Goal: Transaction & Acquisition: Purchase product/service

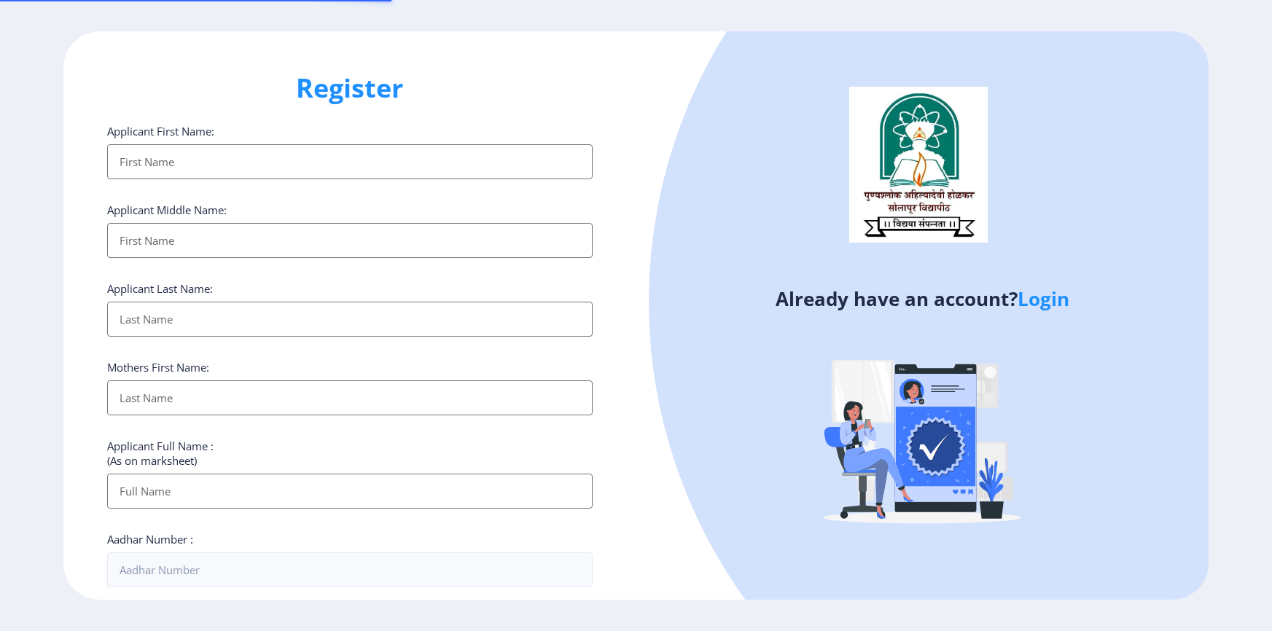
select select
click at [1053, 297] on link "Login" at bounding box center [1044, 299] width 52 height 26
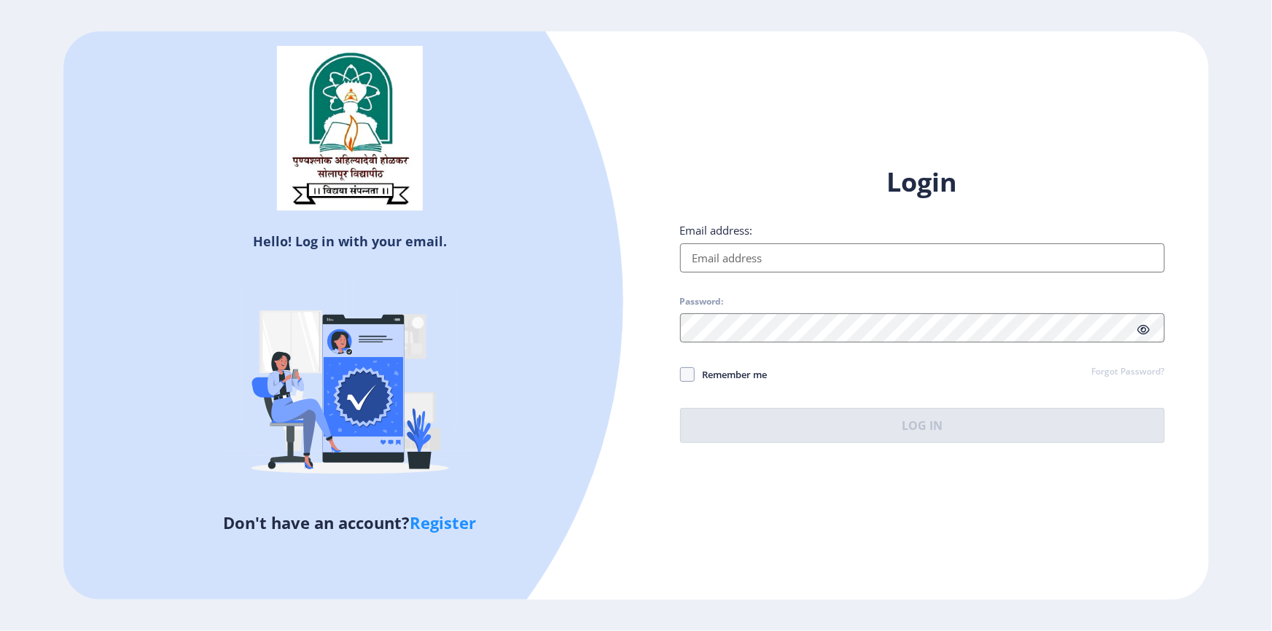
click at [769, 262] on input "Email address:" at bounding box center [922, 257] width 485 height 29
click at [685, 376] on span at bounding box center [687, 374] width 15 height 15
click at [681, 375] on input "Remember me" at bounding box center [680, 374] width 1 height 1
checkbox input "true"
click at [708, 308] on span "Password:" at bounding box center [922, 304] width 485 height 17
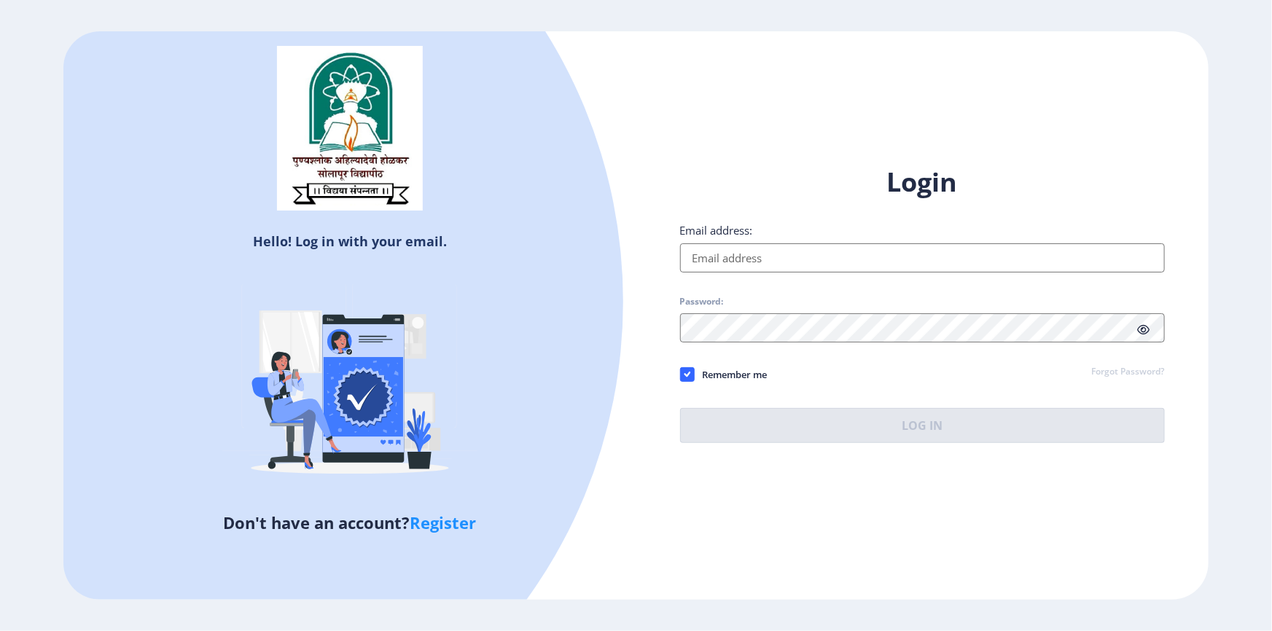
click at [706, 349] on div "Login Email address: Password: Remember me Forgot Password? Log In" at bounding box center [922, 304] width 485 height 278
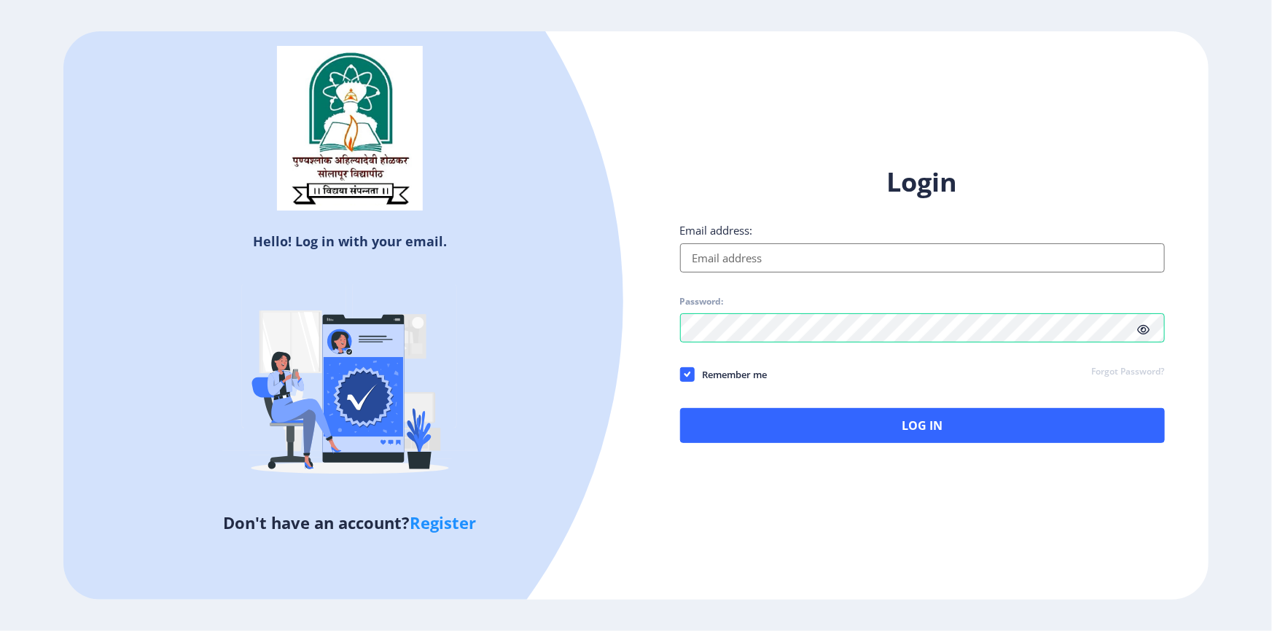
click at [734, 276] on div "Login Email address: Password: Remember me Forgot Password? Log In" at bounding box center [922, 304] width 485 height 278
click at [734, 262] on input "Email address:" at bounding box center [922, 257] width 485 height 29
paste input "[EMAIL_ADDRESS][DOMAIN_NAME]"
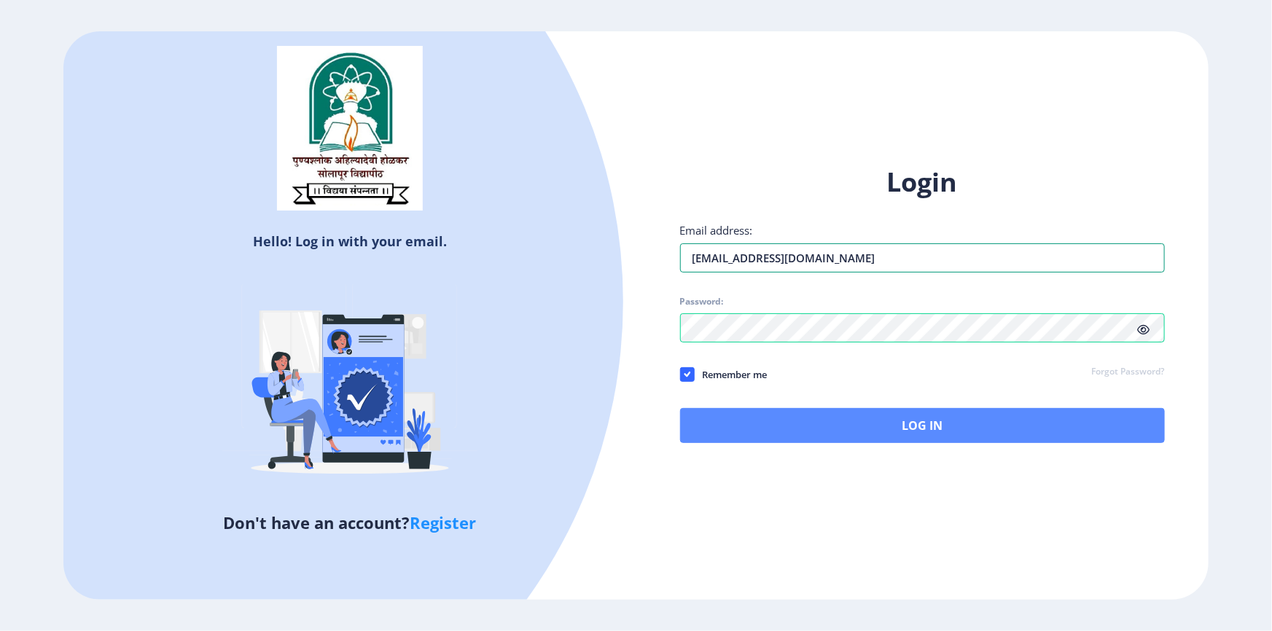
type input "[EMAIL_ADDRESS][DOMAIN_NAME]"
click at [841, 422] on button "Log In" at bounding box center [922, 425] width 485 height 35
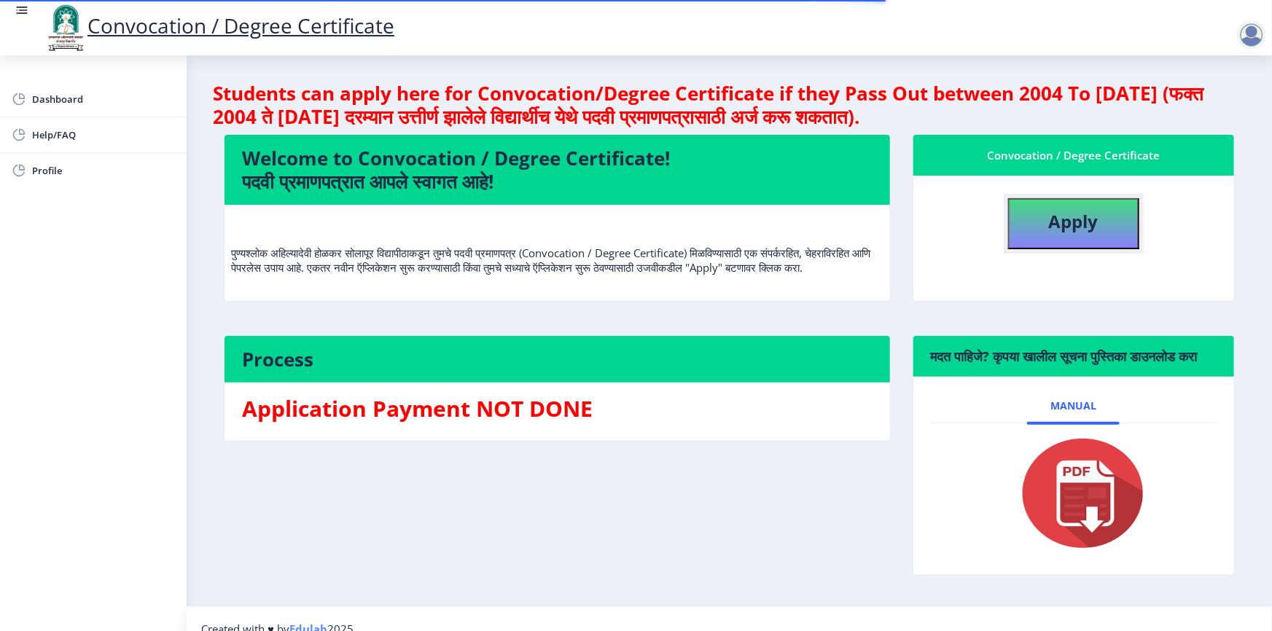
click at [1056, 209] on b "Apply" at bounding box center [1074, 221] width 50 height 24
select select
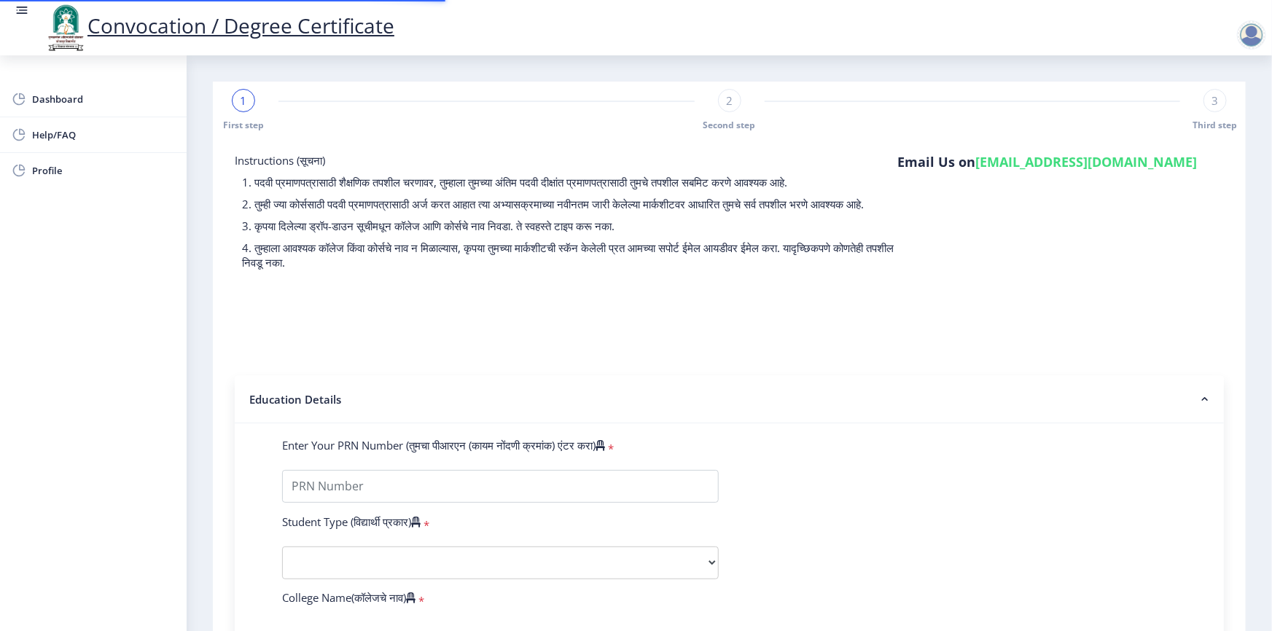
type input "2006032500236584"
select select "Regular"
select select "2011"
select select "October"
select select "FIRST CLASS"
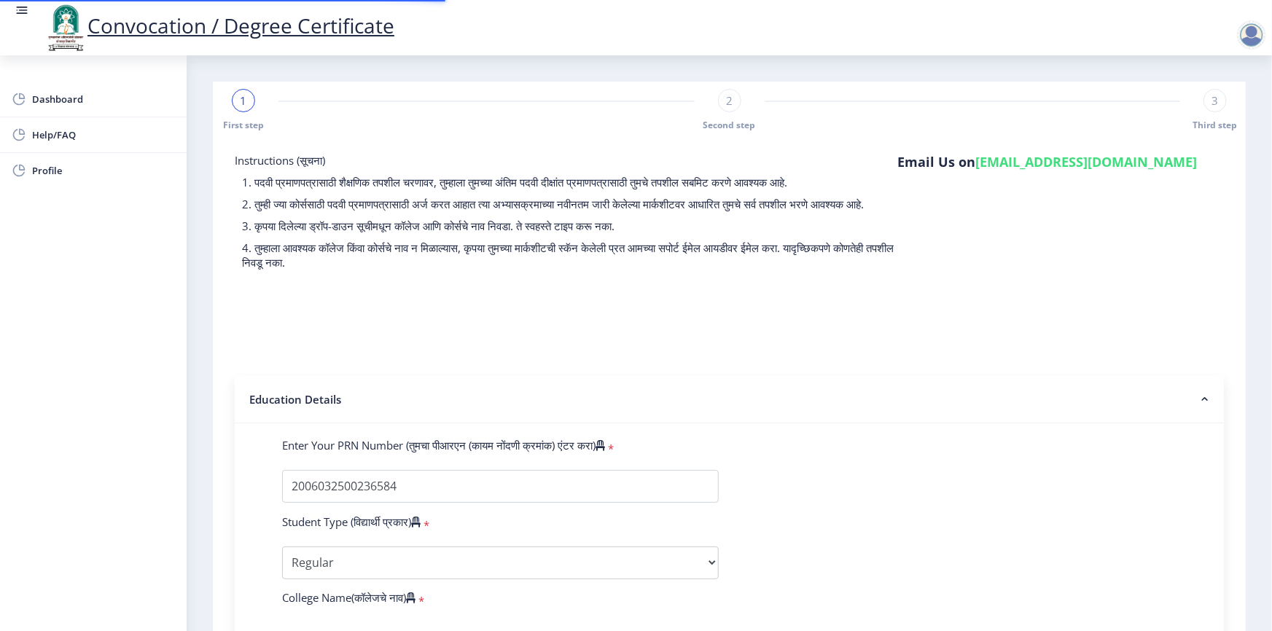
type input "40053"
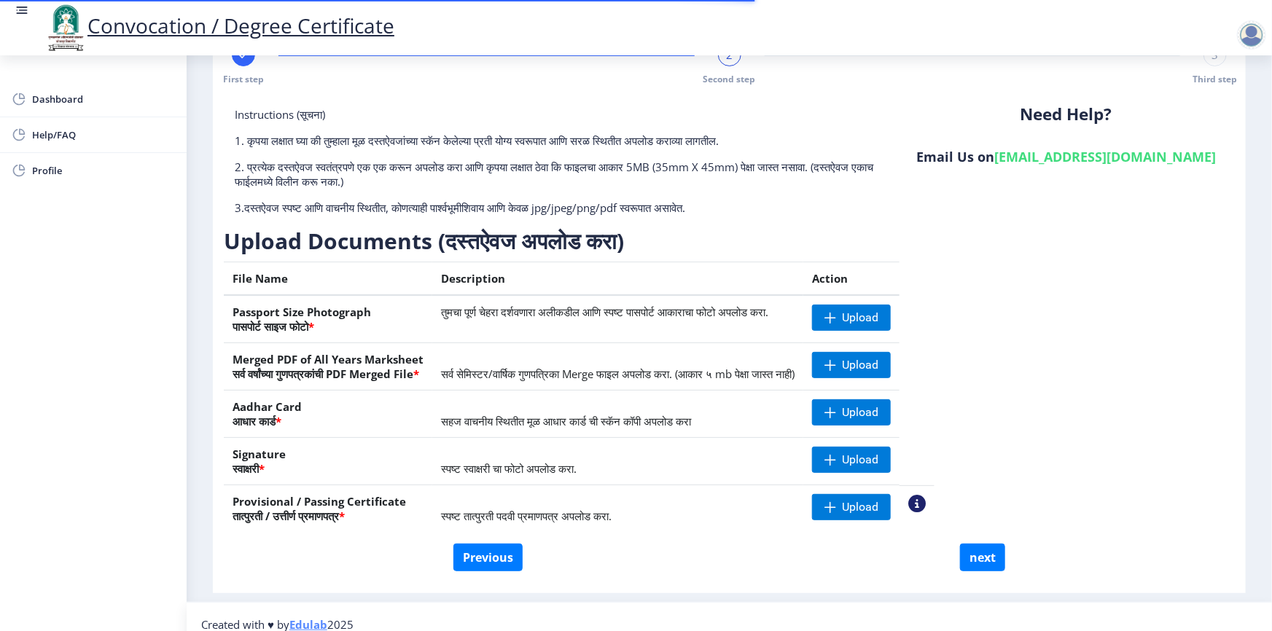
scroll to position [60, 0]
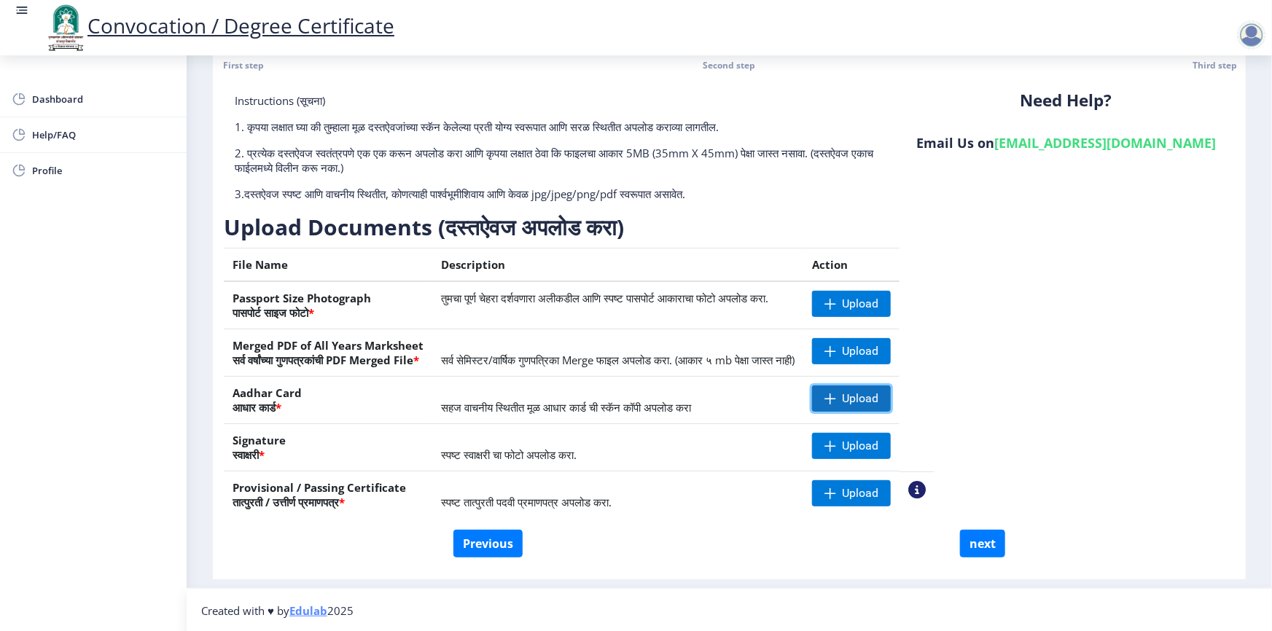
click at [836, 395] on span at bounding box center [831, 399] width 12 height 12
click at [878, 491] on span "Upload" at bounding box center [860, 493] width 36 height 15
click at [1073, 279] on div "Instructions (सूचना) 1. कृपया लक्षात घ्या की तुम्हाला मूळ दस्तऐवजांच्या स्कॅन क…" at bounding box center [729, 311] width 1011 height 437
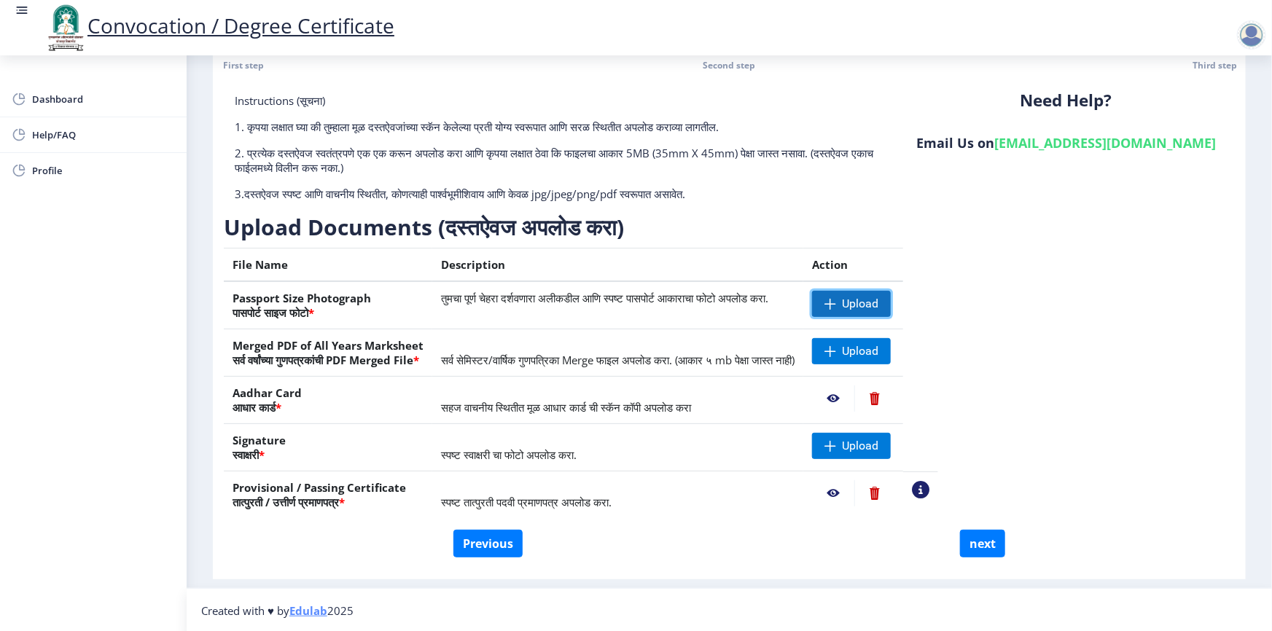
click at [878, 306] on span "Upload" at bounding box center [860, 304] width 36 height 15
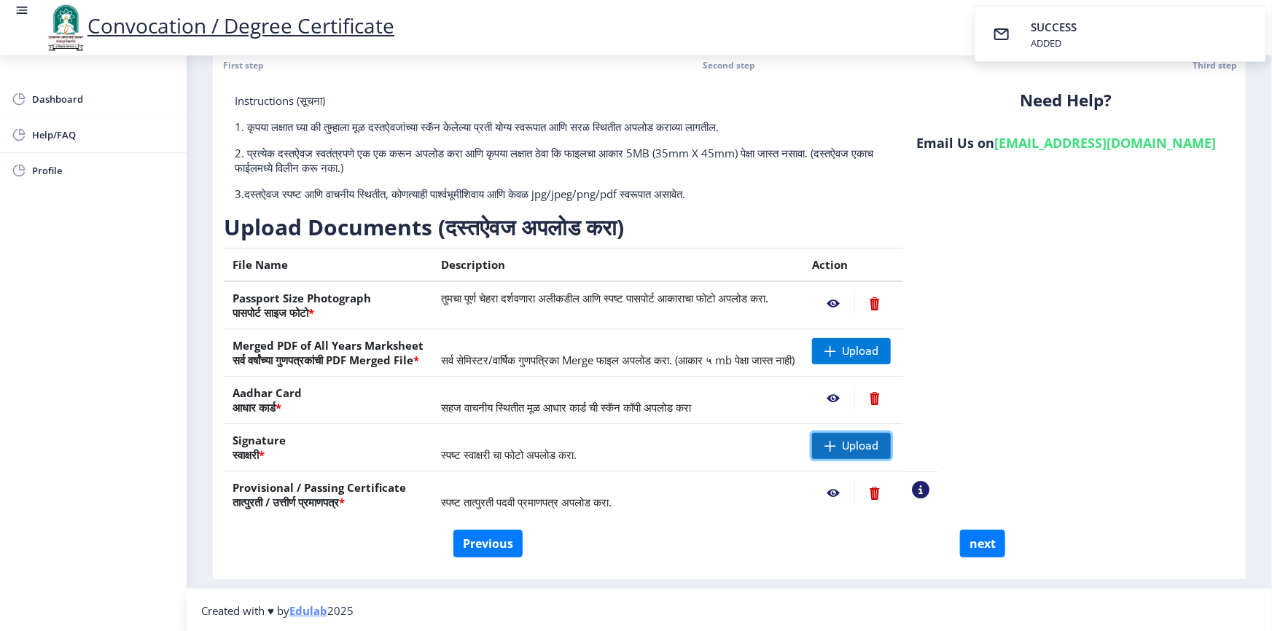
click at [878, 445] on span "Upload" at bounding box center [860, 446] width 36 height 15
click at [1040, 219] on div "Instructions (सूचना) 1. कृपया लक्षात घ्या की तुम्हाला मूळ दस्तऐवजांच्या स्कॅन क…" at bounding box center [729, 311] width 1011 height 437
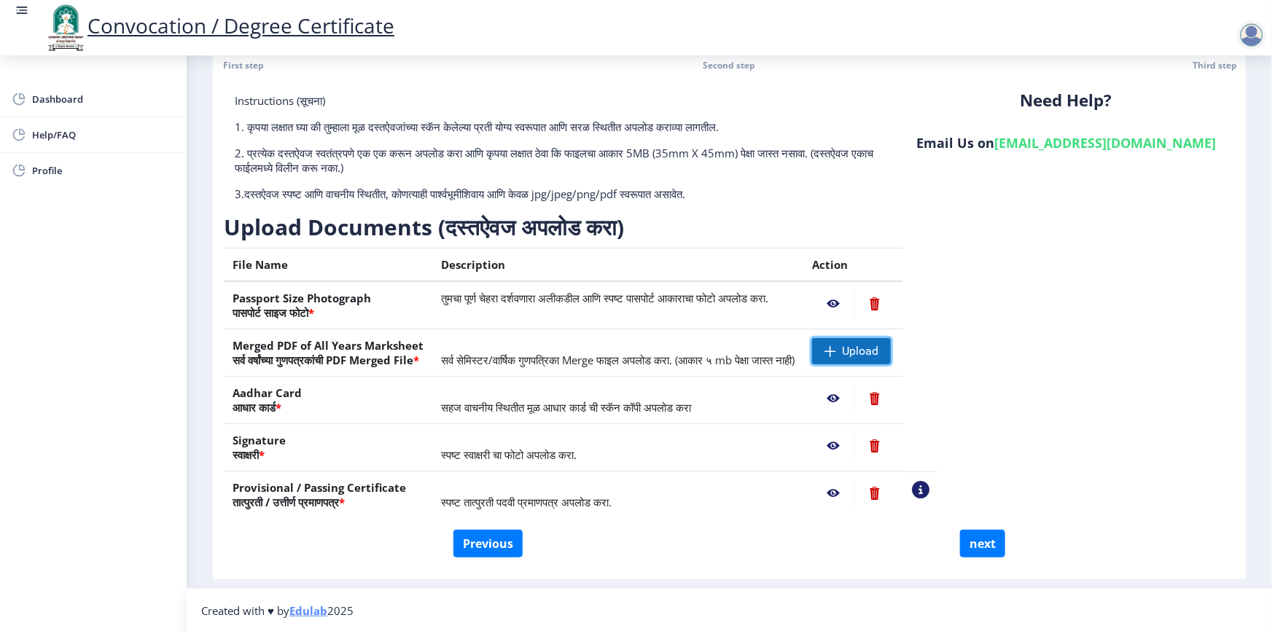
click at [878, 347] on span "Upload" at bounding box center [860, 351] width 36 height 15
click at [970, 537] on button "next" at bounding box center [982, 544] width 45 height 28
select select
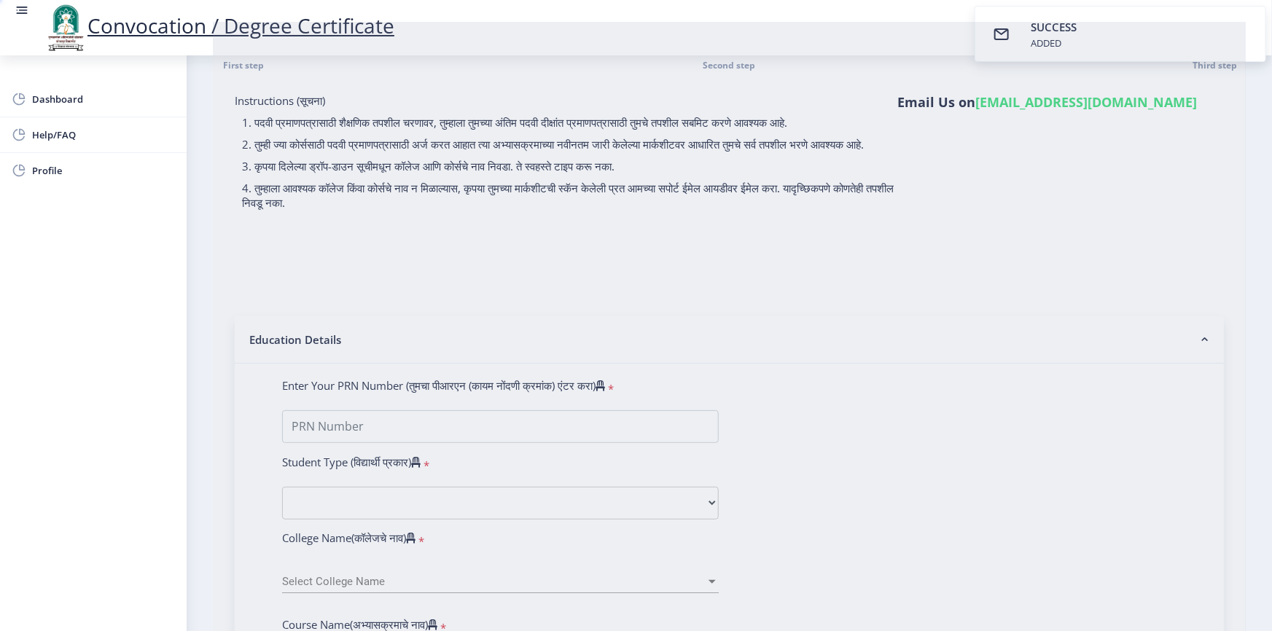
scroll to position [0, 0]
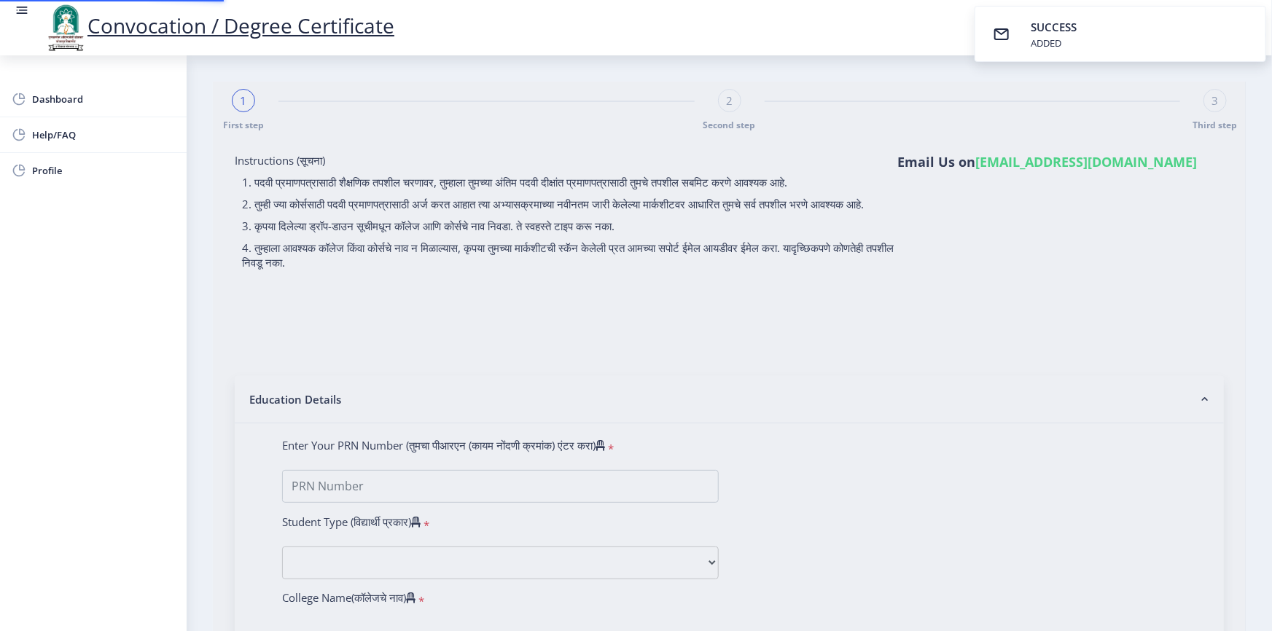
select select
type input "2006032500236584"
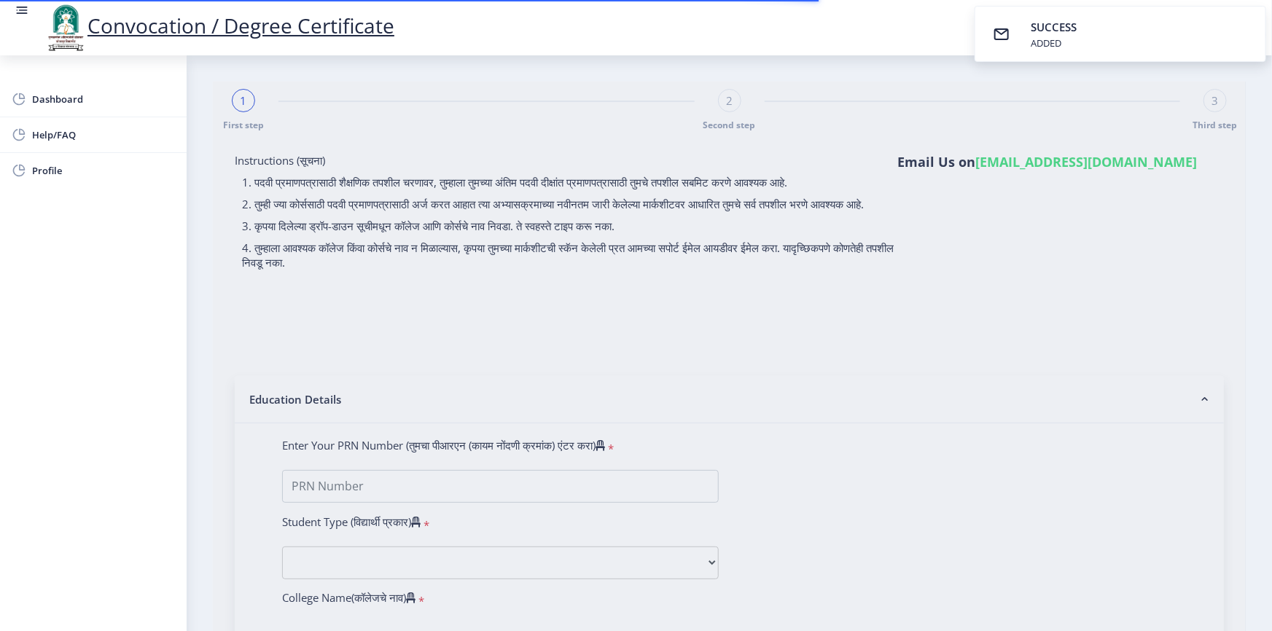
select select "Regular"
select select "2011"
select select "October"
select select "FIRST CLASS"
type input "40053"
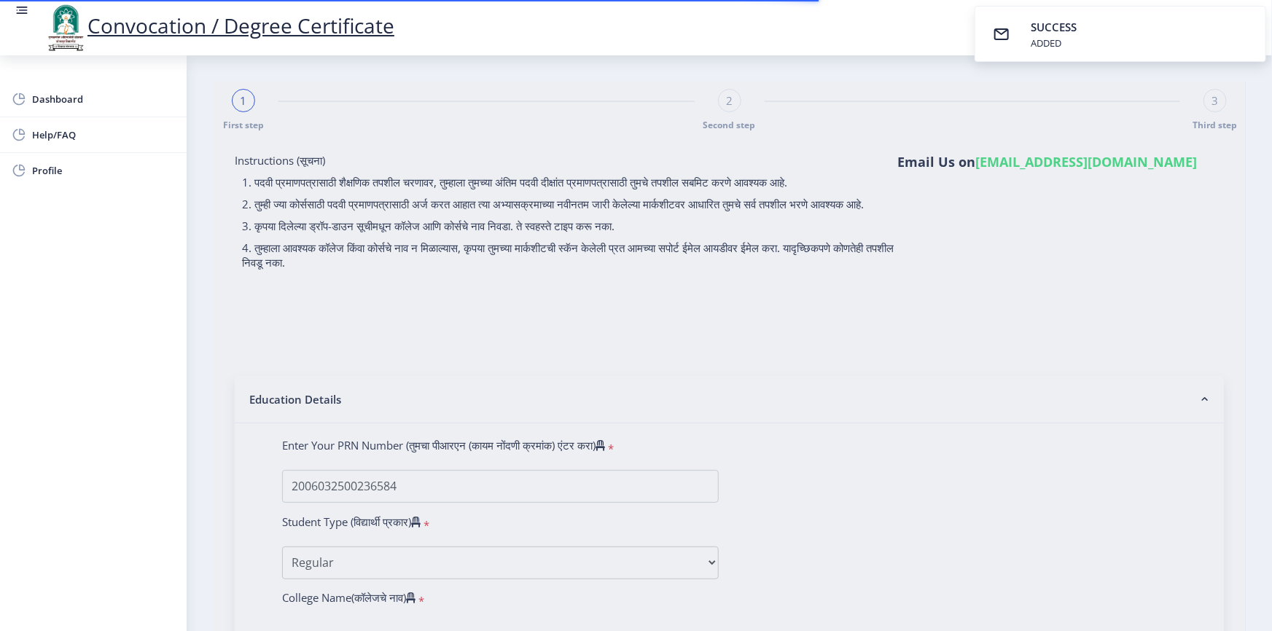
select select "Botany"
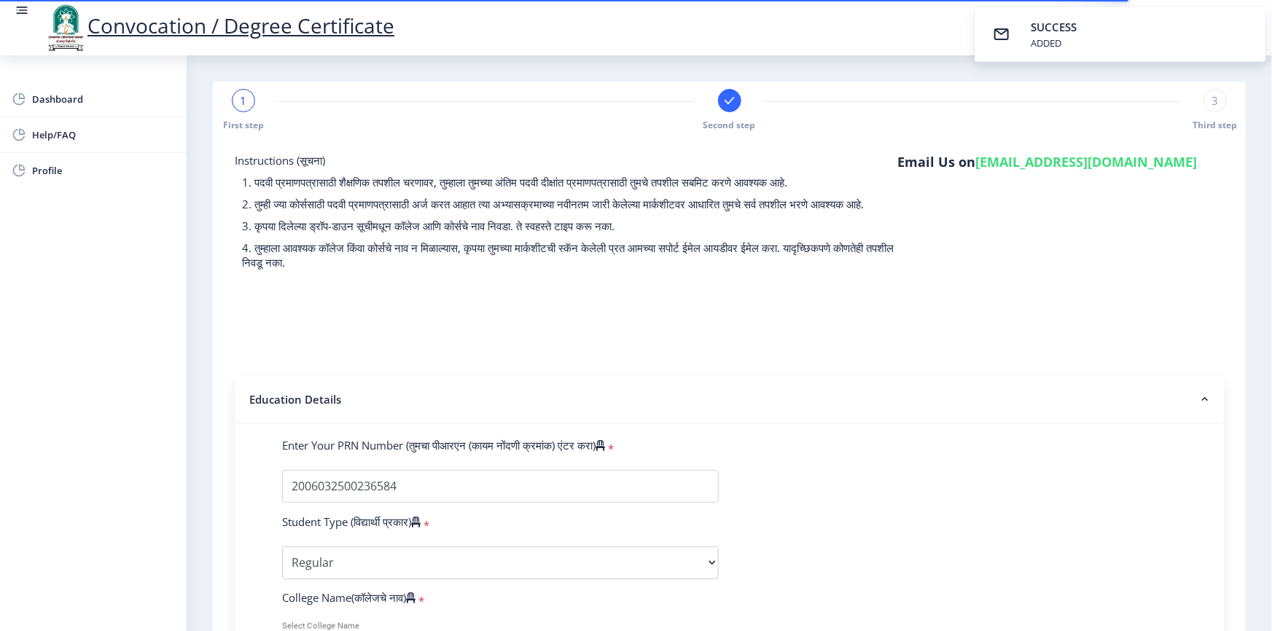
select select
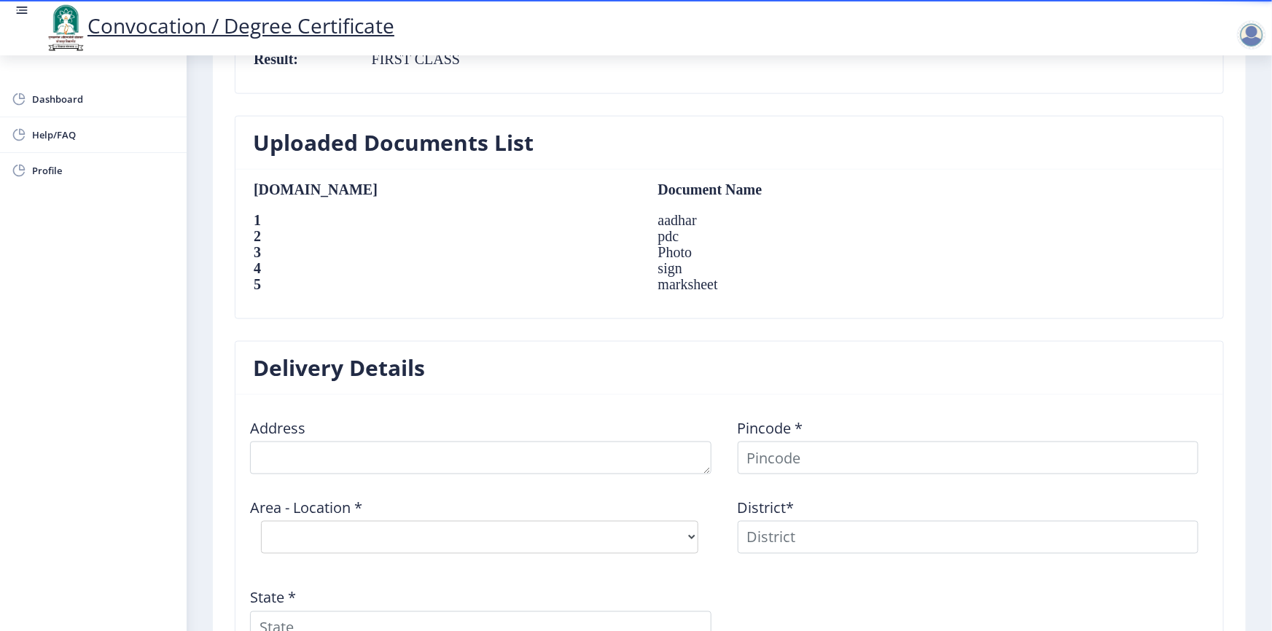
scroll to position [1084, 0]
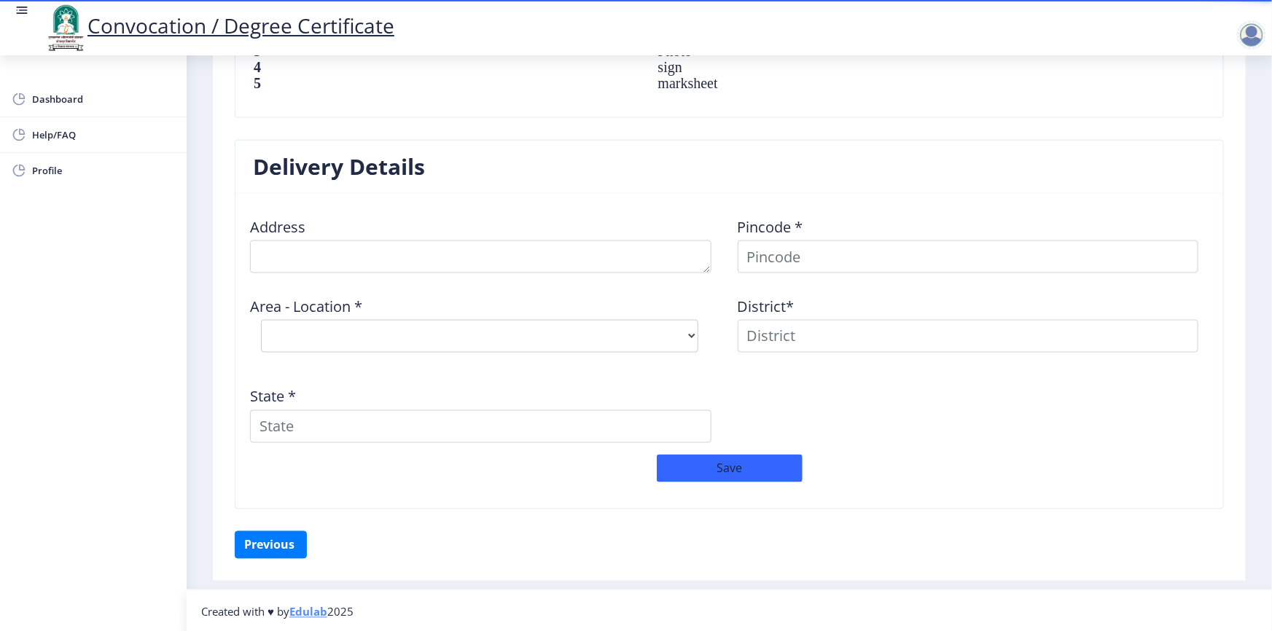
click at [252, 528] on div "Delivery Details Address Pincode * Area - Location * Select Area Location Distr…" at bounding box center [729, 335] width 1011 height 391
click at [260, 539] on button "Previous ‍" at bounding box center [271, 545] width 72 height 28
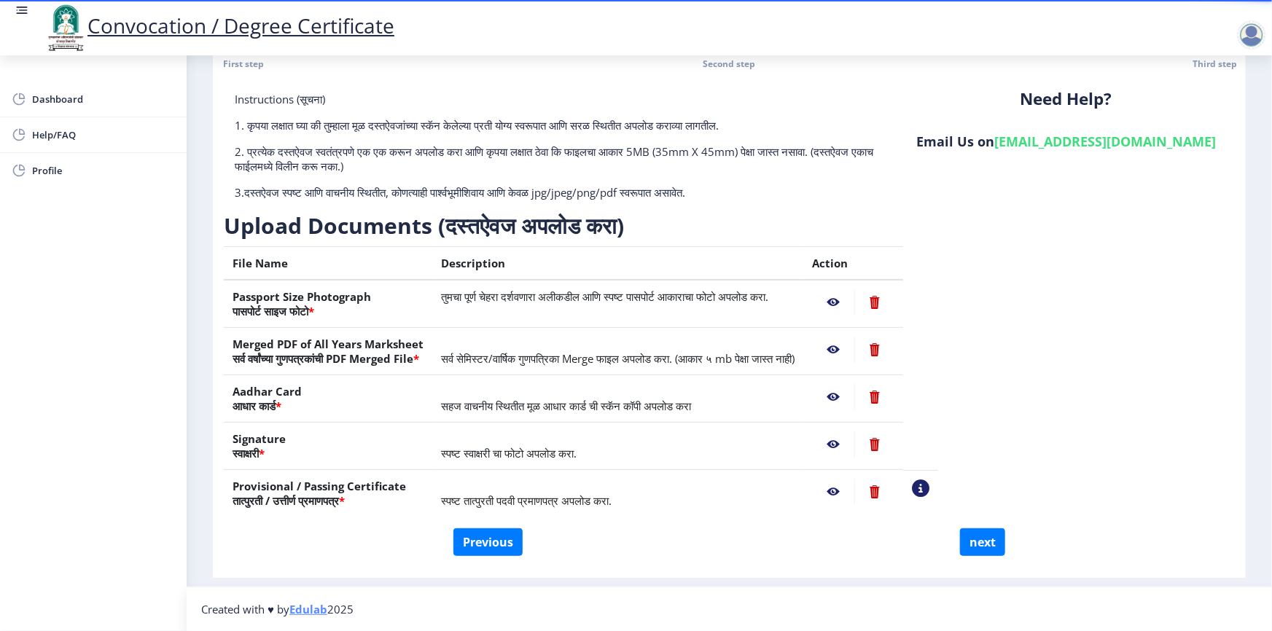
scroll to position [60, 0]
click at [503, 544] on button "Previous" at bounding box center [487, 544] width 69 height 28
select select "Regular"
select select "Botany"
select select "2011"
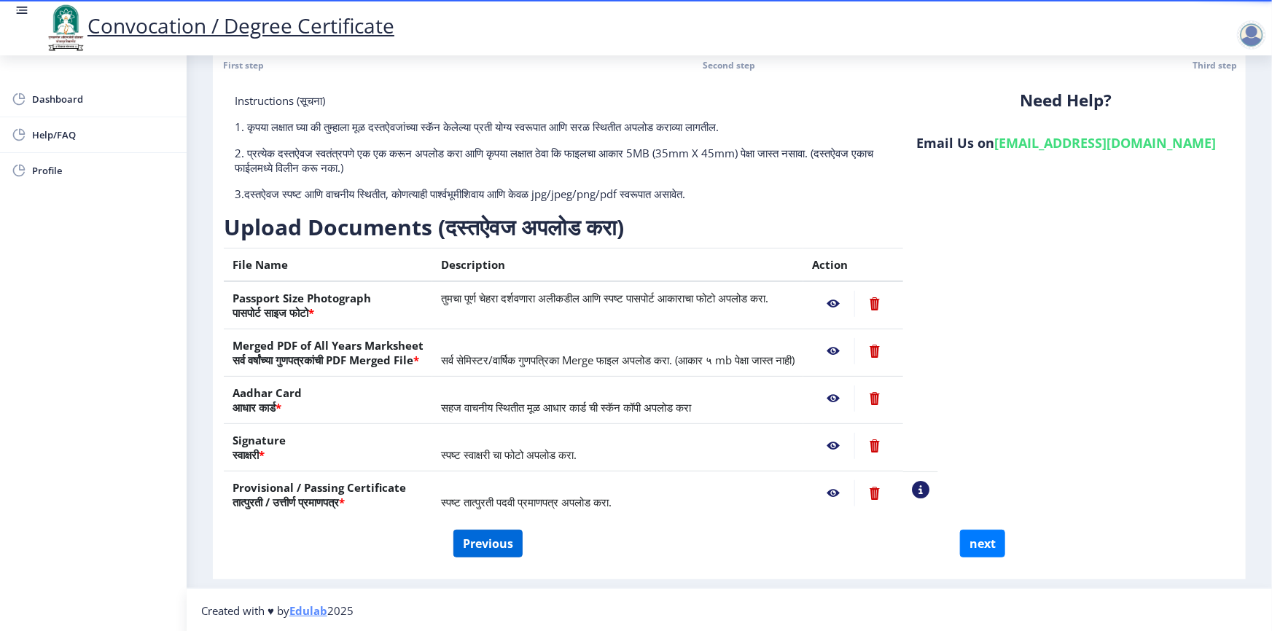
select select "October"
select select "FIRST CLASS"
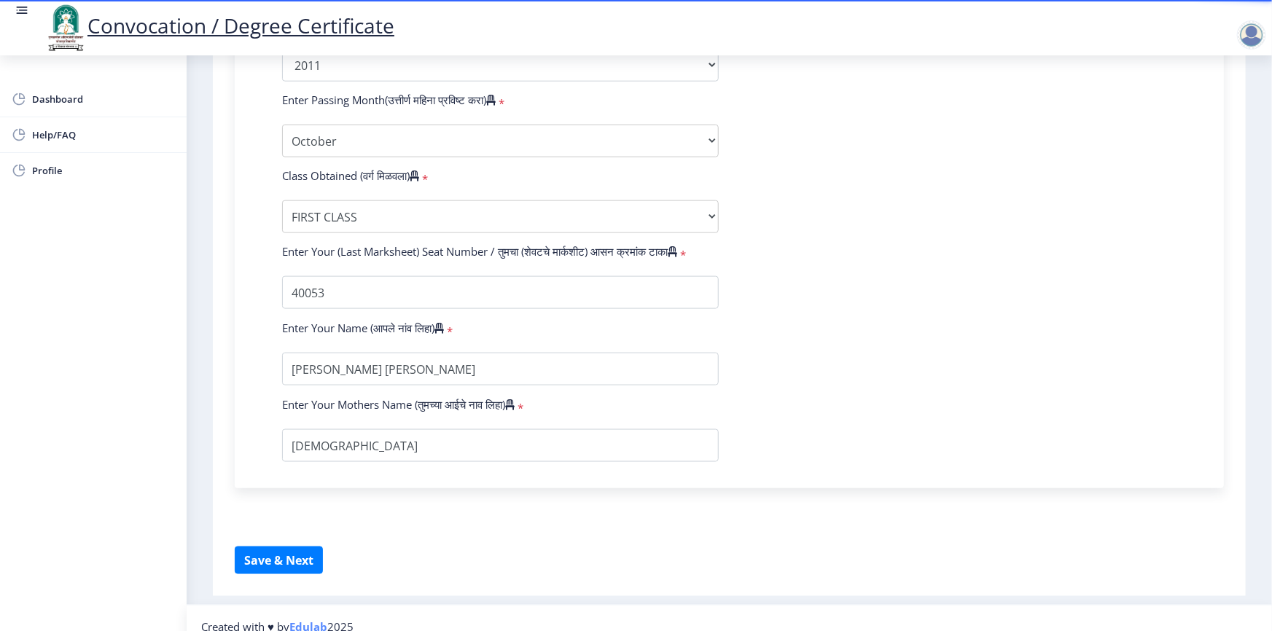
scroll to position [855, 0]
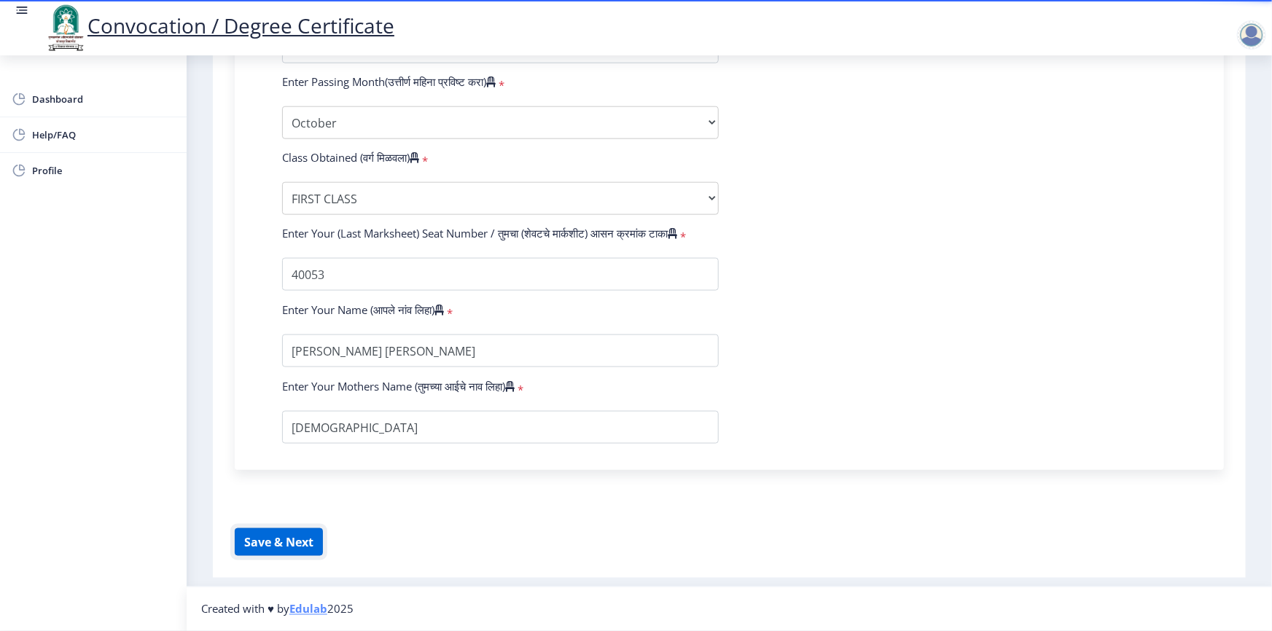
click at [292, 540] on button "Save & Next" at bounding box center [279, 543] width 88 height 28
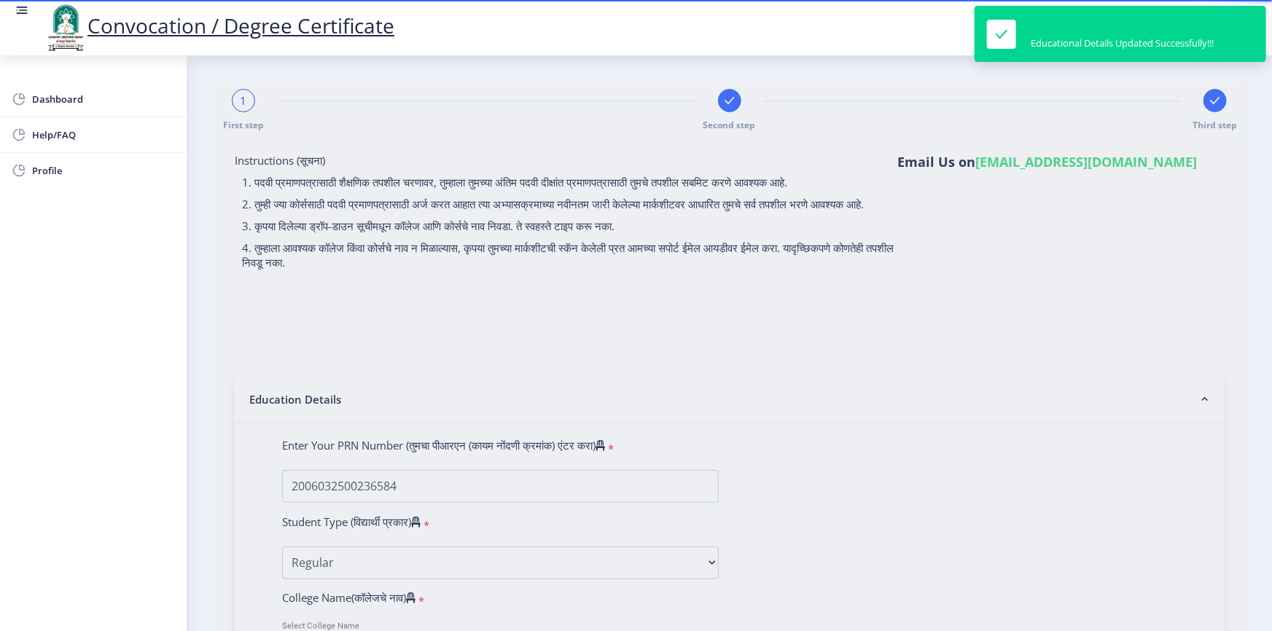
select select
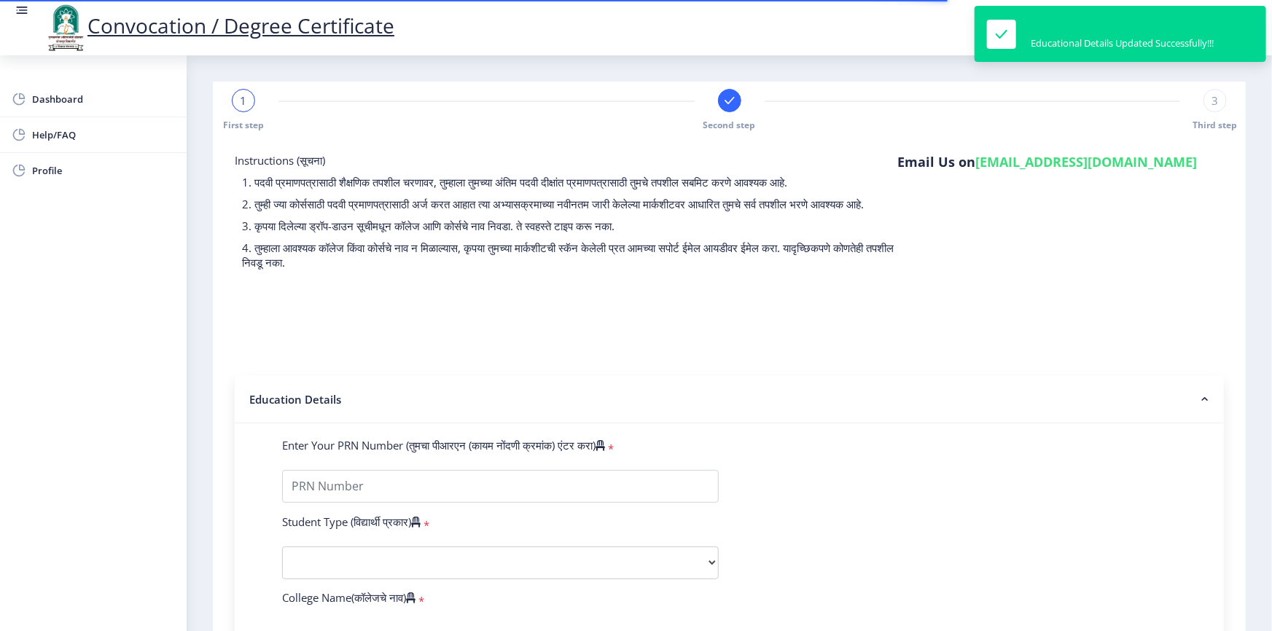
type input "2006032500236584"
select select "Regular"
select select "2011"
select select "October"
select select "FIRST CLASS"
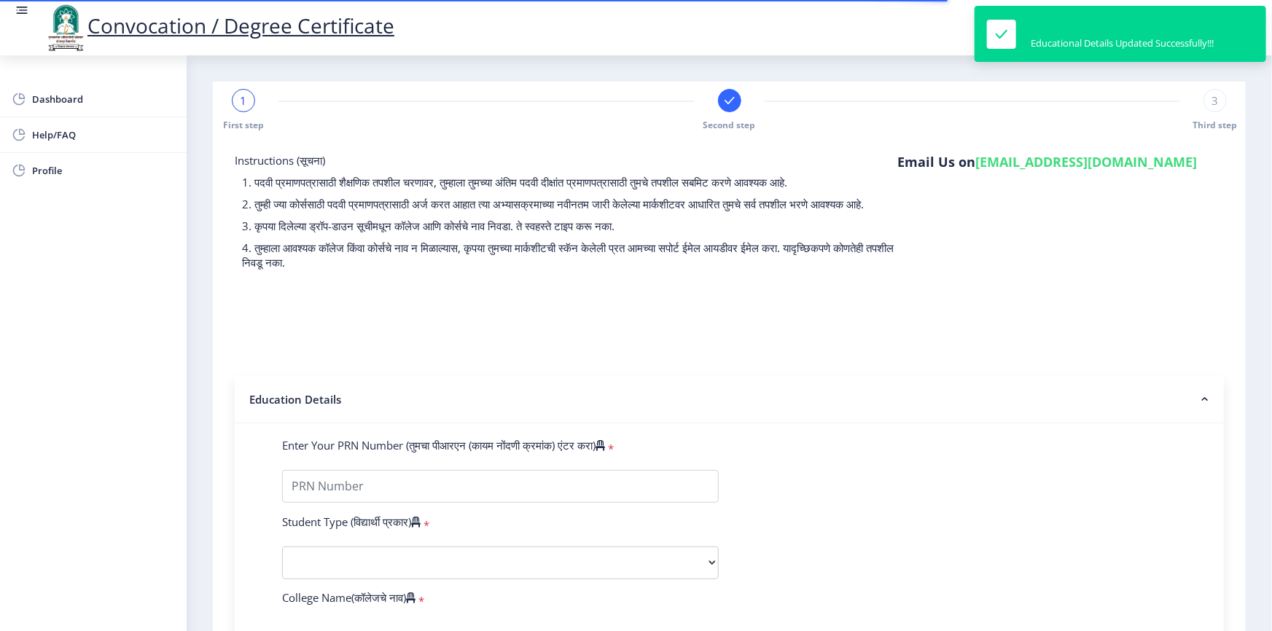
type input "40053"
select select
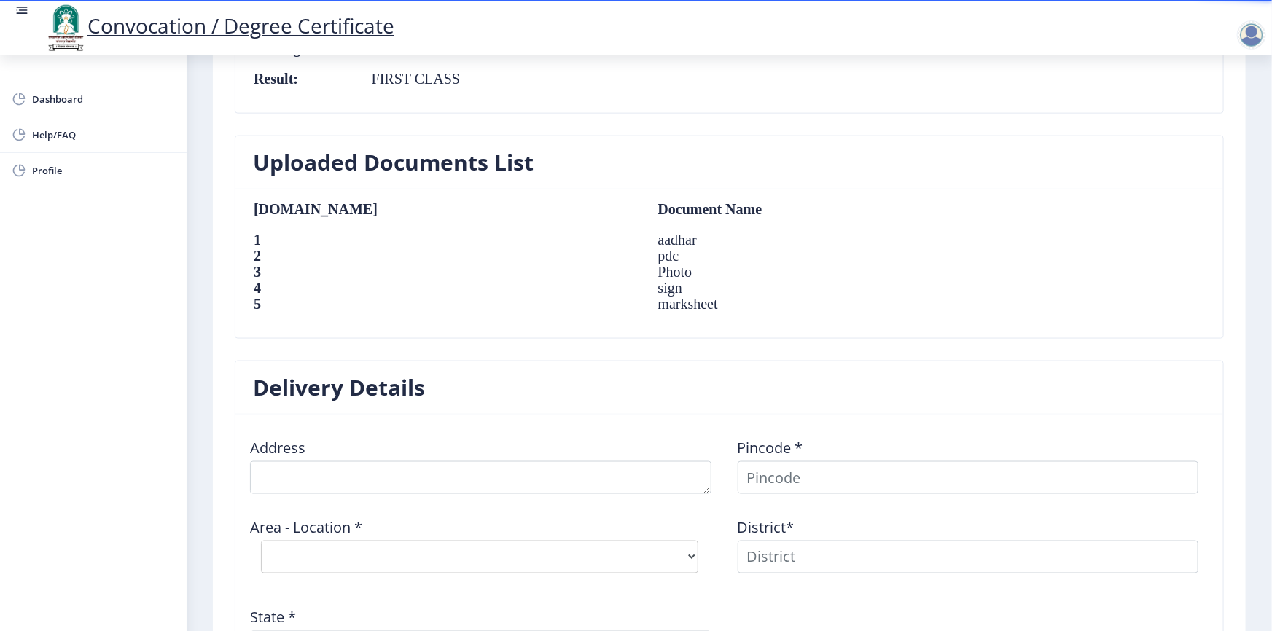
scroll to position [1084, 0]
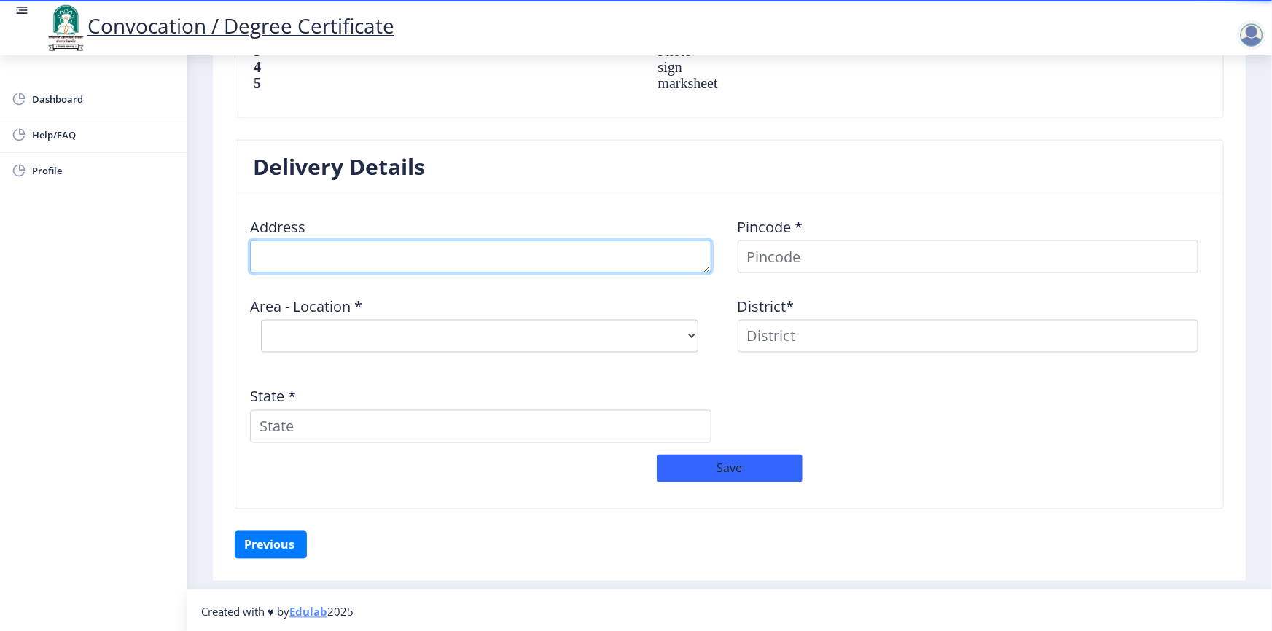
click at [427, 262] on textarea at bounding box center [480, 257] width 461 height 33
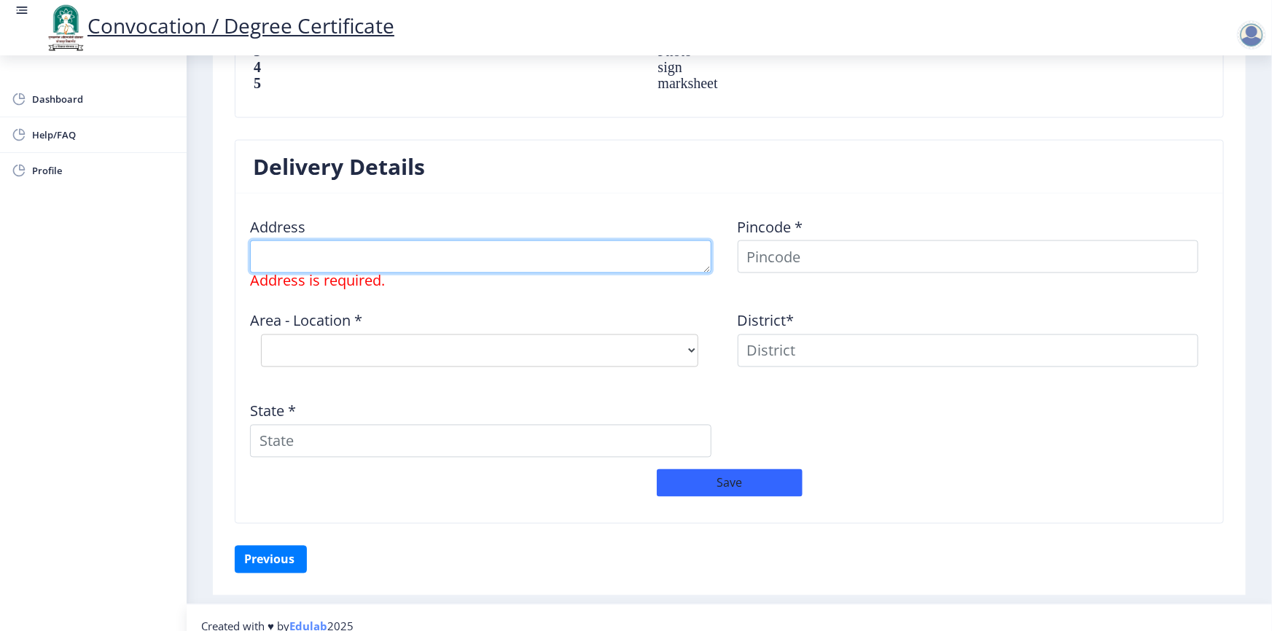
click at [439, 261] on textarea at bounding box center [480, 257] width 461 height 33
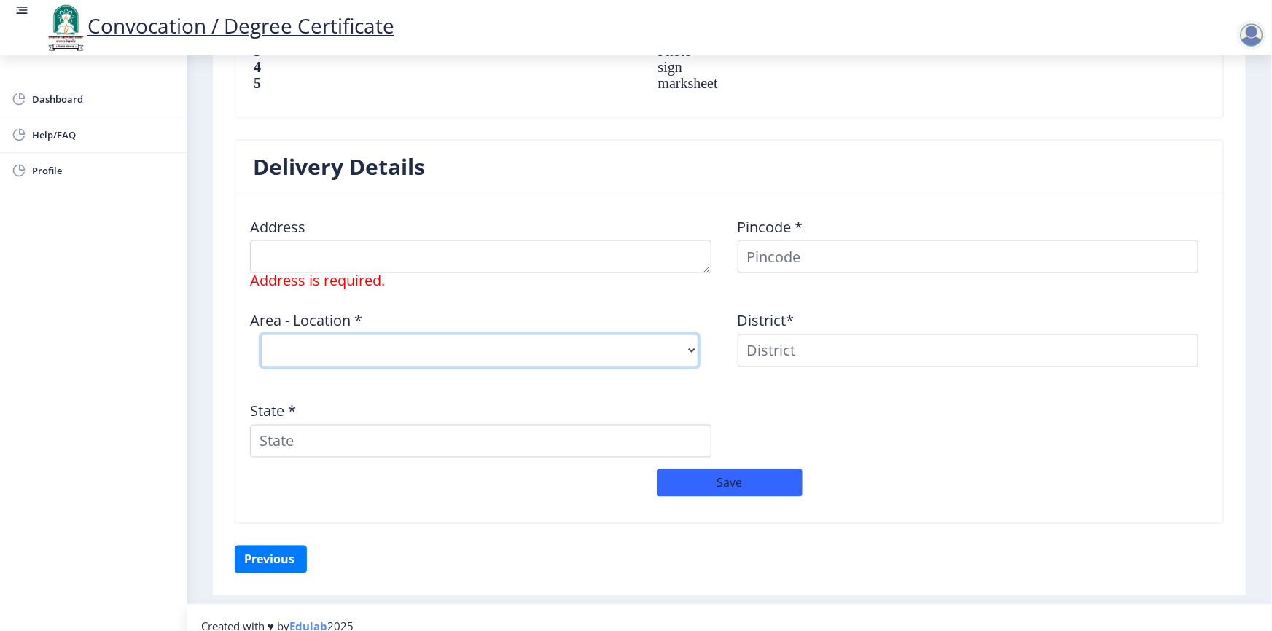
click at [439, 340] on select "Select Area Location" at bounding box center [479, 351] width 437 height 33
click at [437, 350] on select "Select Area Location" at bounding box center [479, 351] width 437 height 33
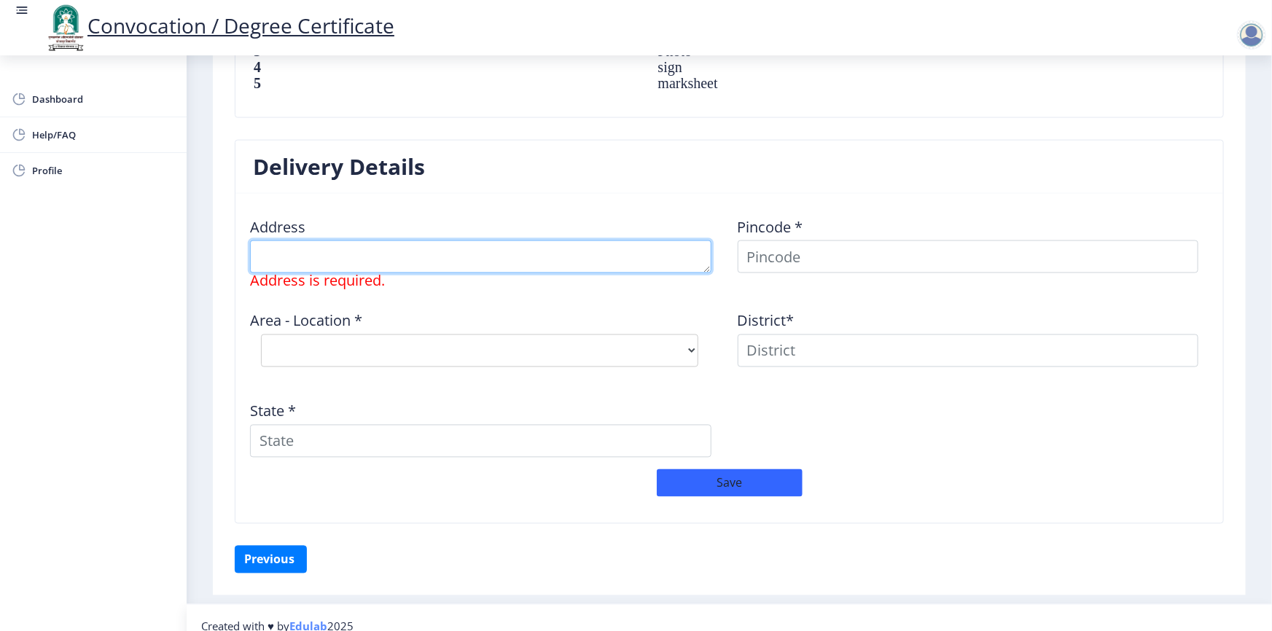
click at [424, 242] on textarea at bounding box center [480, 257] width 461 height 33
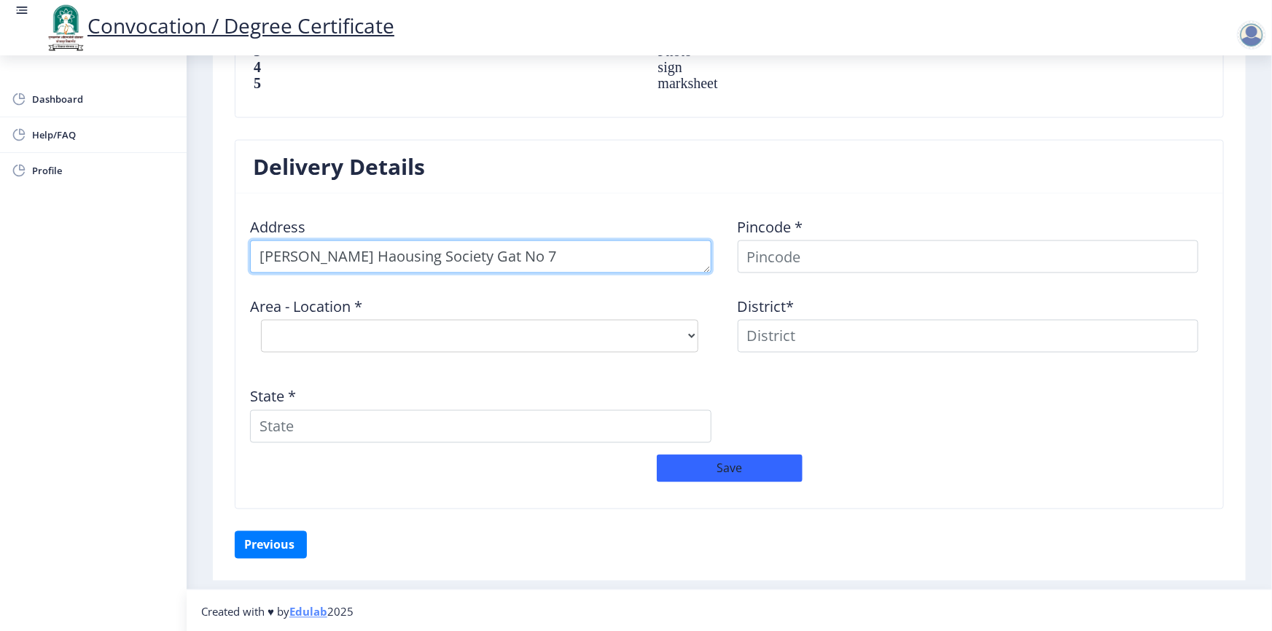
type textarea "[PERSON_NAME] Haousing Society Gat No 73"
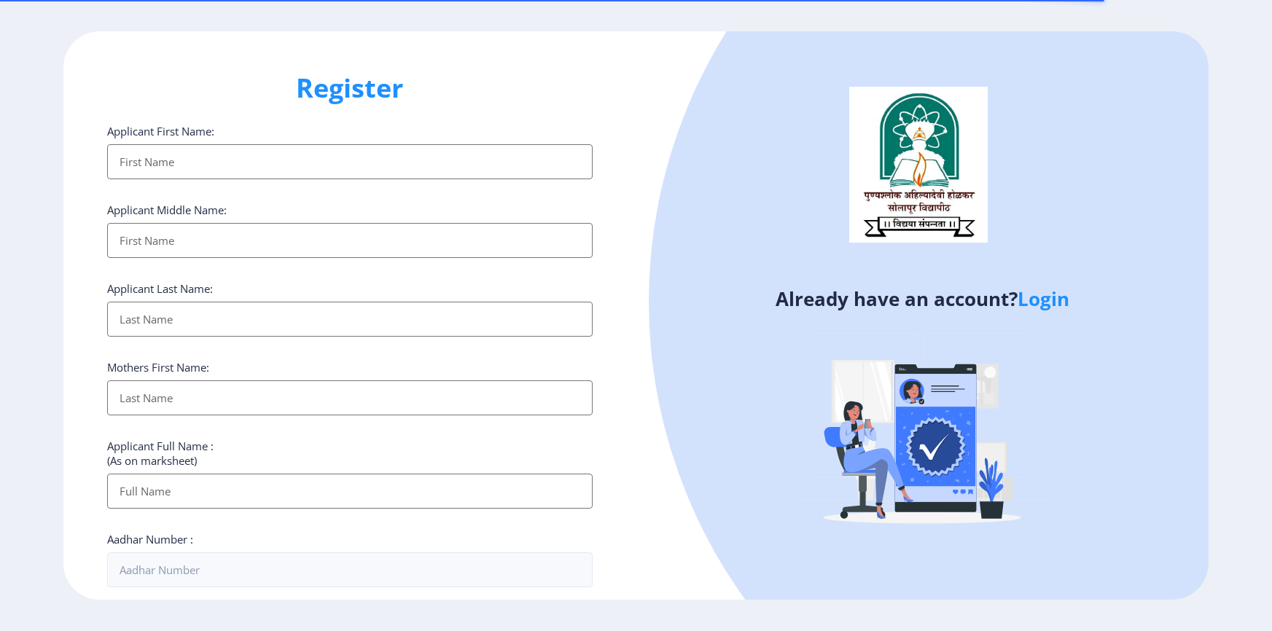
select select
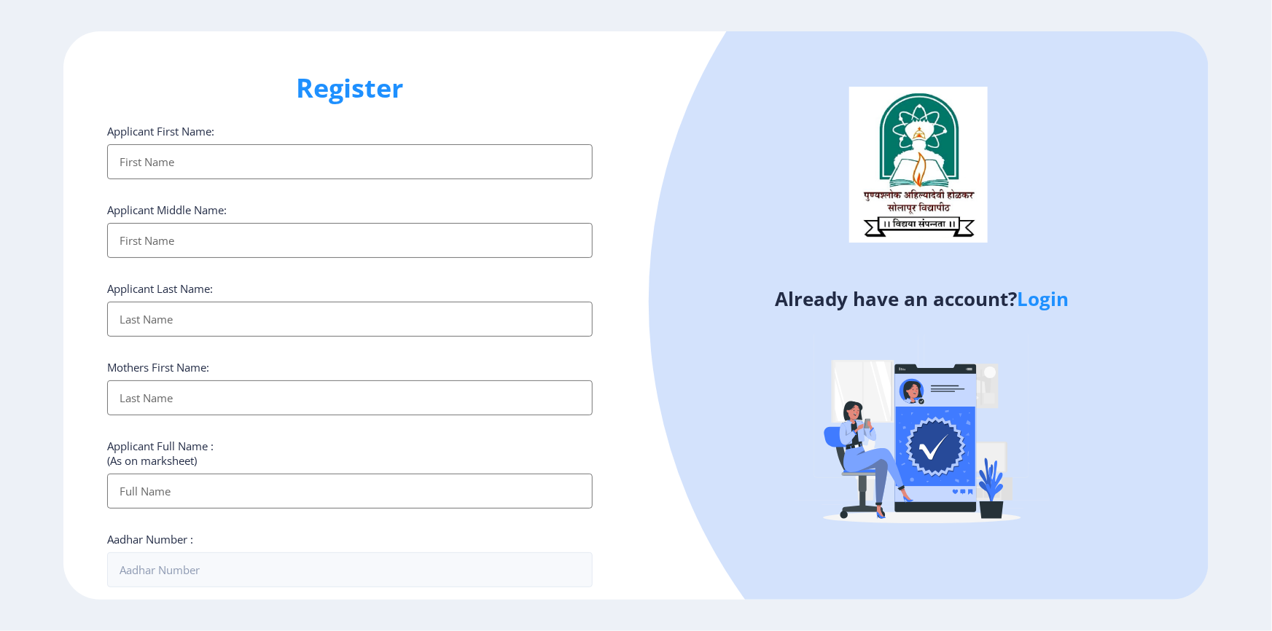
click at [1042, 297] on link "Login" at bounding box center [1044, 299] width 52 height 26
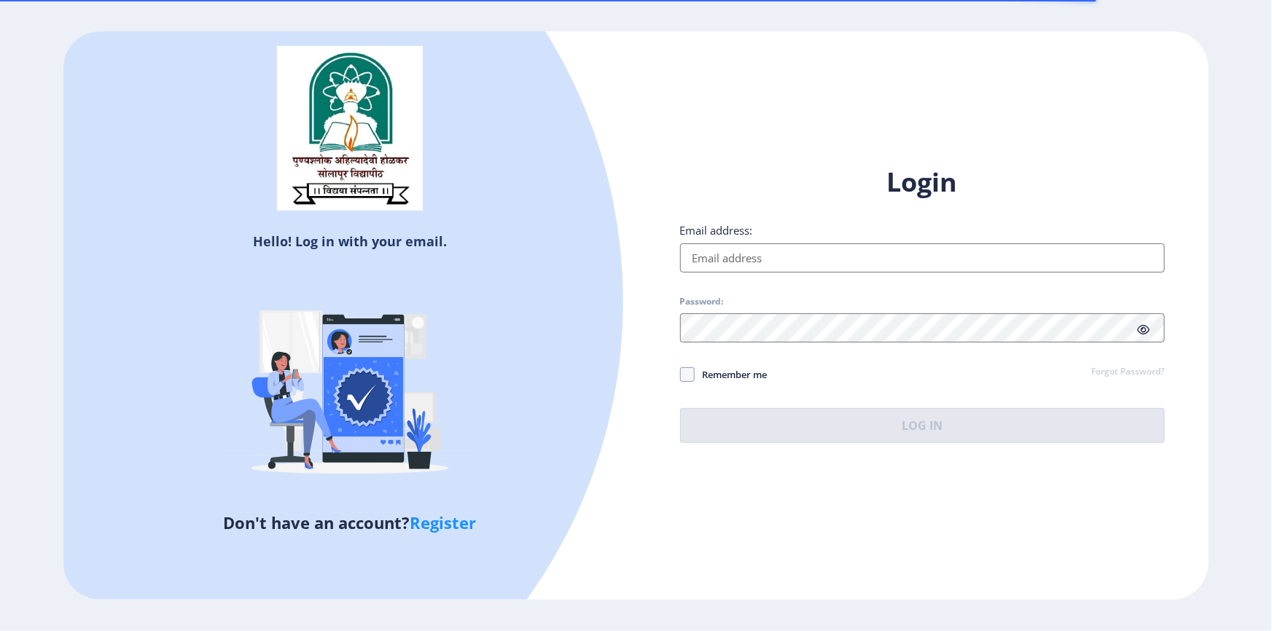
click at [775, 254] on input "Email address:" at bounding box center [922, 257] width 485 height 29
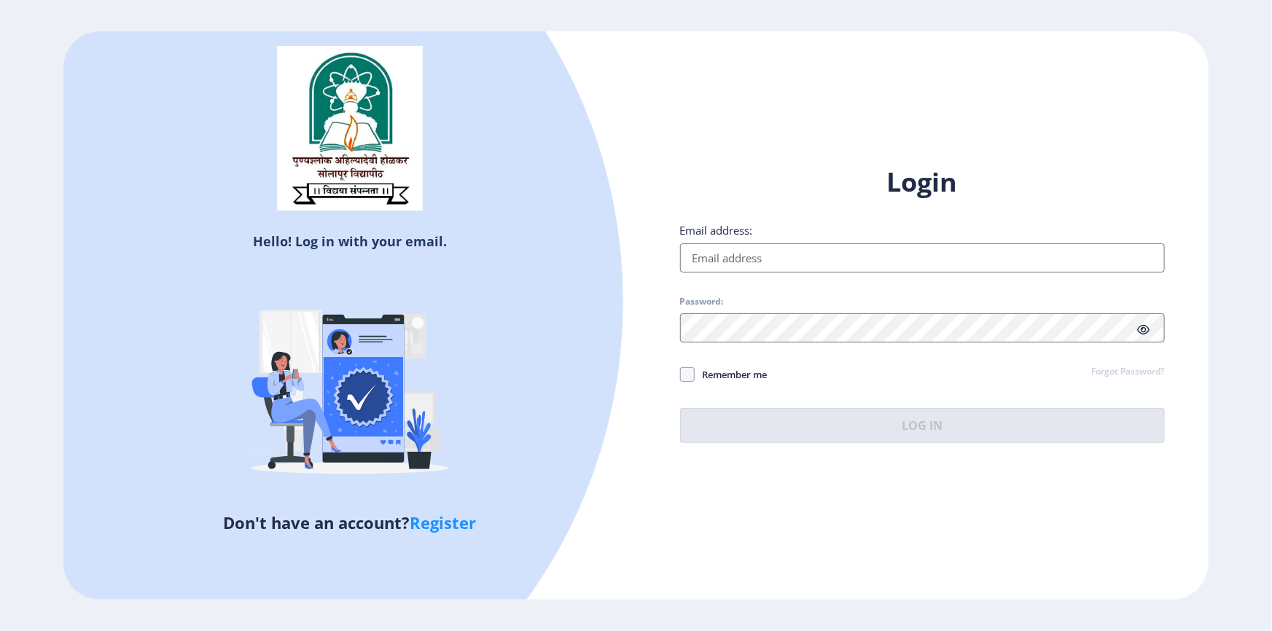
paste input "[EMAIL_ADDRESS][DOMAIN_NAME]"
type input "[EMAIL_ADDRESS][DOMAIN_NAME]"
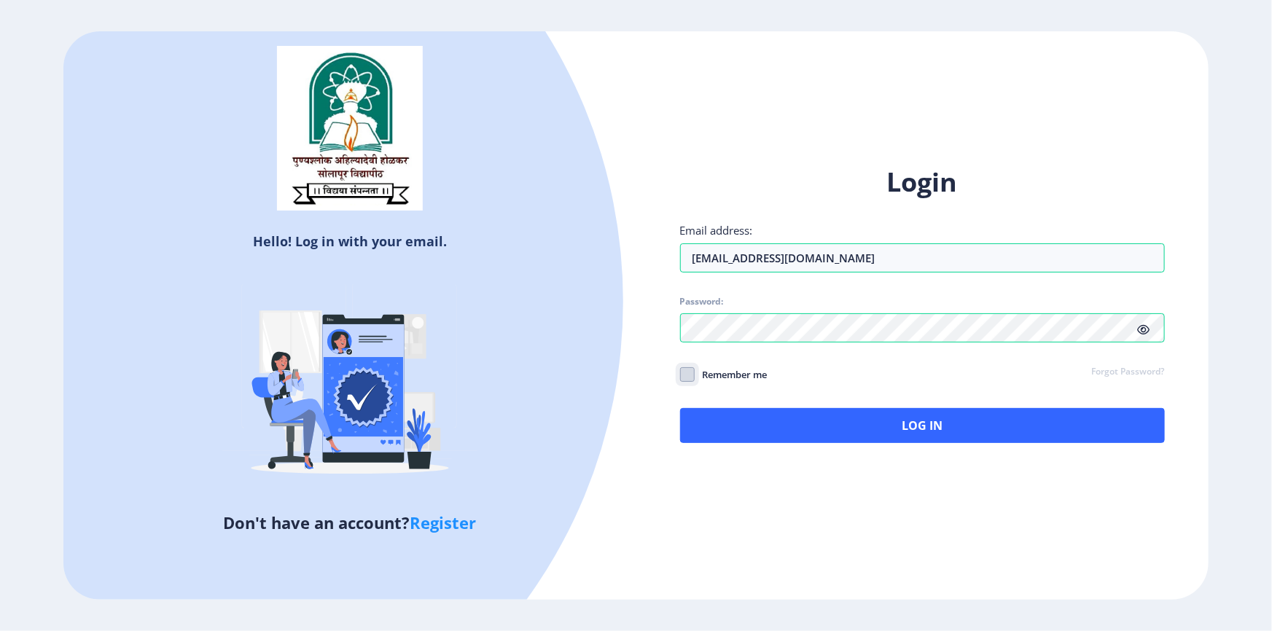
click at [680, 374] on input "Remember me" at bounding box center [680, 374] width 1 height 1
checkbox input "true"
click at [905, 452] on div "Login Email address: amarja555@gmail.com Password: Remember me Forgot Password?…" at bounding box center [922, 316] width 572 height 346
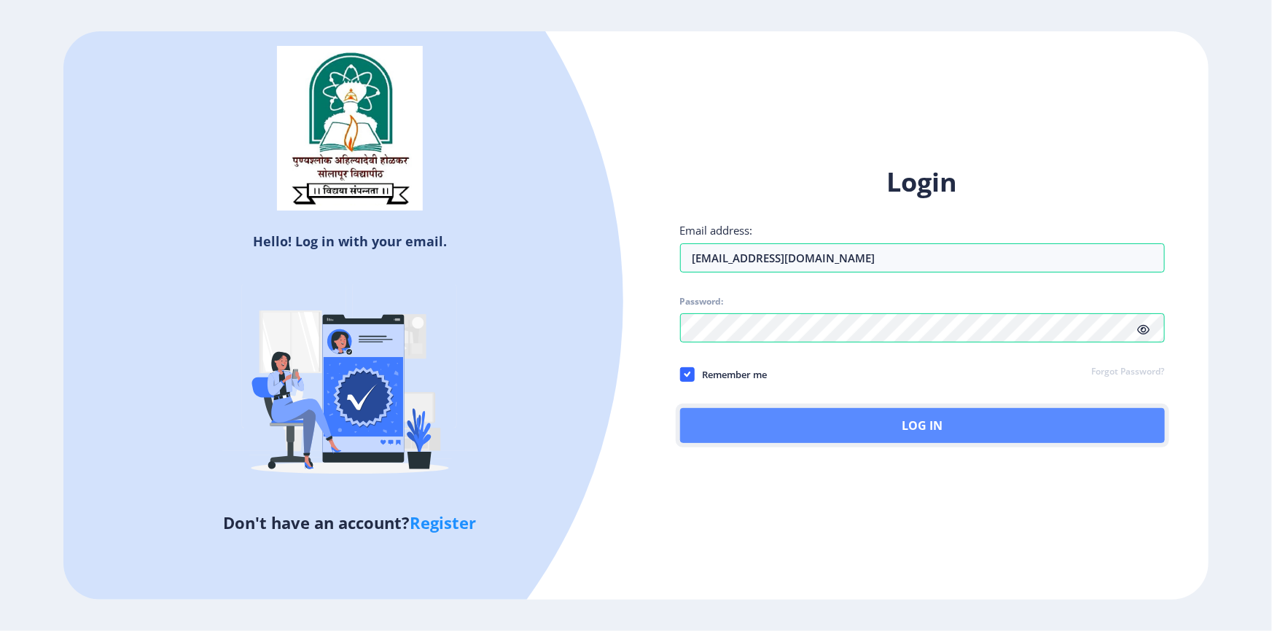
click at [903, 408] on button "Log In" at bounding box center [922, 425] width 485 height 35
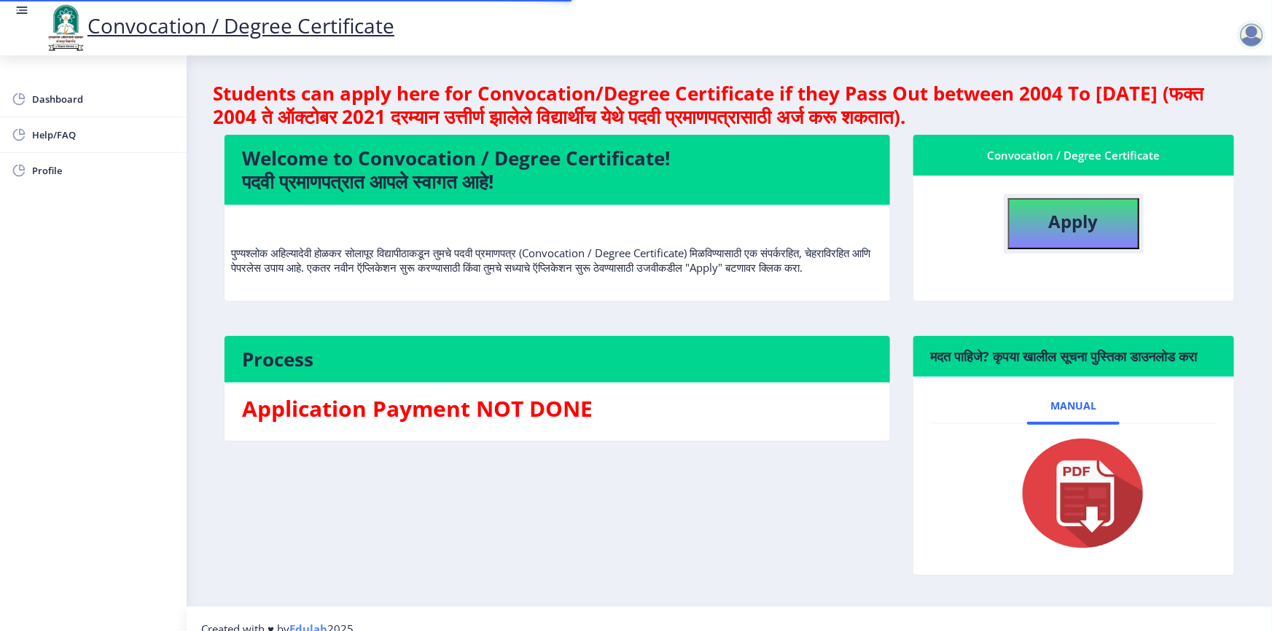
click at [1034, 224] on button "Apply" at bounding box center [1073, 223] width 131 height 51
select select
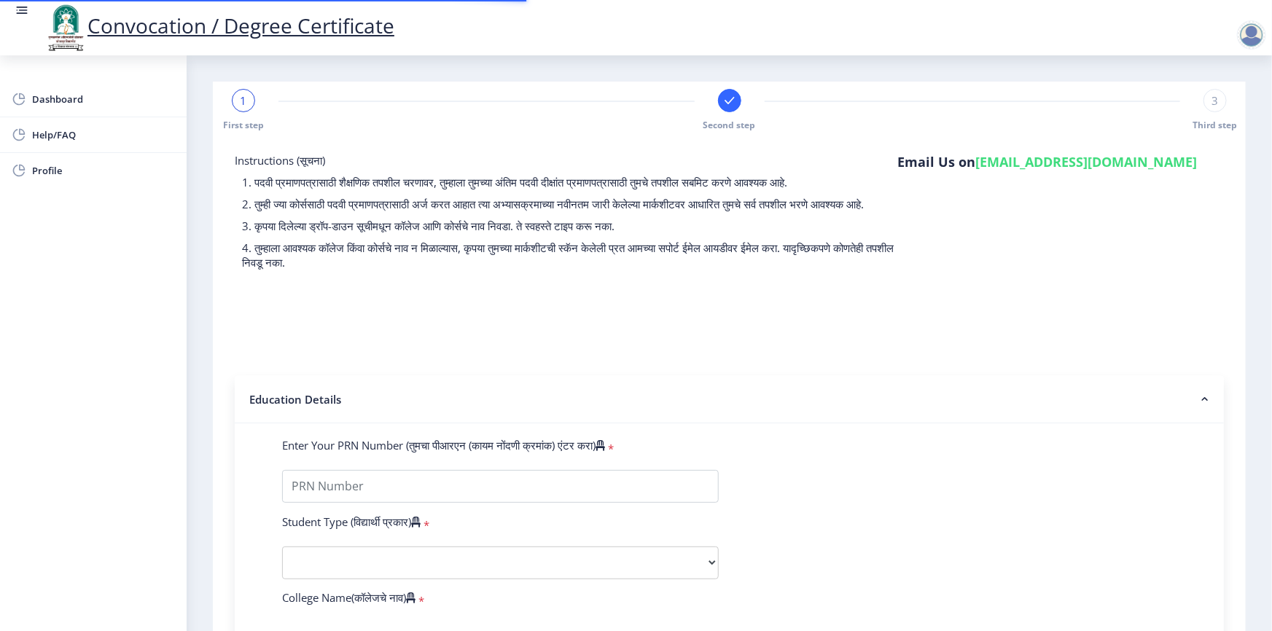
type input "2006032500236584"
select select "Regular"
select select "2011"
select select "October"
select select "FIRST CLASS"
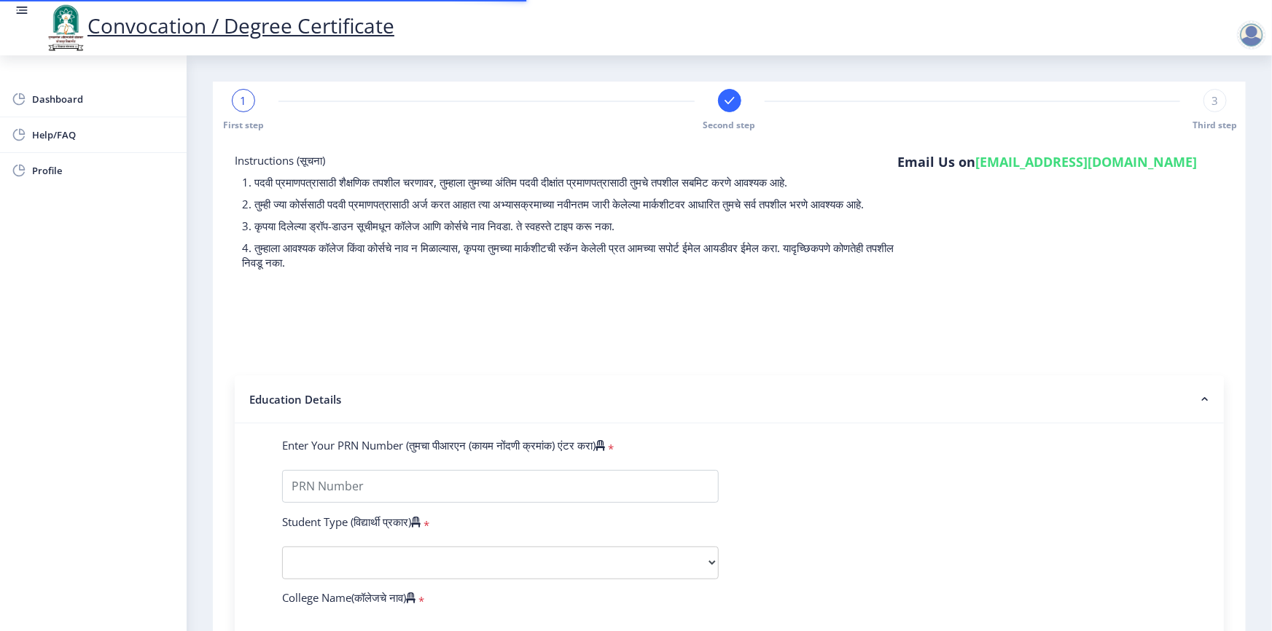
type input "40053"
select select
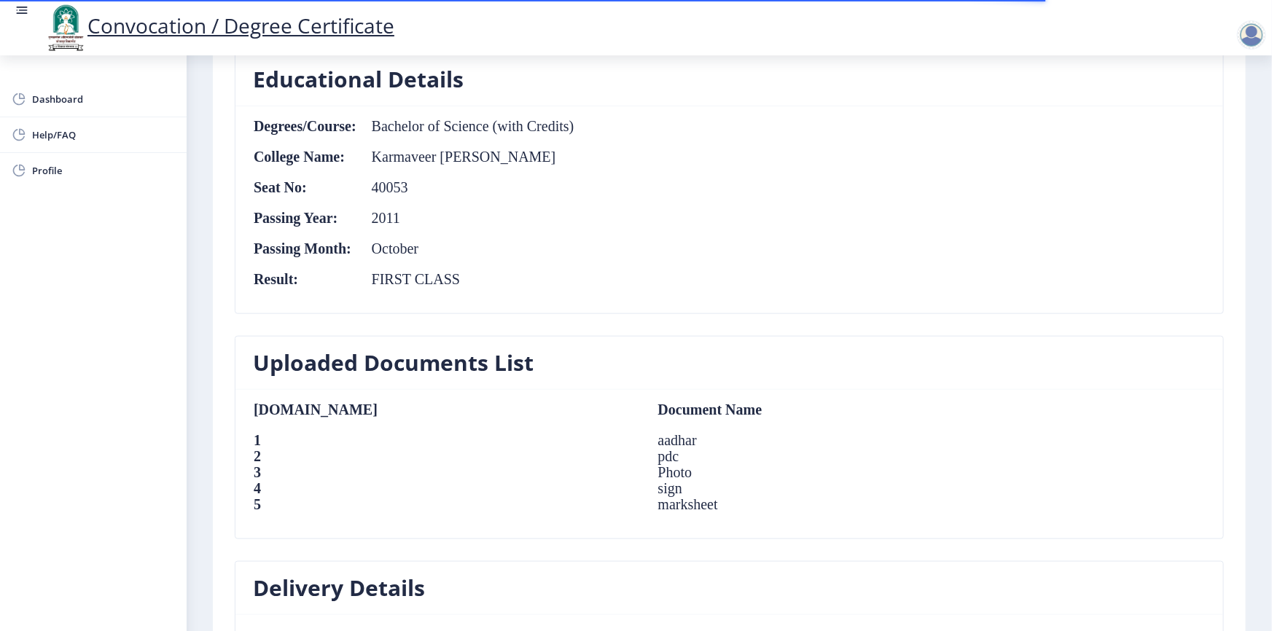
scroll to position [883, 0]
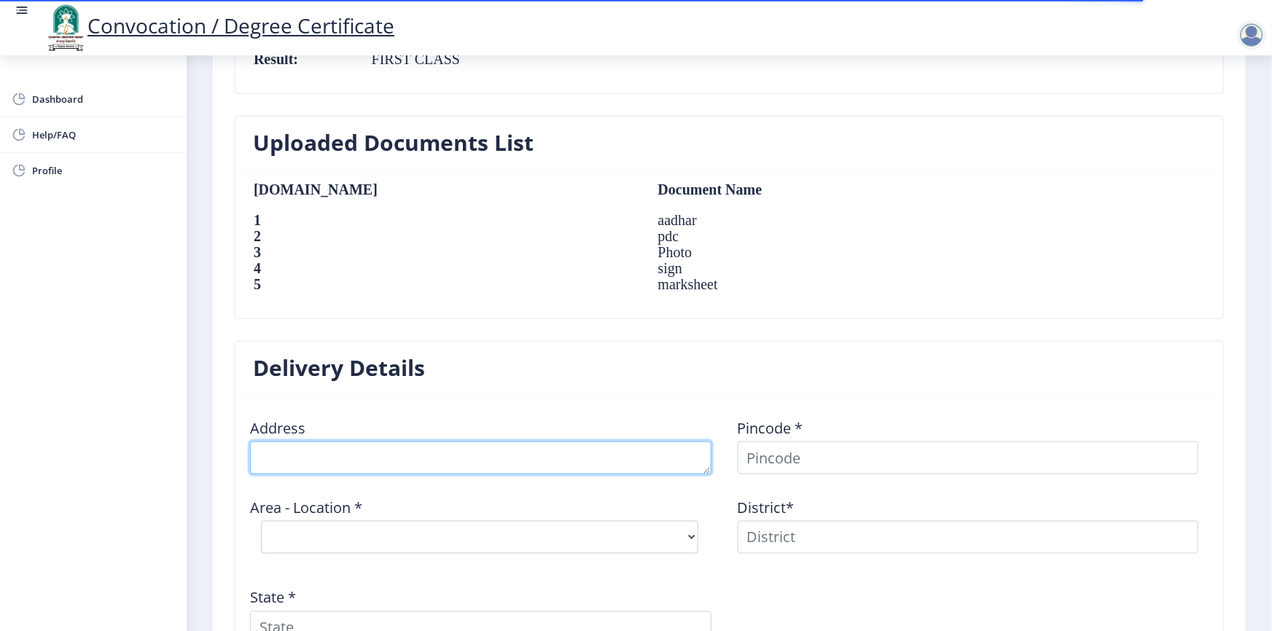
click at [474, 454] on textarea at bounding box center [480, 458] width 461 height 33
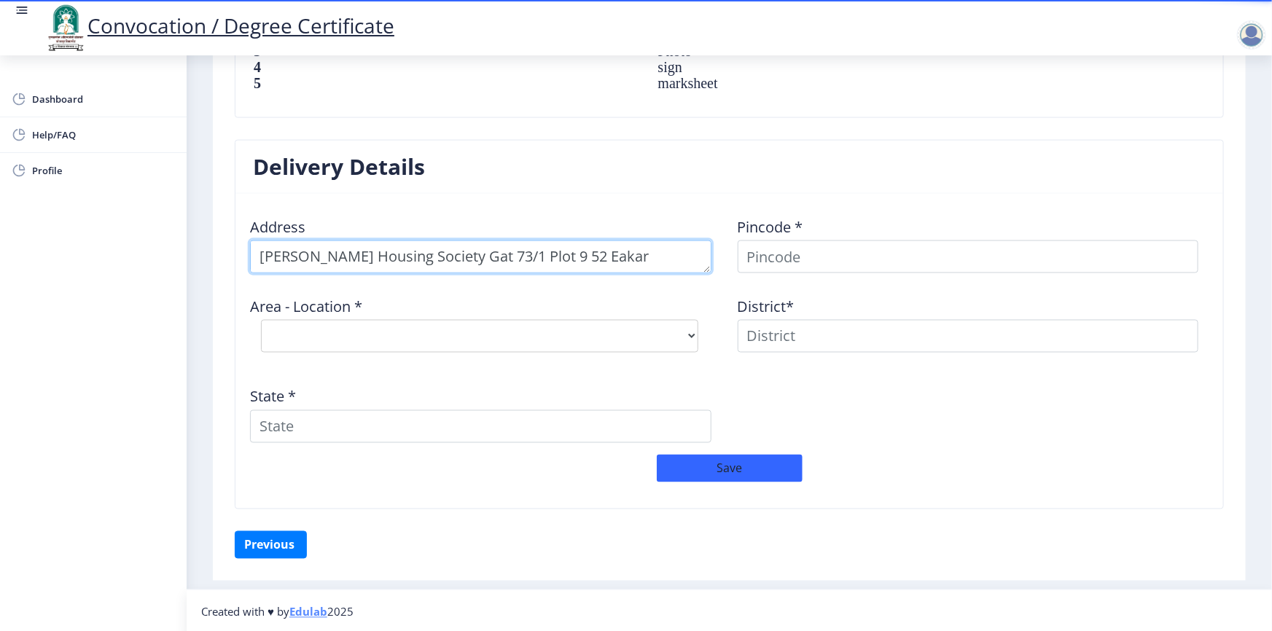
scroll to position [15, 0]
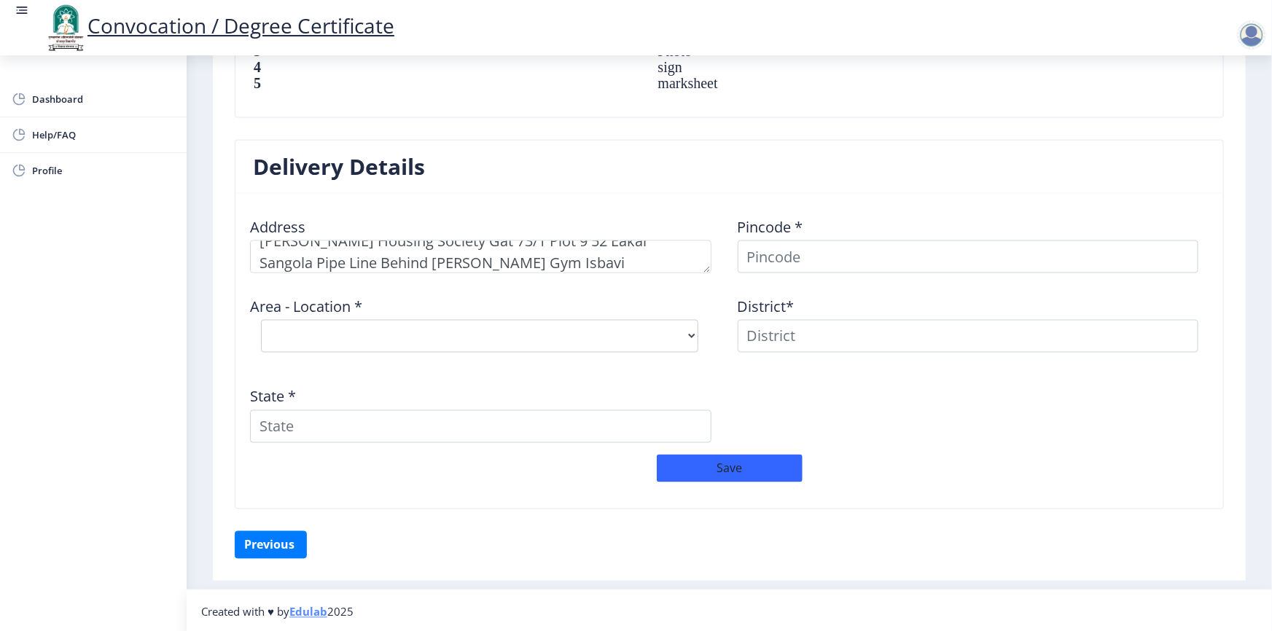
click at [556, 285] on div "Area - Location * Select Area Location" at bounding box center [486, 324] width 488 height 79
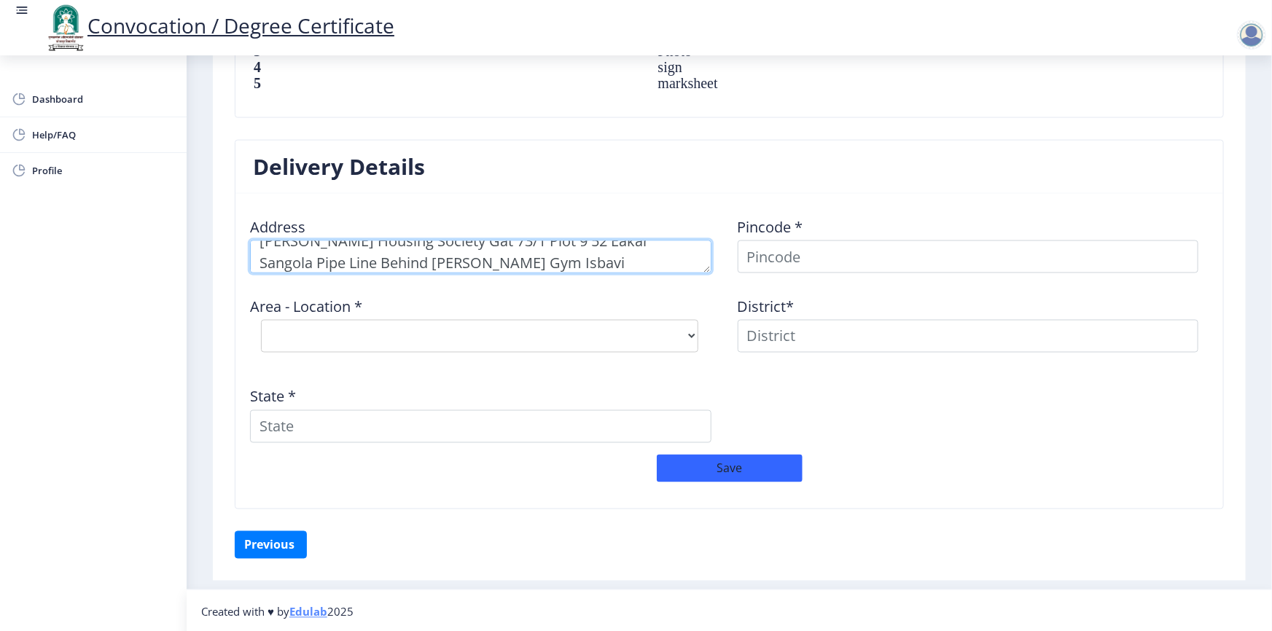
click at [554, 255] on textarea at bounding box center [480, 257] width 461 height 33
type textarea "Karmveer Housing Society Gat 73/1 Plot 9 52 Eakar Sangola Pipe Line Behind Loka…"
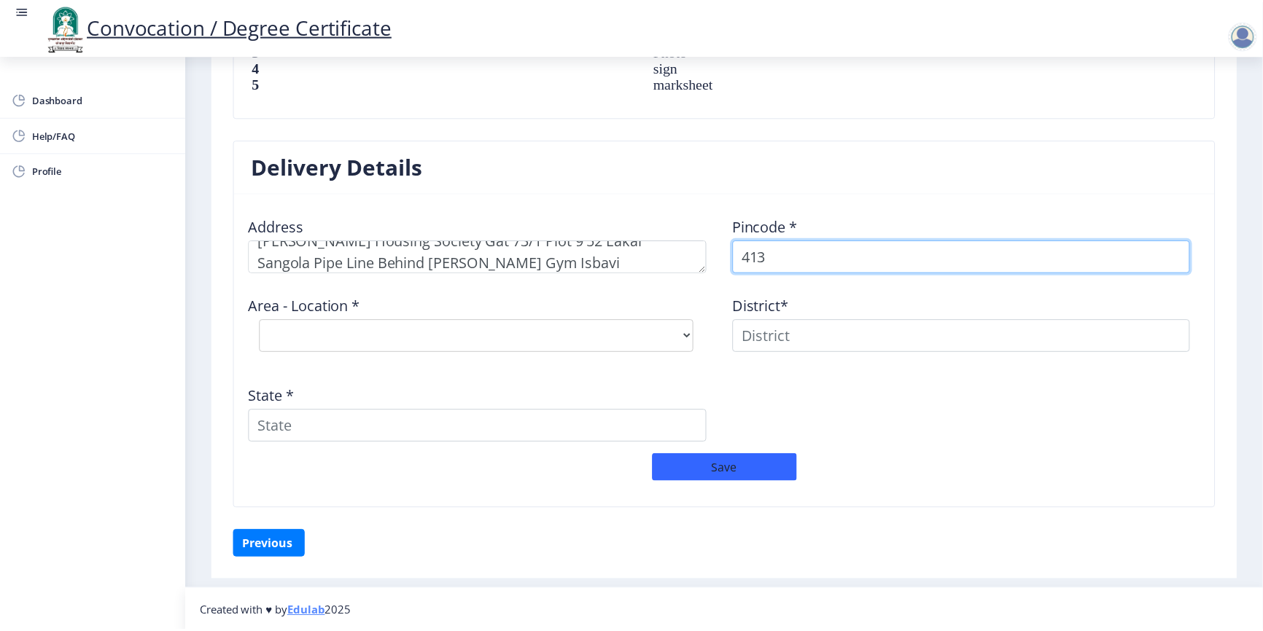
scroll to position [1073, 0]
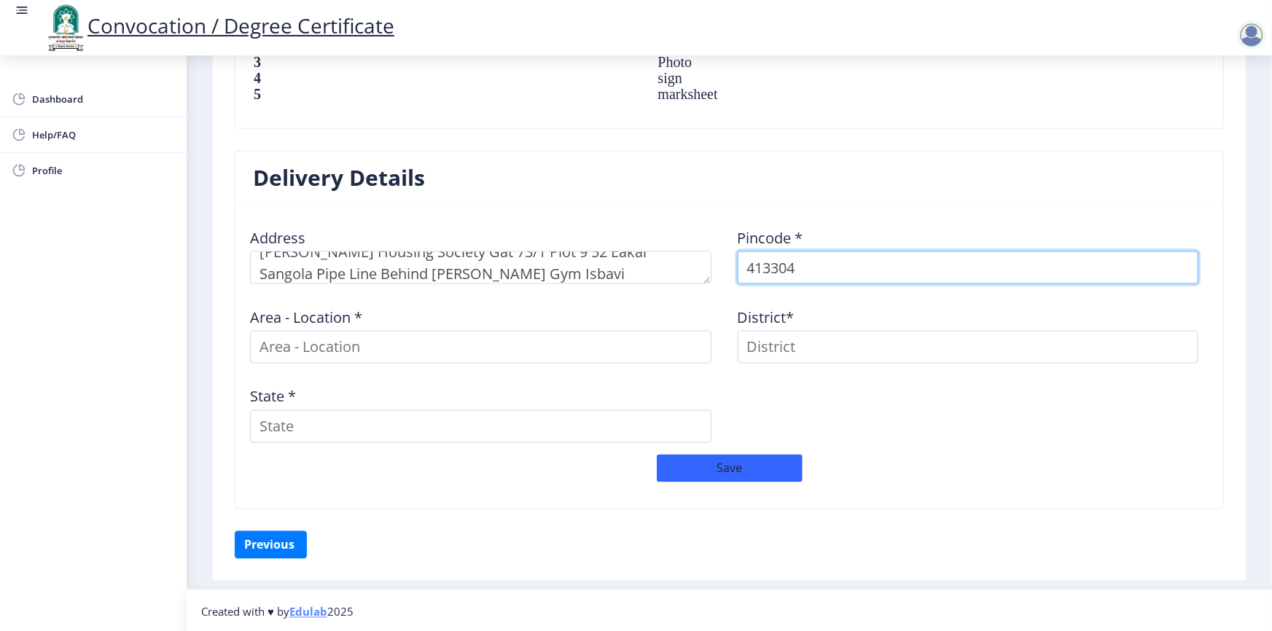
type input "413304"
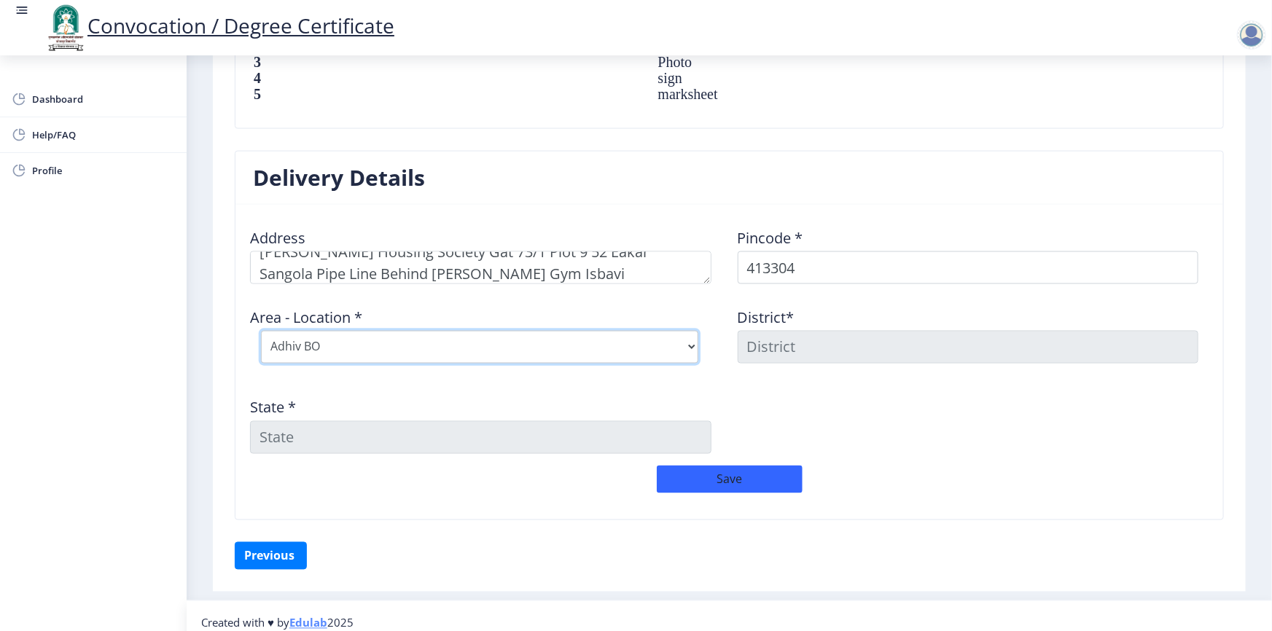
click at [357, 335] on select "Select Area Location Adhiv BO Ambe B.O Anawali B.O Babhulgaon B.O Bhandishegaon…" at bounding box center [479, 347] width 437 height 33
select select "53: Object"
click at [261, 331] on select "Select Area Location Adhiv BO Ambe B.O Anawali B.O Babhulgaon B.O Bhandishegaon…" at bounding box center [479, 347] width 437 height 33
type input "SOLAPUR"
type input "Maharashtra"
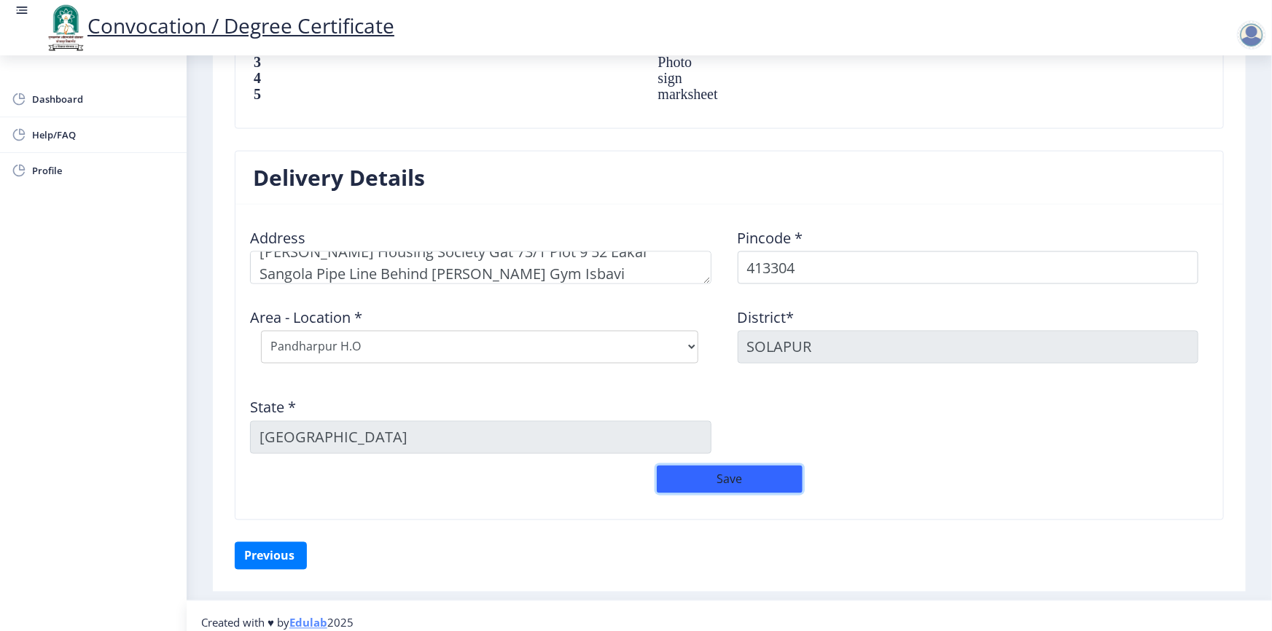
click at [741, 477] on button "Save" at bounding box center [730, 480] width 146 height 28
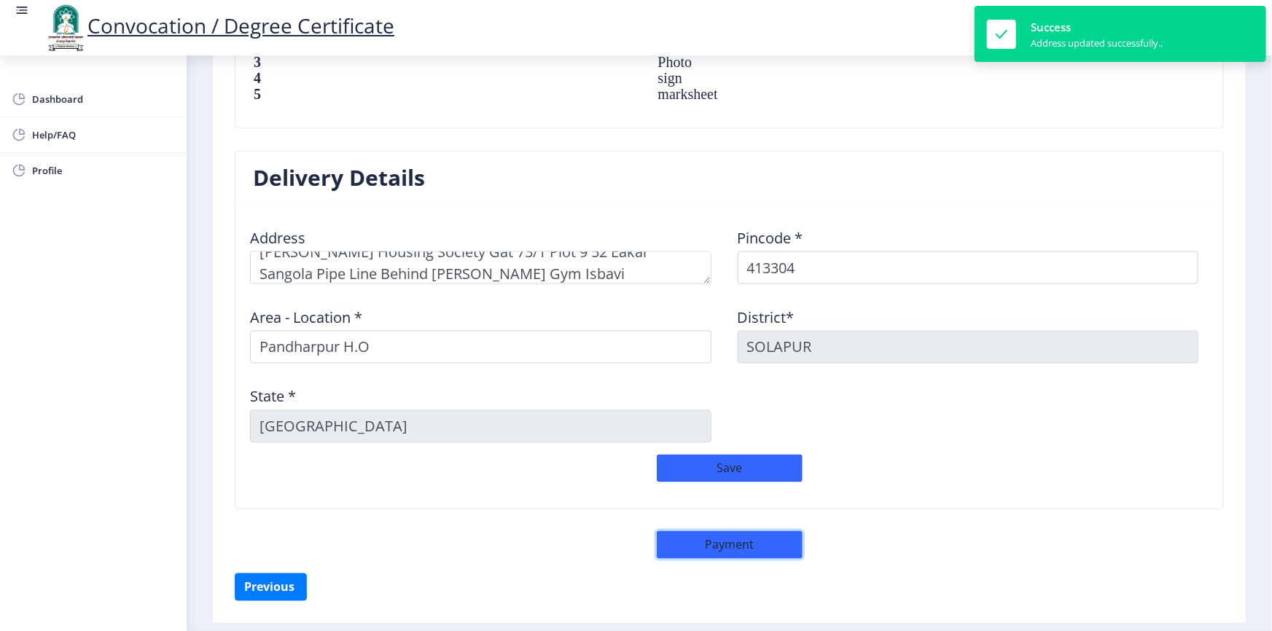
click at [706, 539] on button "Payment" at bounding box center [730, 545] width 146 height 28
select select "sealed"
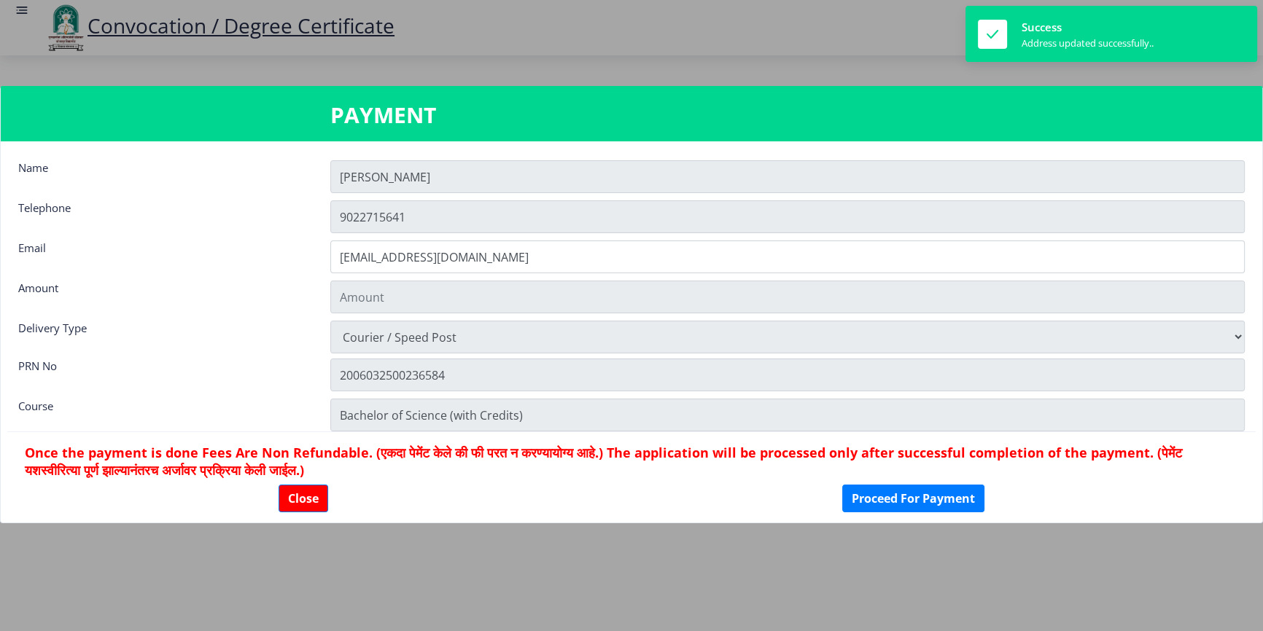
type input "1885"
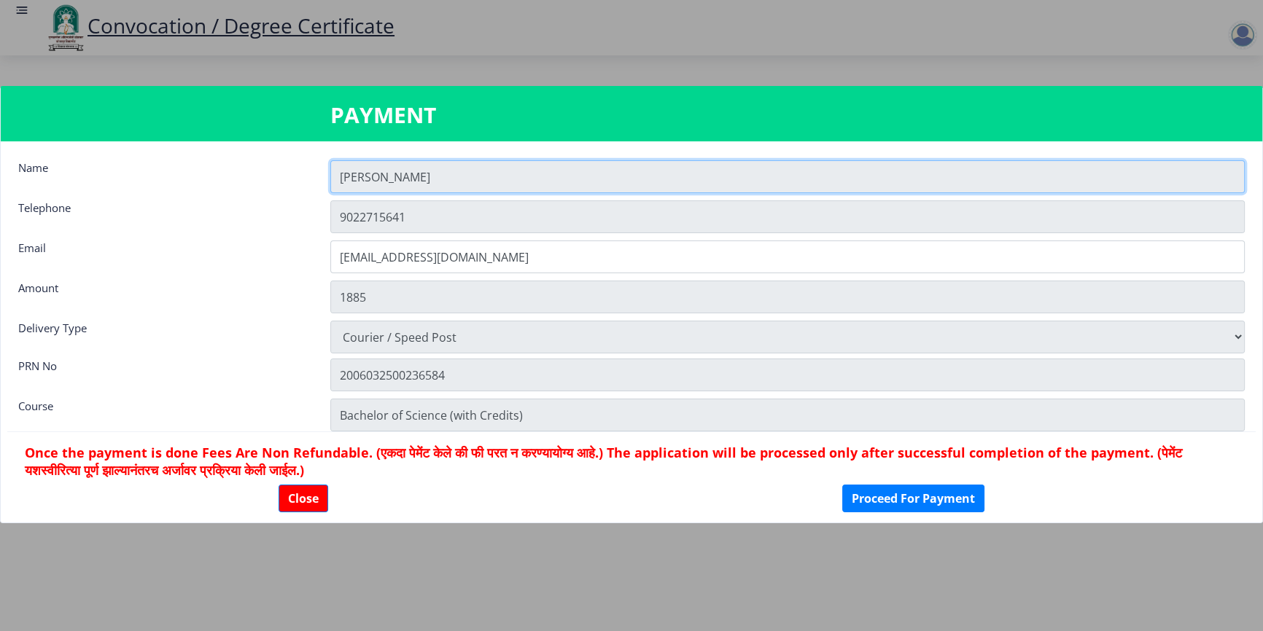
scroll to position [20, 0]
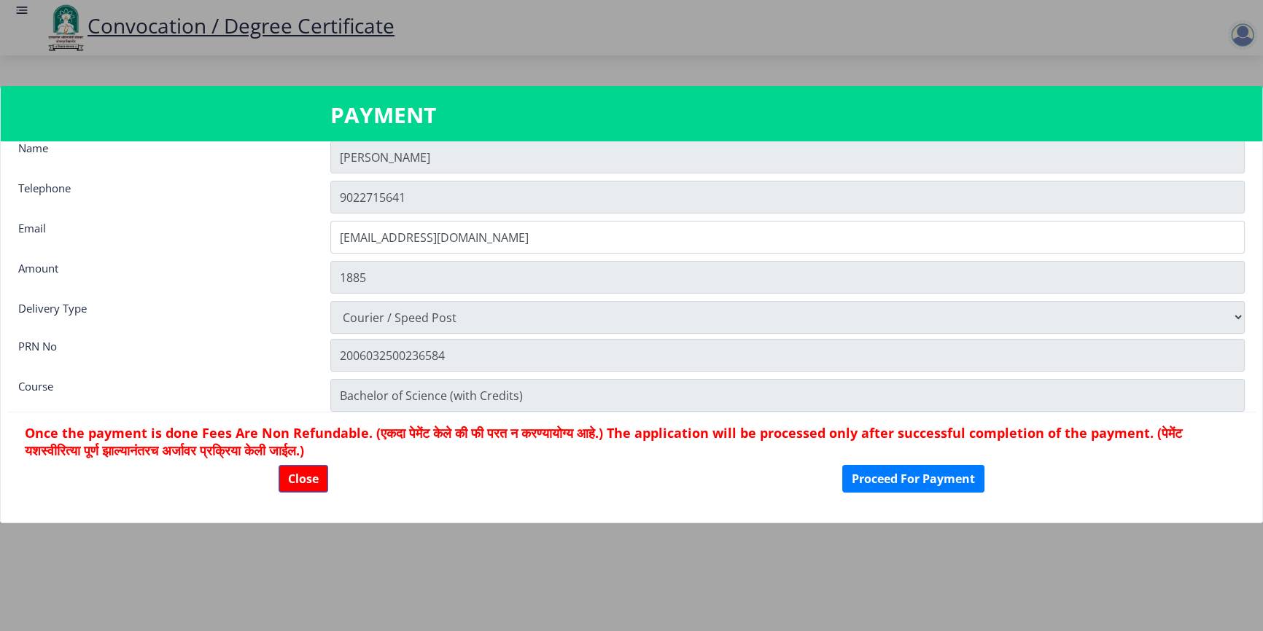
click at [951, 499] on nb-card-footer "Once the payment is done Fees Are Non Refundable. (एकदा पेमेंट केले की फी परत न…" at bounding box center [631, 458] width 1248 height 93
click at [936, 486] on button "Proceed For Payment" at bounding box center [913, 479] width 142 height 28
click at [913, 479] on button "Proceed For Payment" at bounding box center [913, 479] width 142 height 28
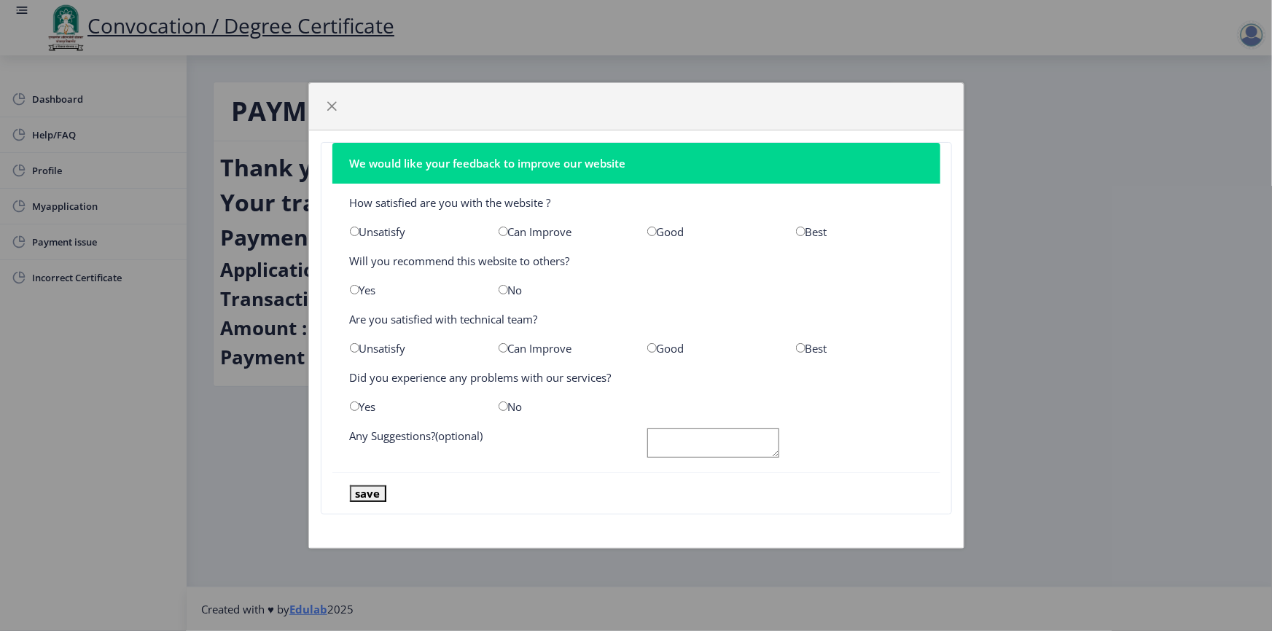
click at [799, 229] on input "radio" at bounding box center [800, 231] width 9 height 9
radio input "true"
click at [800, 349] on input "radio" at bounding box center [800, 347] width 9 height 9
radio input "true"
click at [508, 408] on div "No" at bounding box center [562, 407] width 149 height 15
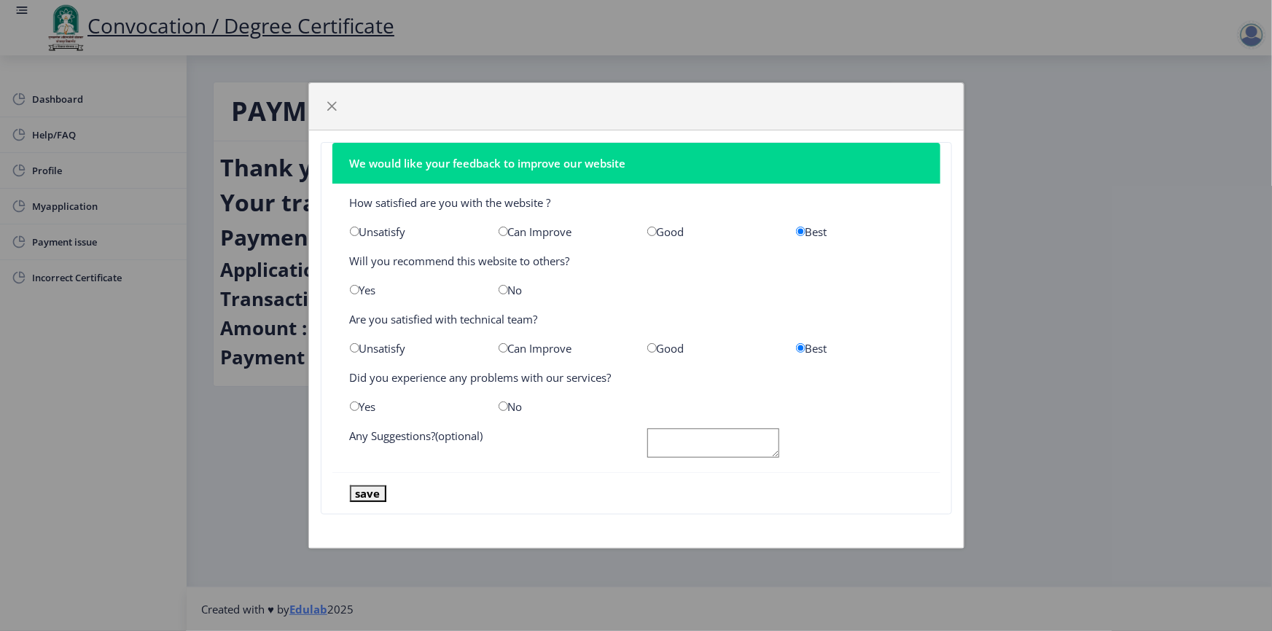
click at [504, 409] on input "radio" at bounding box center [503, 406] width 9 height 9
radio input "true"
click at [686, 444] on textarea at bounding box center [713, 444] width 132 height 30
type textarea "ok"
click at [371, 495] on button "save" at bounding box center [368, 494] width 36 height 17
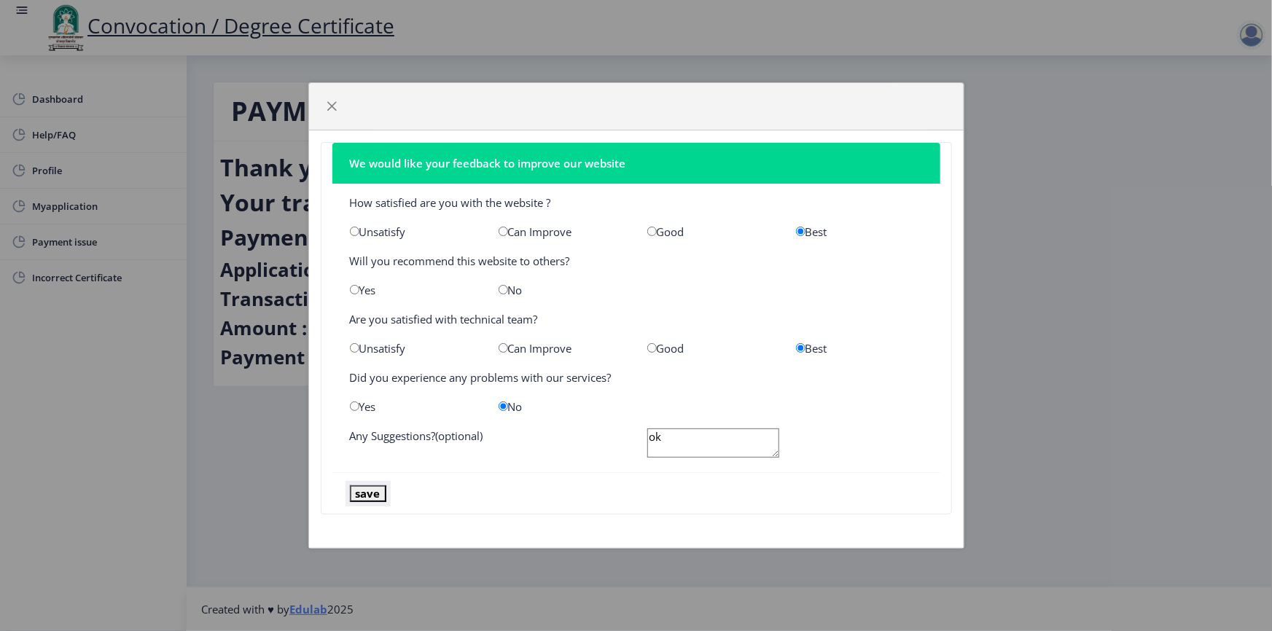
click at [378, 497] on button "save" at bounding box center [368, 494] width 36 height 17
click at [356, 487] on button "save" at bounding box center [368, 494] width 36 height 17
click at [335, 98] on button "button" at bounding box center [332, 106] width 23 height 23
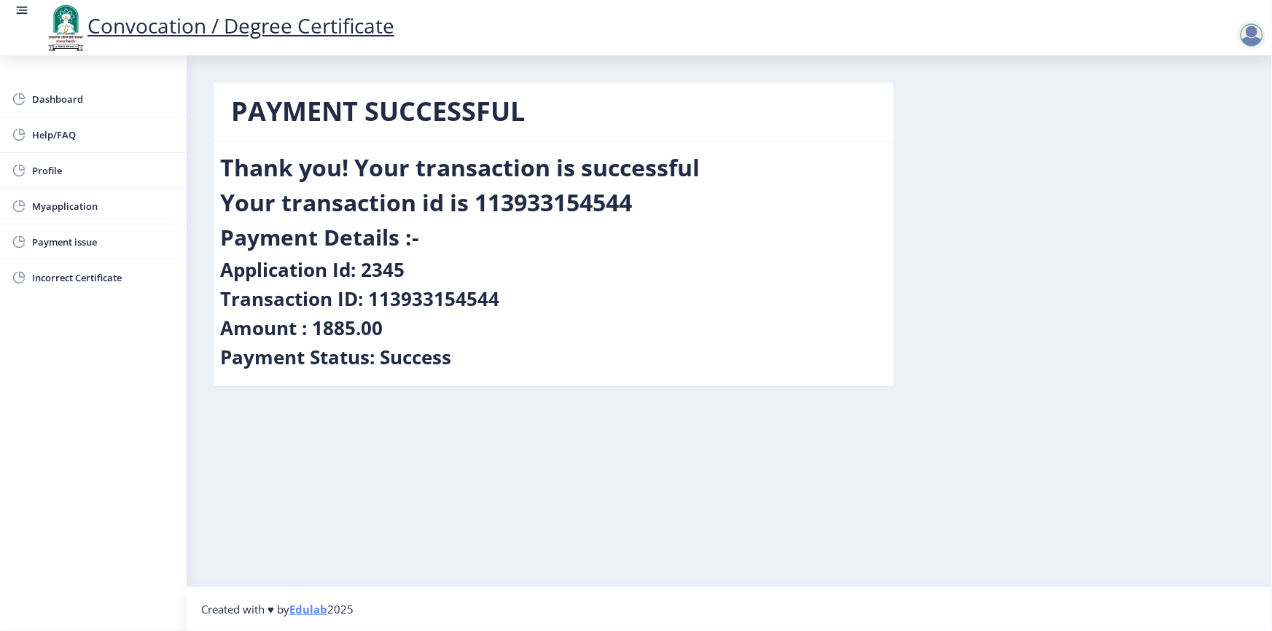
click at [457, 415] on nb-layout-column "PAYMENT SUCCESSFUL Thank you! Your transaction is successful Your transaction i…" at bounding box center [730, 320] width 1086 height 531
click at [78, 275] on span "Incorrect Certificate" at bounding box center [103, 277] width 143 height 17
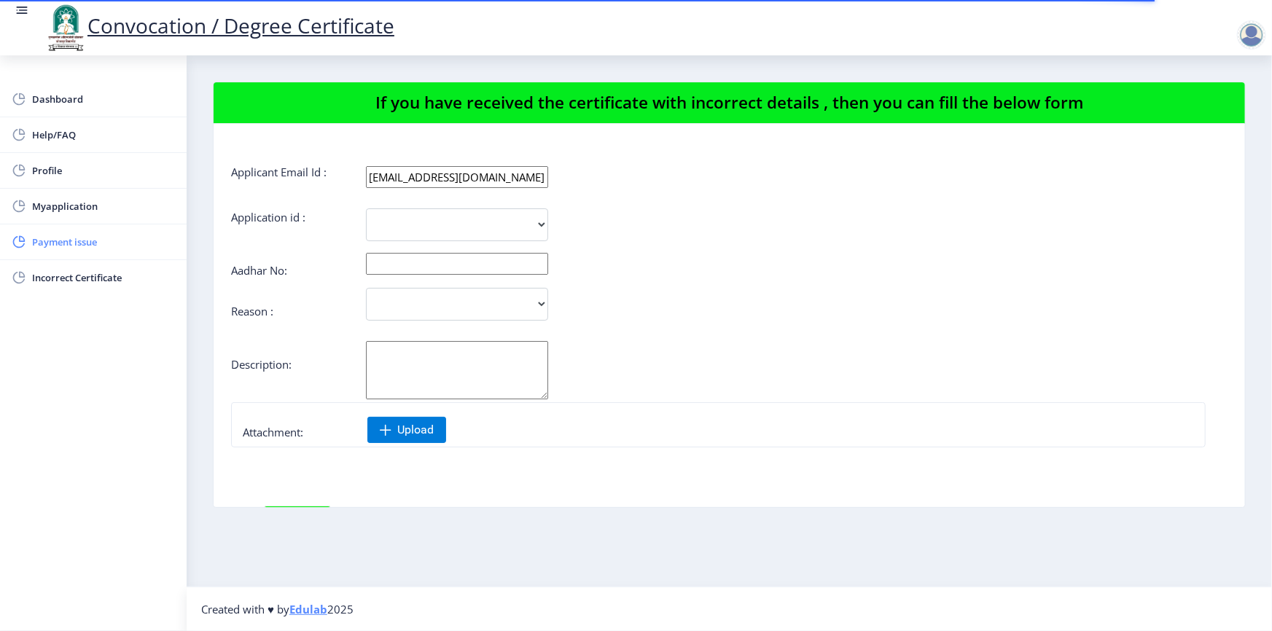
click at [78, 233] on span "Payment issue" at bounding box center [103, 241] width 143 height 17
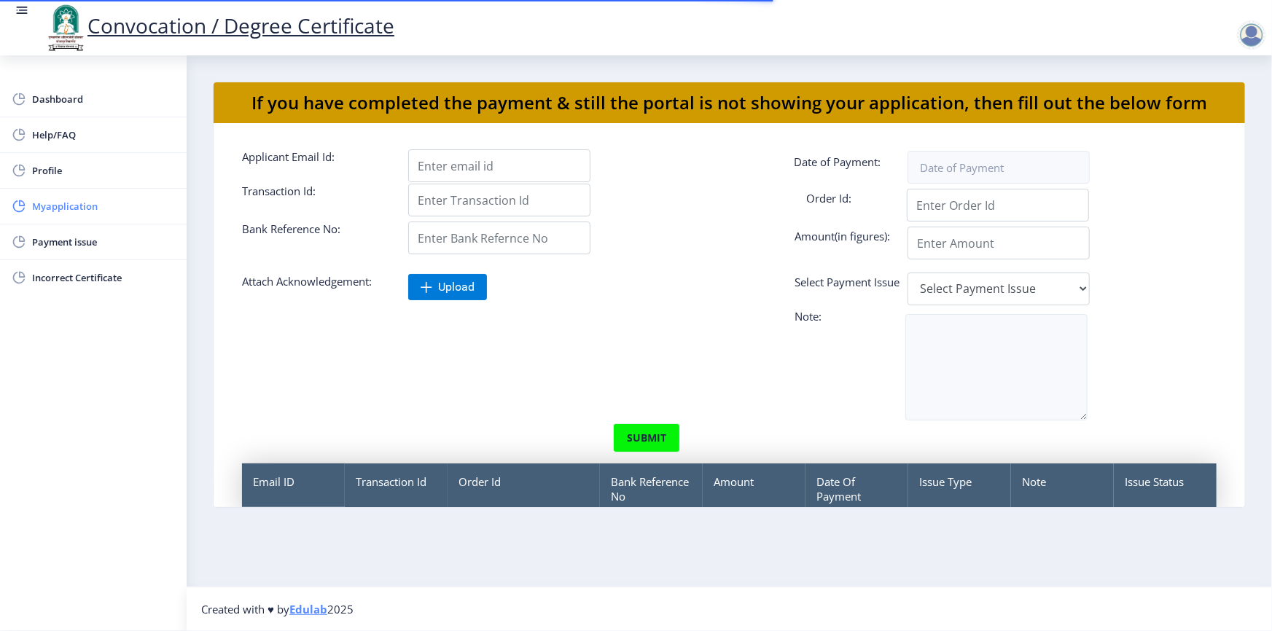
click at [77, 202] on span "Myapplication" at bounding box center [103, 206] width 143 height 17
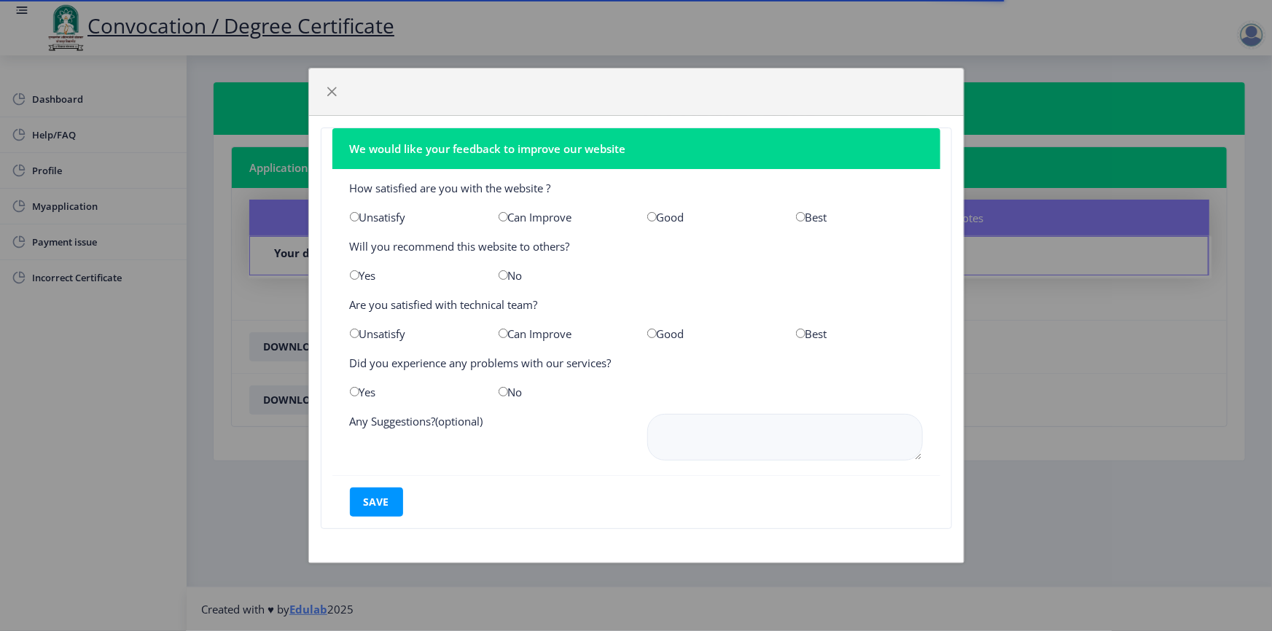
click at [77, 168] on div "We would like your feedback to improve our website How satisfied are you with t…" at bounding box center [636, 315] width 1272 height 631
click at [327, 87] on span "button" at bounding box center [333, 92] width 12 height 12
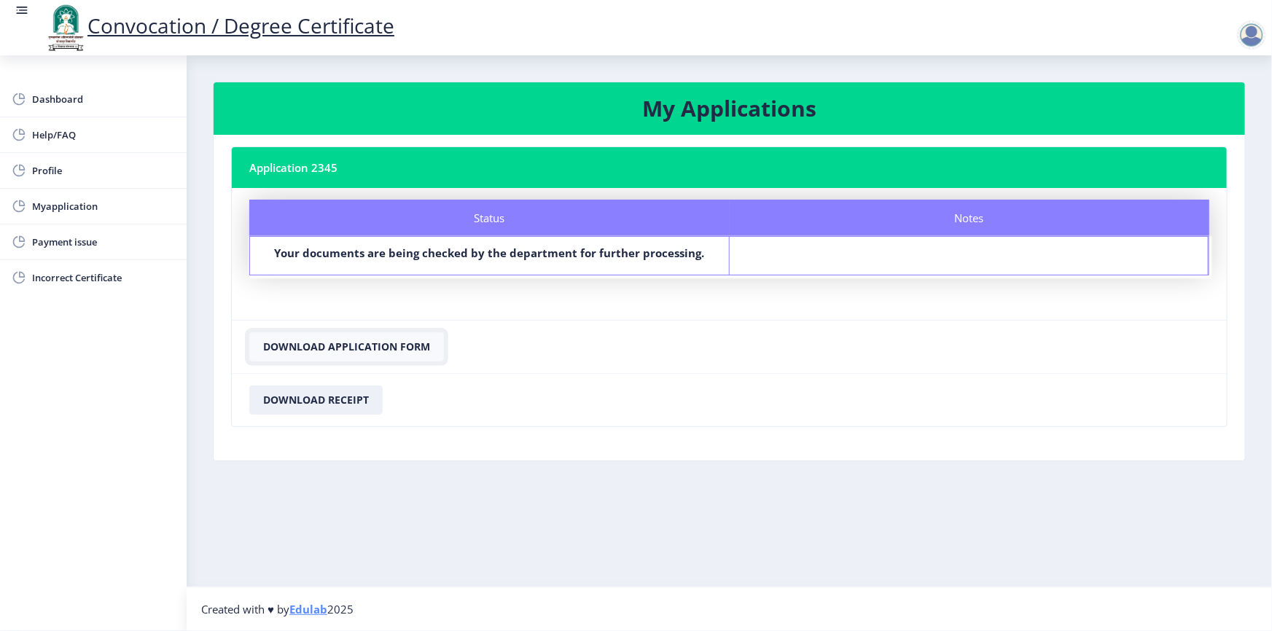
click at [356, 350] on button "Download Application Form" at bounding box center [346, 346] width 195 height 29
click at [330, 399] on button "Download Receipt" at bounding box center [315, 400] width 133 height 29
click at [330, 400] on button "Download Receipt" at bounding box center [315, 400] width 133 height 29
click at [63, 98] on span "Dashboard" at bounding box center [103, 98] width 143 height 17
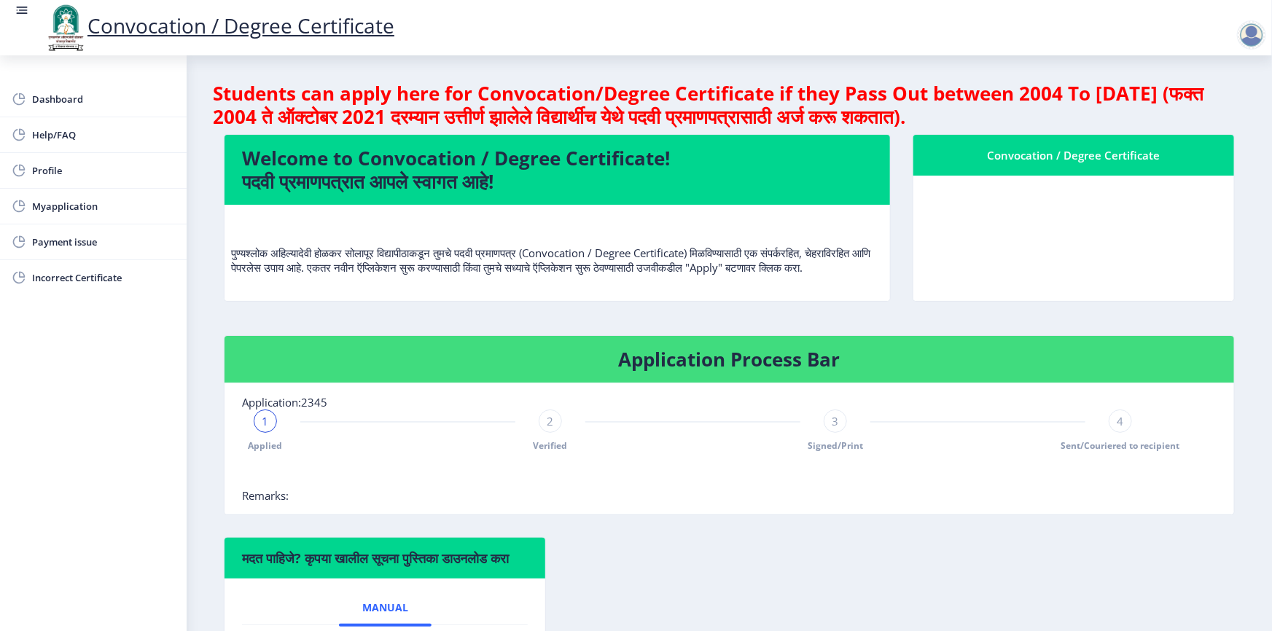
click at [1044, 220] on nb-card-body at bounding box center [1073, 238] width 321 height 125
click at [1069, 155] on div "Convocation / Degree Certificate" at bounding box center [1074, 155] width 286 height 17
click at [69, 111] on link "Dashboard" at bounding box center [93, 99] width 187 height 35
click at [69, 100] on span "Dashboard" at bounding box center [103, 98] width 143 height 17
click at [1252, 38] on div at bounding box center [1251, 34] width 29 height 29
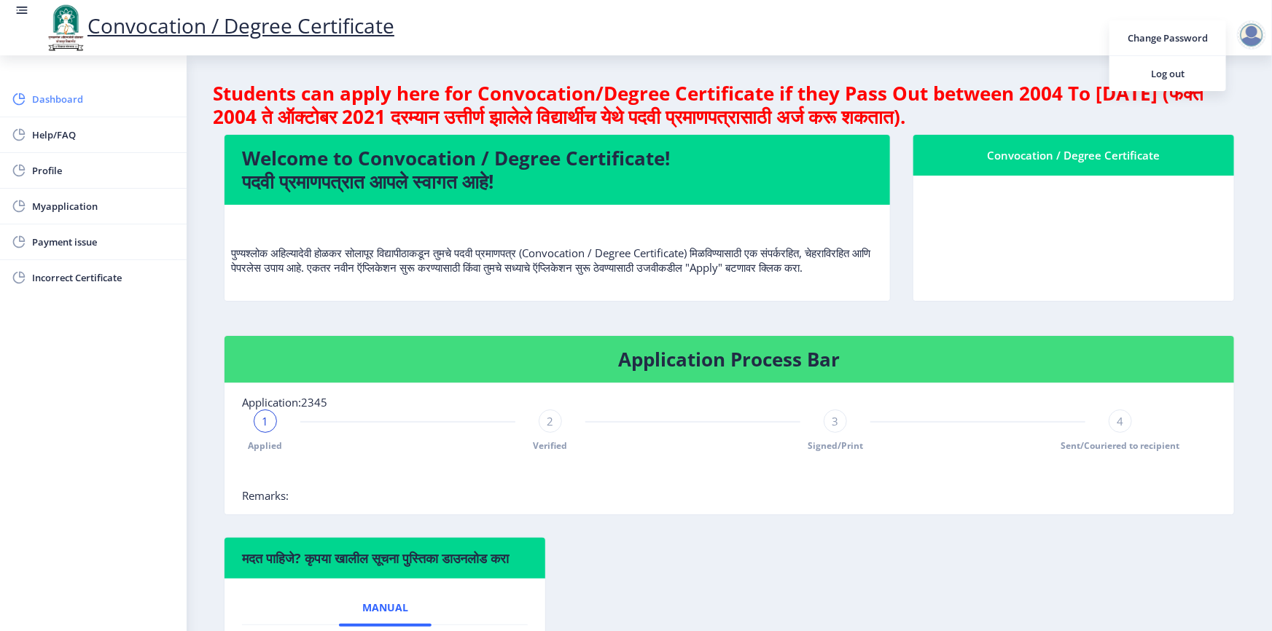
click at [55, 97] on span "Dashboard" at bounding box center [103, 98] width 143 height 17
click at [55, 96] on span "Dashboard" at bounding box center [103, 98] width 143 height 17
click at [1269, 41] on div at bounding box center [1254, 34] width 35 height 29
click at [1250, 44] on div at bounding box center [1251, 34] width 29 height 29
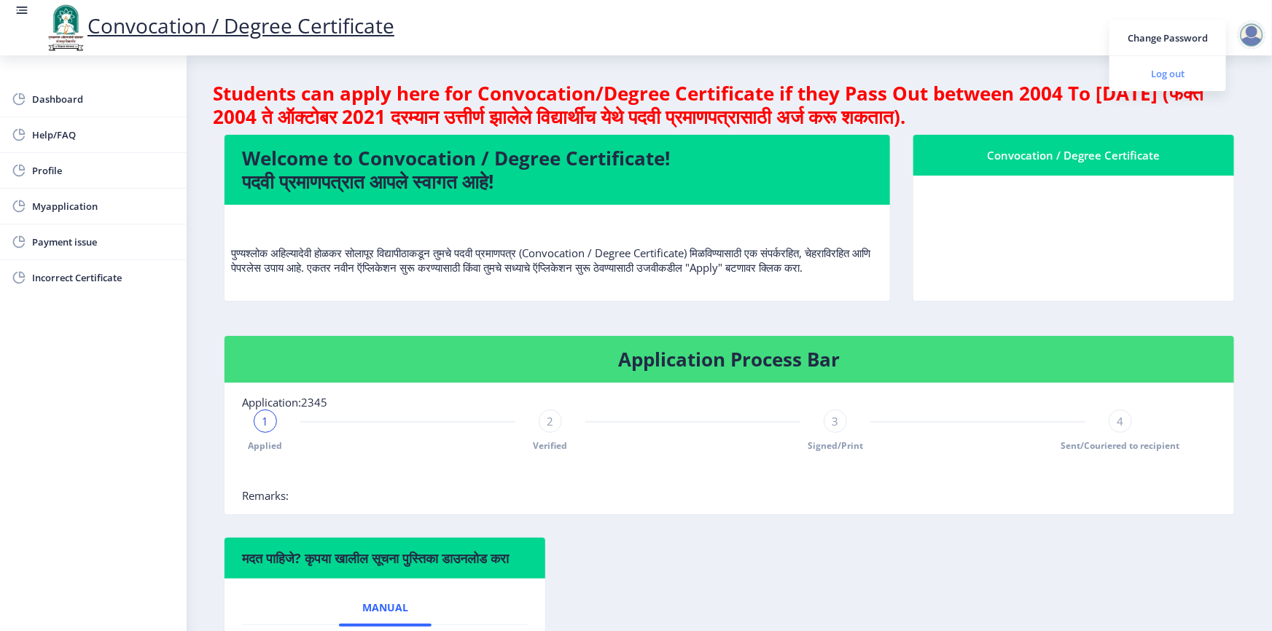
click at [1164, 69] on span "Log out" at bounding box center [1167, 73] width 93 height 17
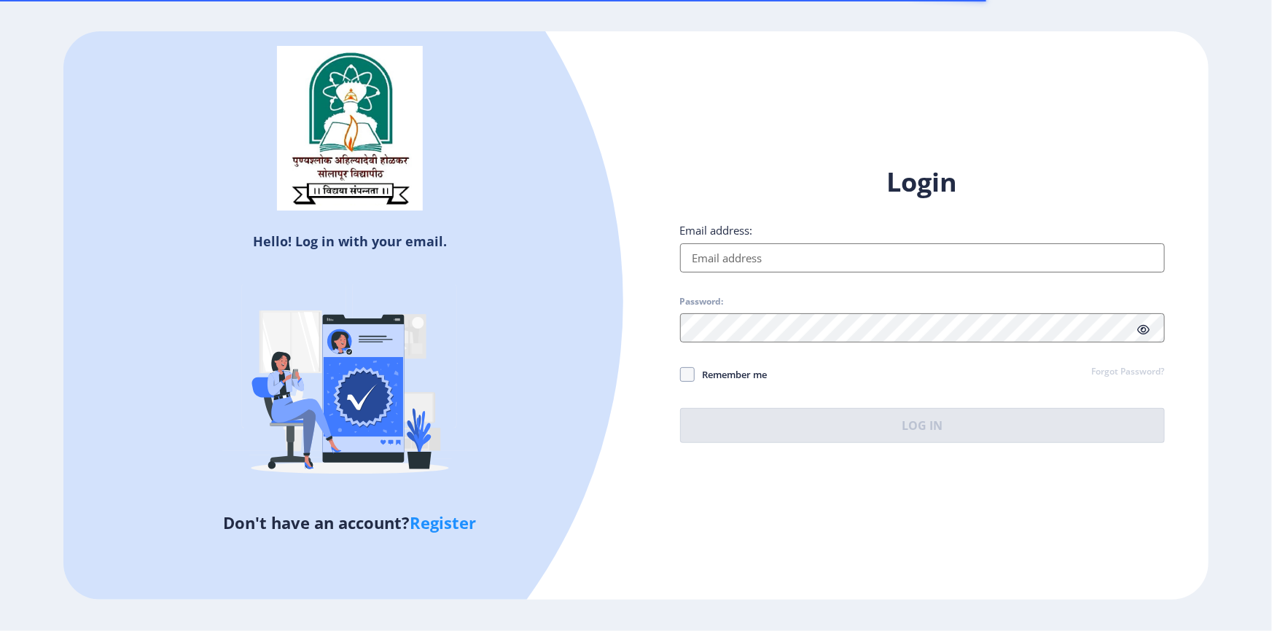
click at [758, 275] on div "Login Email address: Password: Remember me Forgot Password? Log In" at bounding box center [922, 304] width 485 height 278
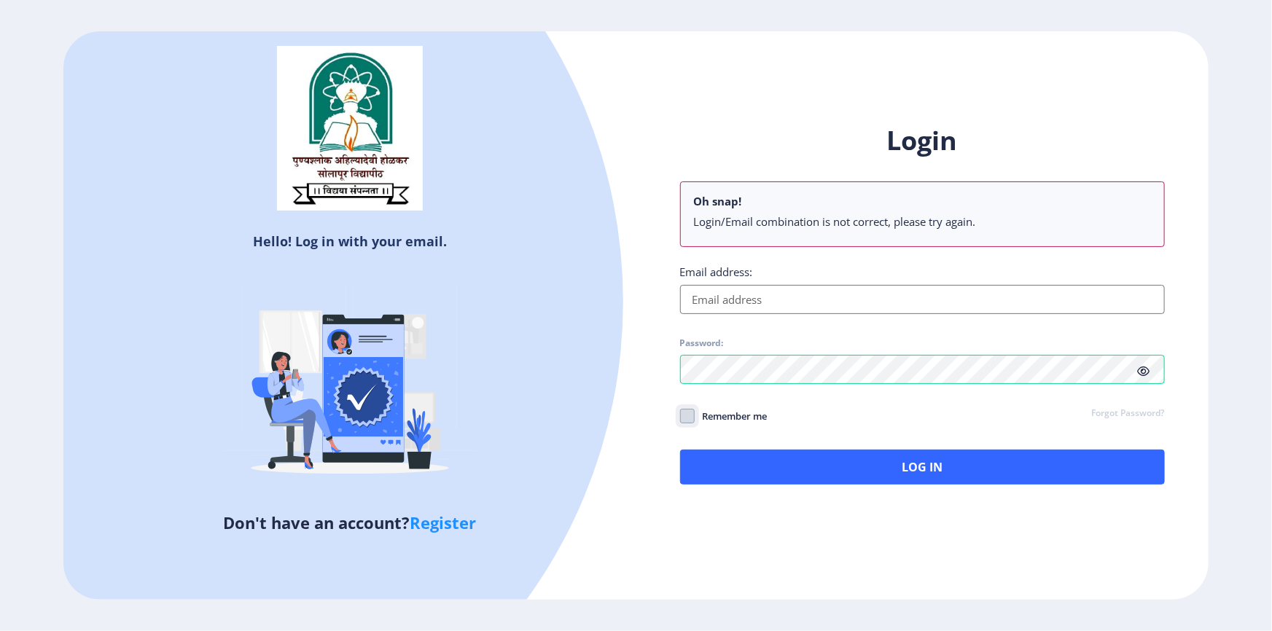
click at [680, 416] on input "Remember me" at bounding box center [680, 416] width 1 height 1
checkbox input "true"
click at [791, 292] on input "Email address:" at bounding box center [922, 299] width 485 height 29
click at [840, 294] on input "Email address:" at bounding box center [922, 299] width 485 height 29
paste input "[EMAIL_ADDRESS][DOMAIN_NAME]"
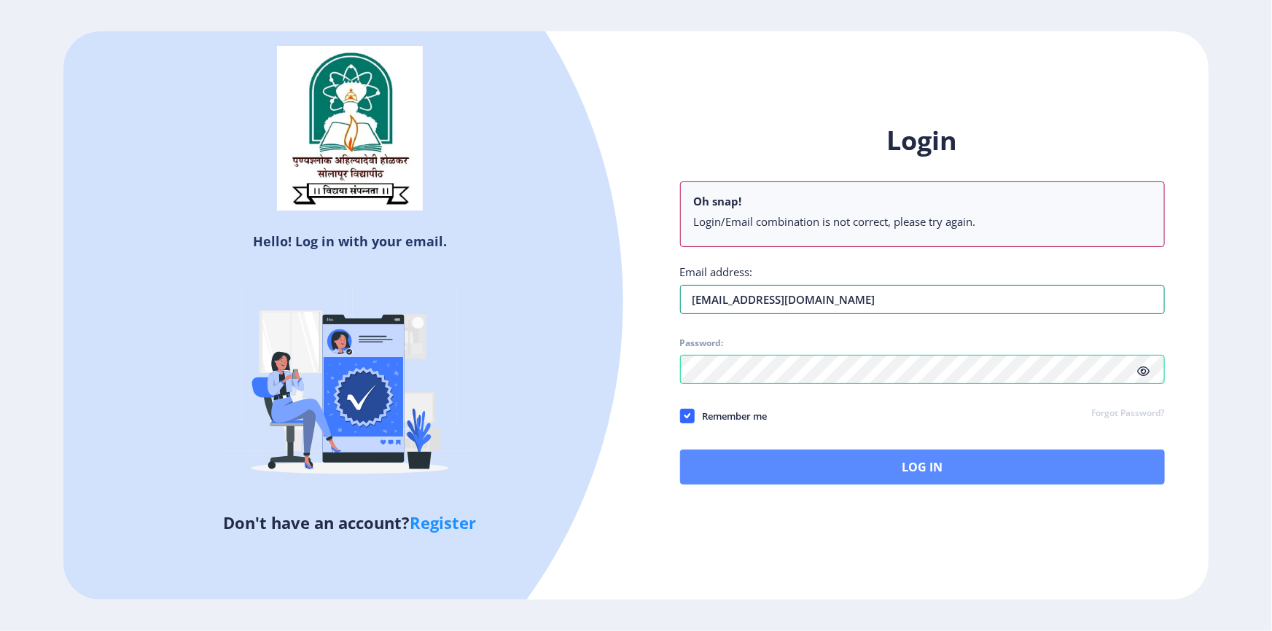
type input "[EMAIL_ADDRESS][DOMAIN_NAME]"
click at [838, 453] on button "Log In" at bounding box center [922, 467] width 485 height 35
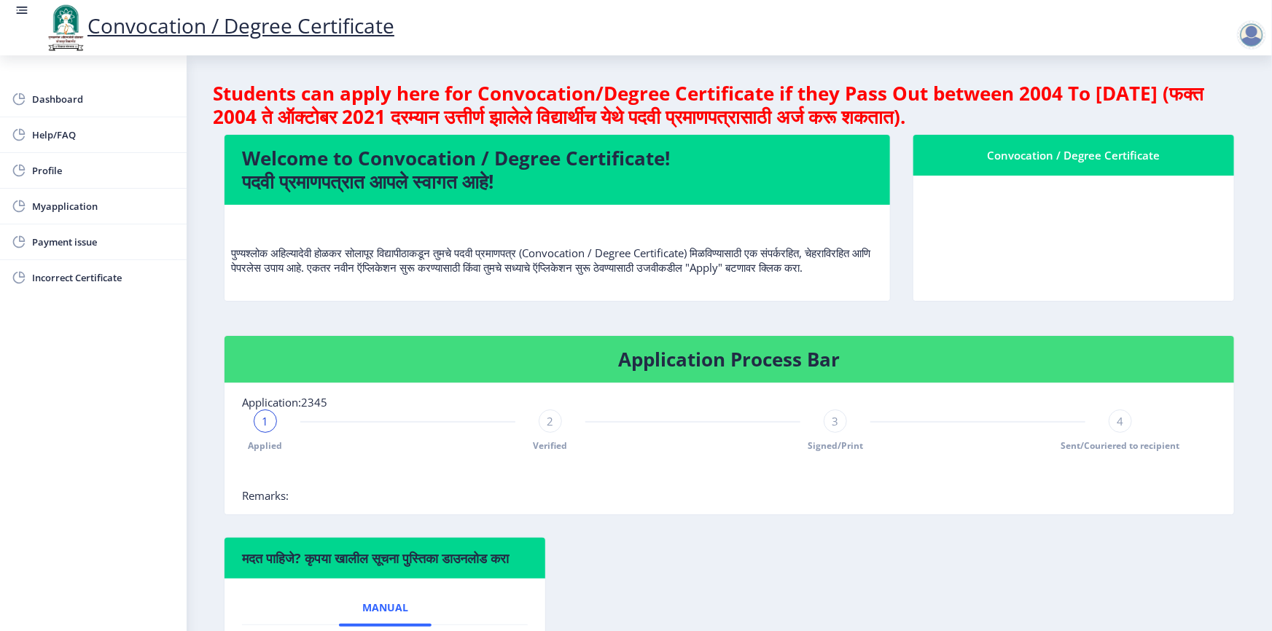
click at [585, 437] on div "1 Applied 2 Verified 3 Signed/Print 4 Sent/Couriered to recipient" at bounding box center [693, 431] width 902 height 42
click at [853, 368] on h4 "Application Process Bar" at bounding box center [729, 359] width 975 height 23
click at [1021, 206] on nb-card-body at bounding box center [1073, 238] width 321 height 125
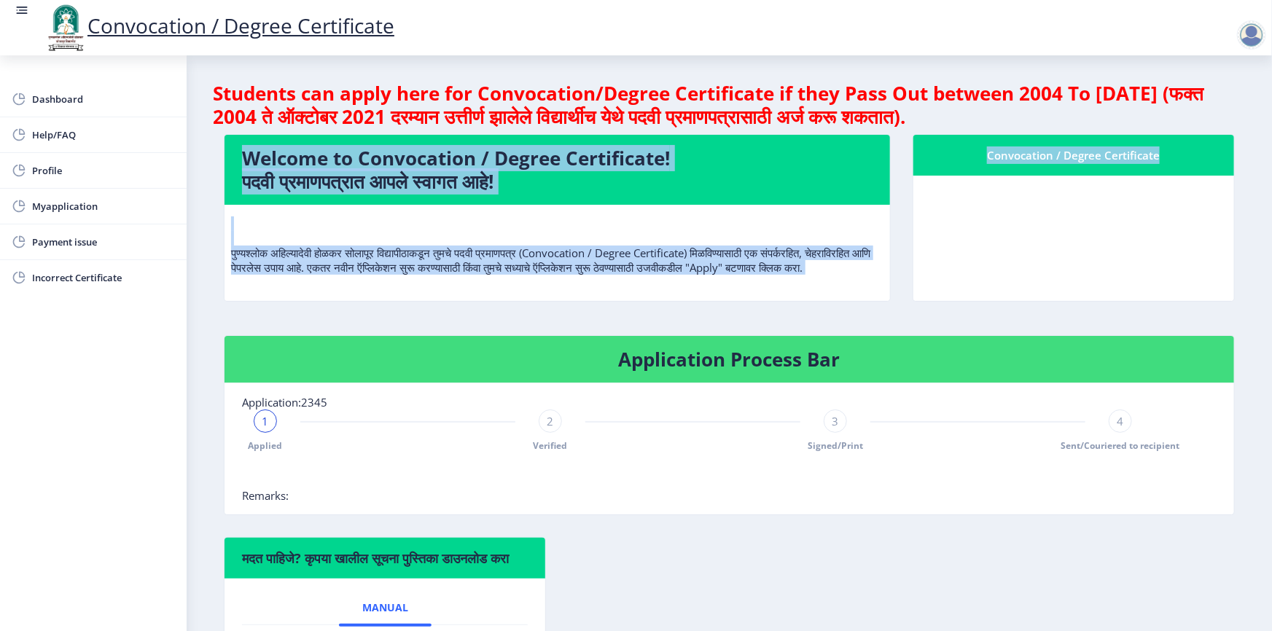
drag, startPoint x: 1021, startPoint y: 205, endPoint x: 1018, endPoint y: 214, distance: 9.9
click at [1021, 211] on nb-card-body at bounding box center [1073, 238] width 321 height 125
click at [1018, 214] on nb-card-body at bounding box center [1073, 238] width 321 height 125
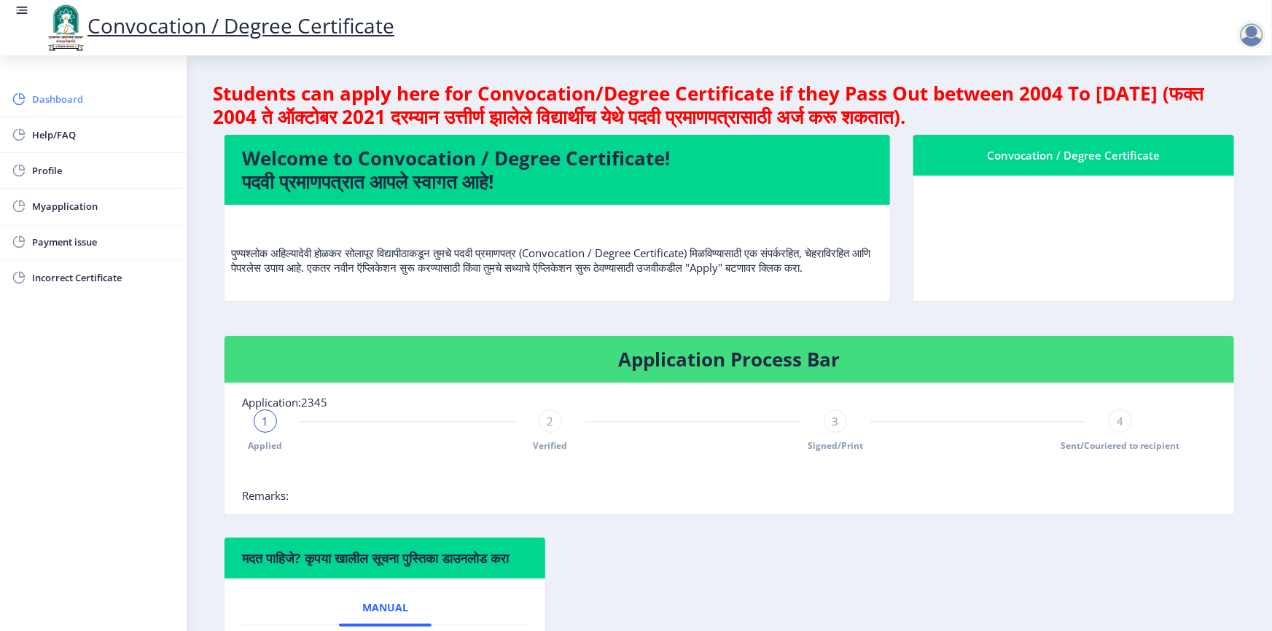
click at [36, 98] on span "Dashboard" at bounding box center [103, 98] width 143 height 17
click at [1080, 275] on nb-card-body at bounding box center [1073, 238] width 321 height 125
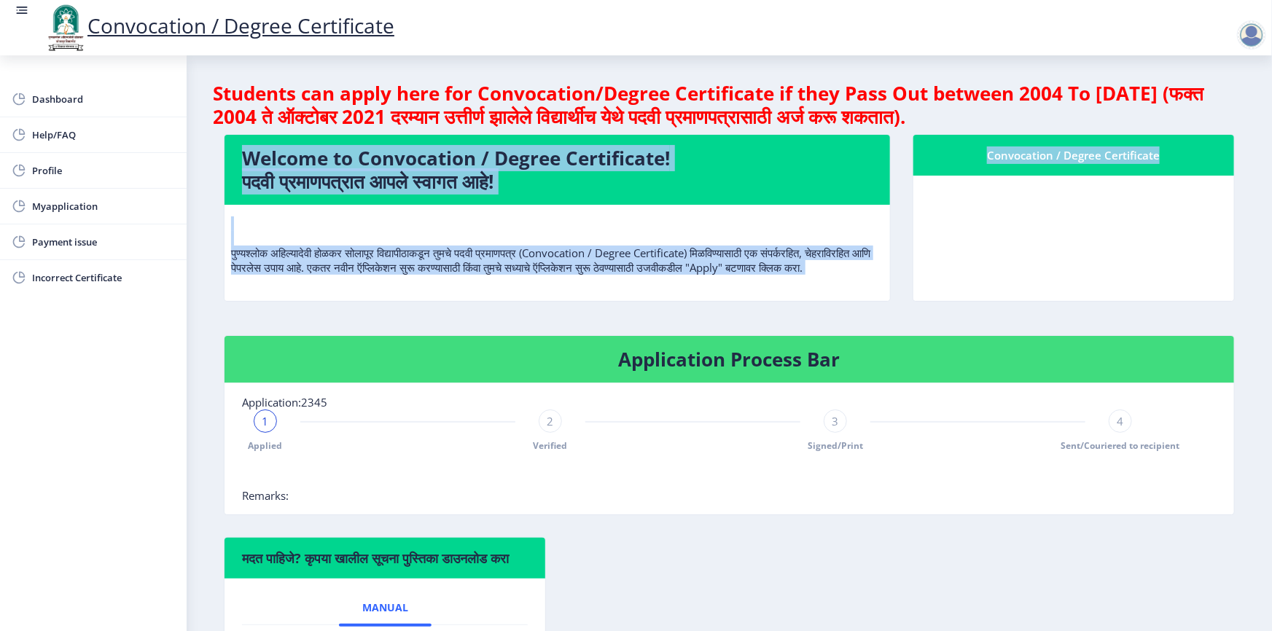
click at [1080, 275] on nb-card-body at bounding box center [1073, 238] width 321 height 125
click at [69, 137] on span "Help/FAQ" at bounding box center [103, 134] width 143 height 17
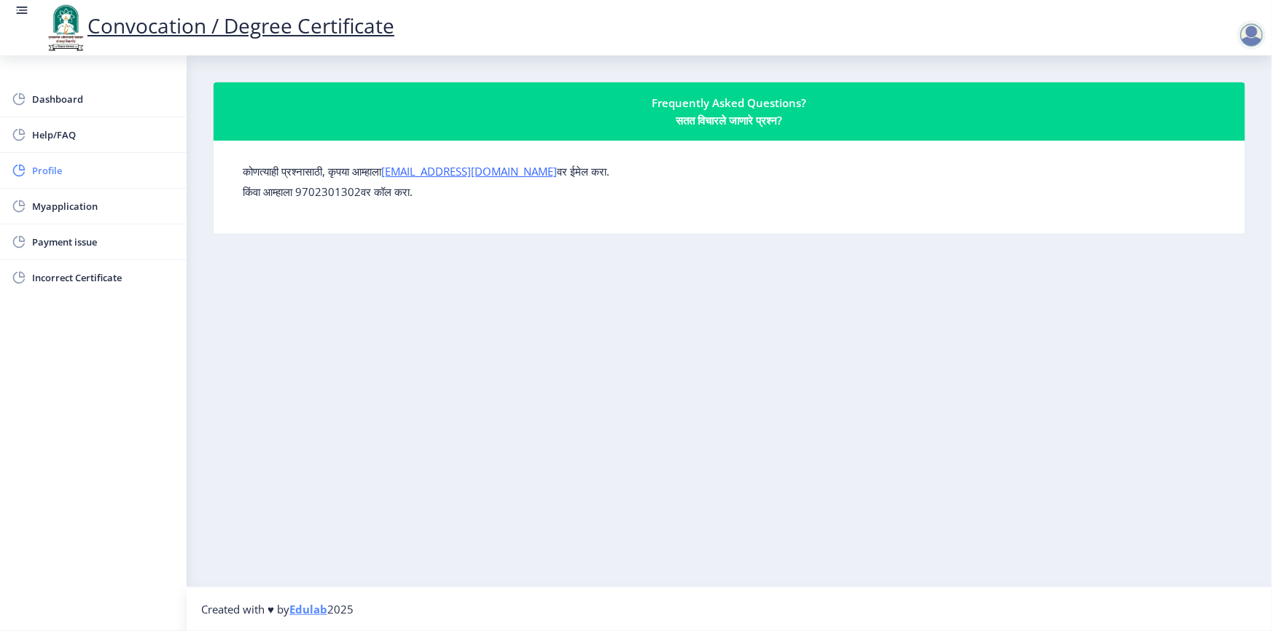
click at [47, 176] on span "Profile" at bounding box center [103, 170] width 143 height 17
select select
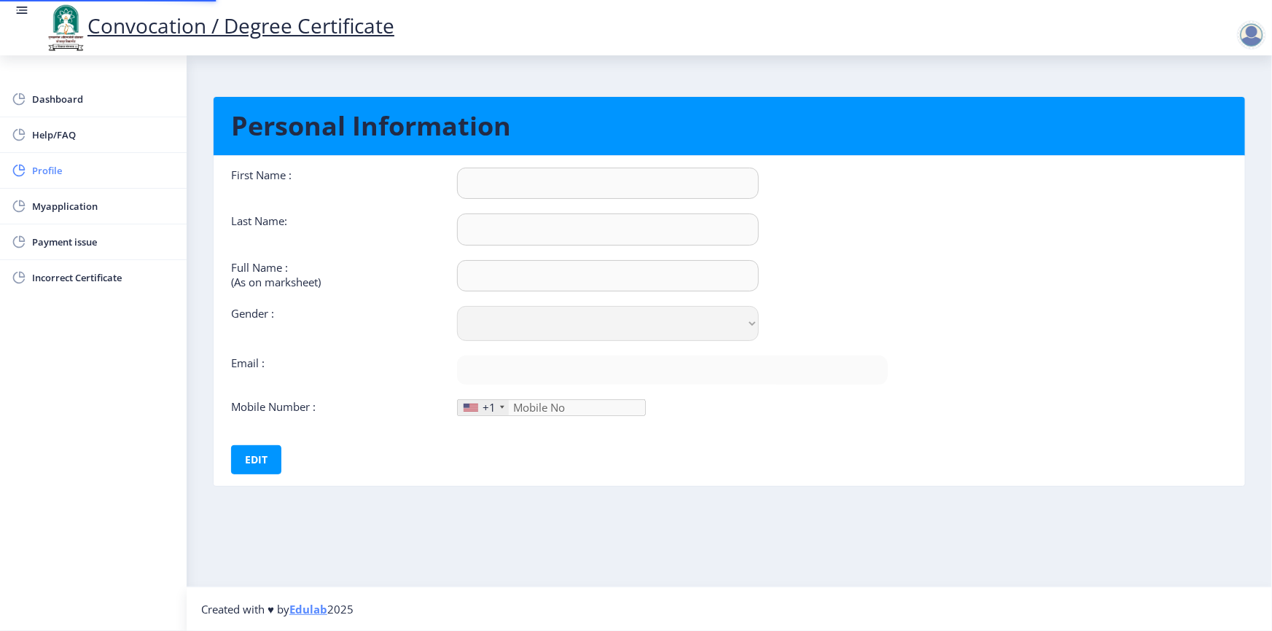
type input "Amarja"
type input "Nanaware"
type input "[PERSON_NAME] [PERSON_NAME]"
select select "[DEMOGRAPHIC_DATA]"
type input "[EMAIL_ADDRESS][DOMAIN_NAME]"
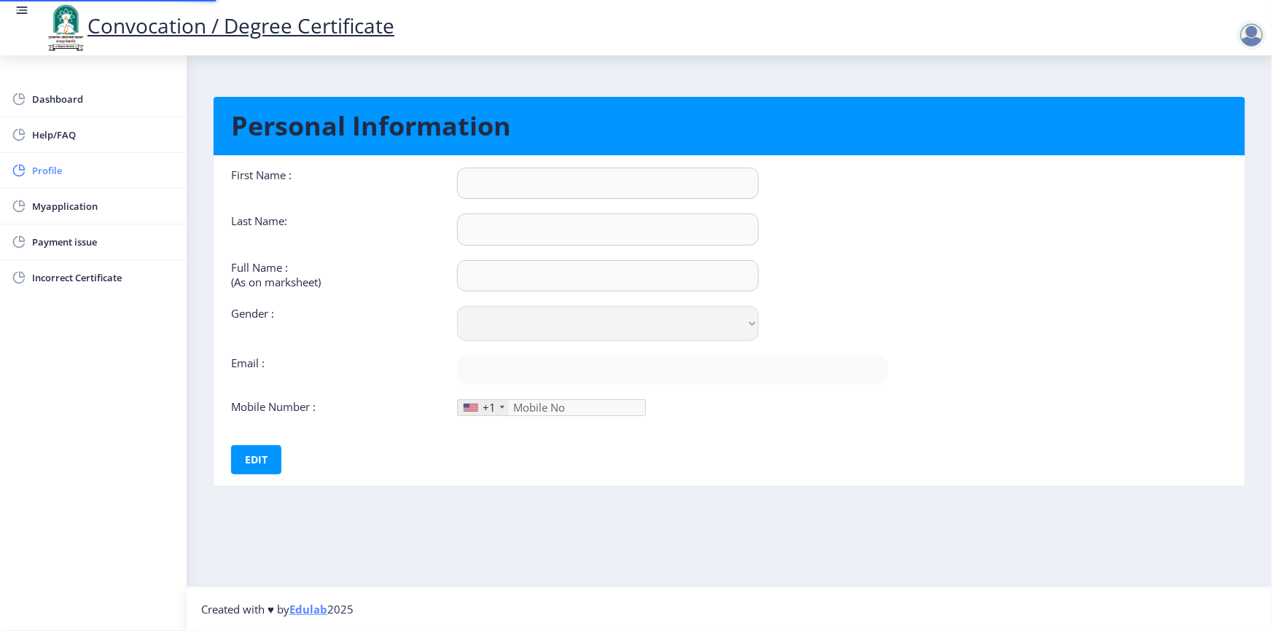
type input "9022715641"
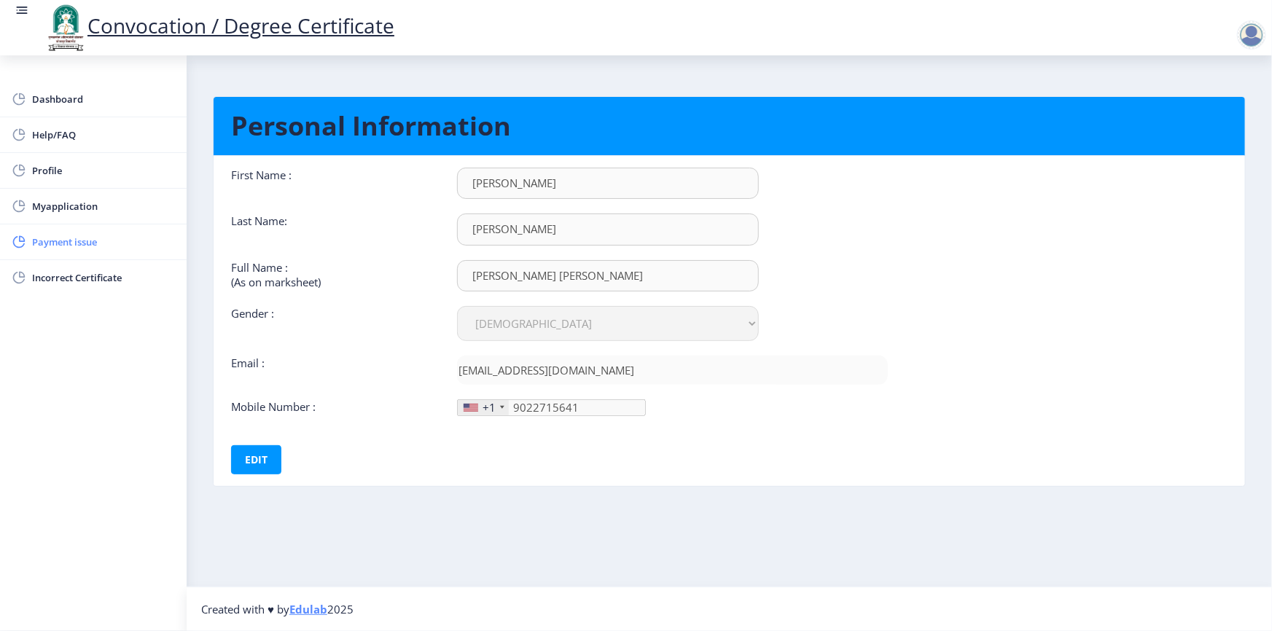
click at [43, 239] on span "Payment issue" at bounding box center [103, 241] width 143 height 17
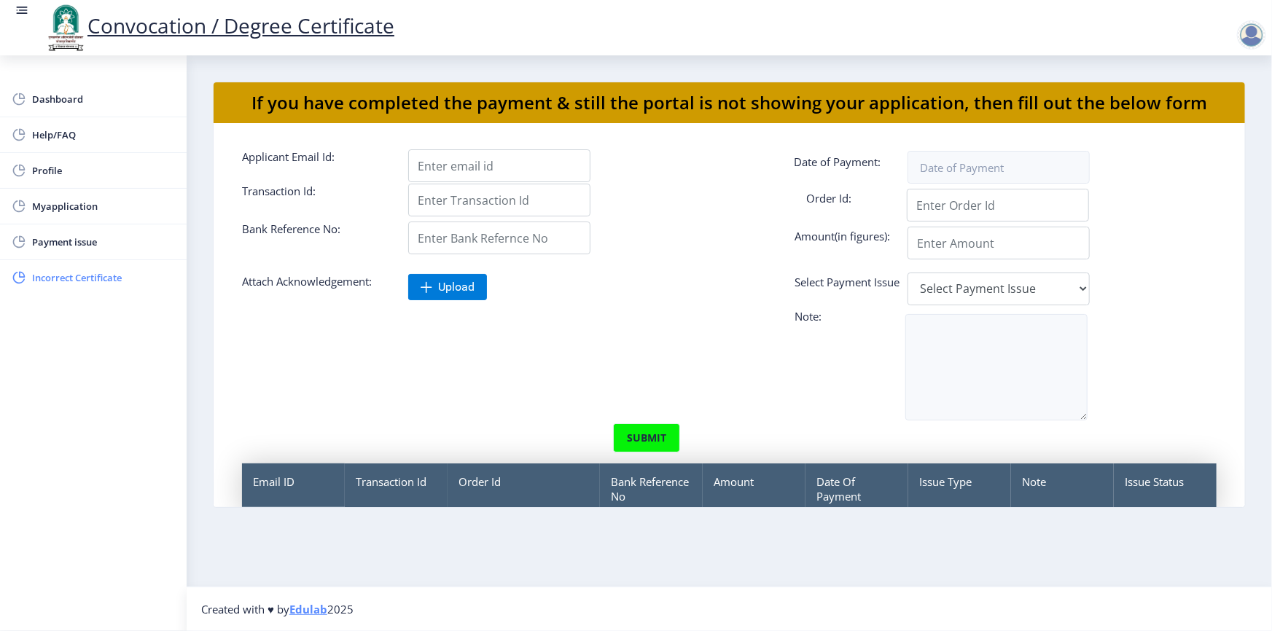
click at [61, 276] on span "Incorrect Certificate" at bounding box center [103, 277] width 143 height 17
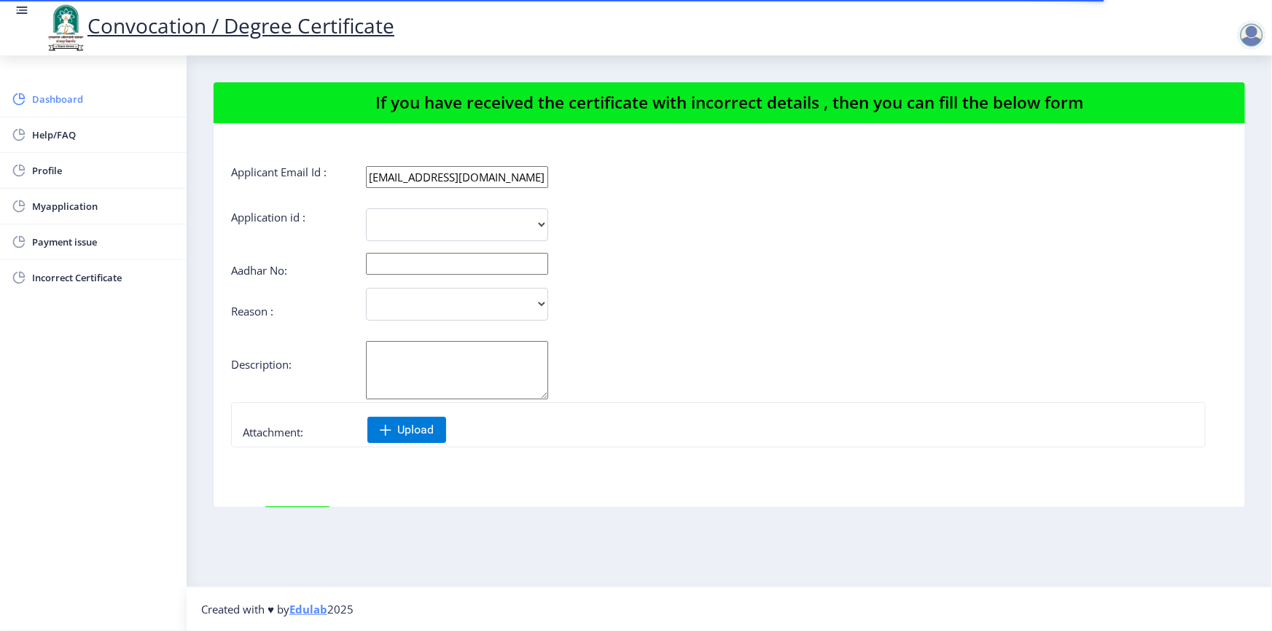
click at [48, 101] on span "Dashboard" at bounding box center [103, 98] width 143 height 17
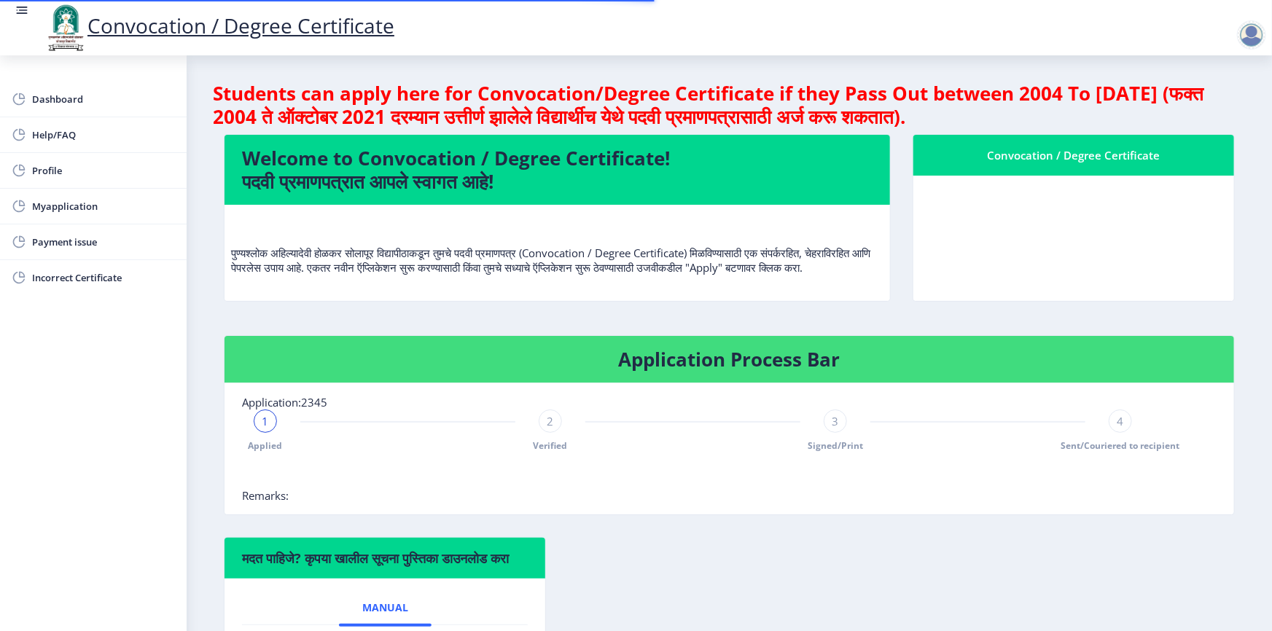
drag, startPoint x: 1264, startPoint y: 248, endPoint x: 1216, endPoint y: 235, distance: 49.7
click at [1265, 248] on nb-layout-column "Students can apply here for Convocation/Degree Certificate if they Pass Out bet…" at bounding box center [730, 431] width 1086 height 753
click at [1065, 206] on nb-card-body at bounding box center [1073, 238] width 321 height 125
click at [1020, 241] on nb-card-body at bounding box center [1073, 238] width 321 height 125
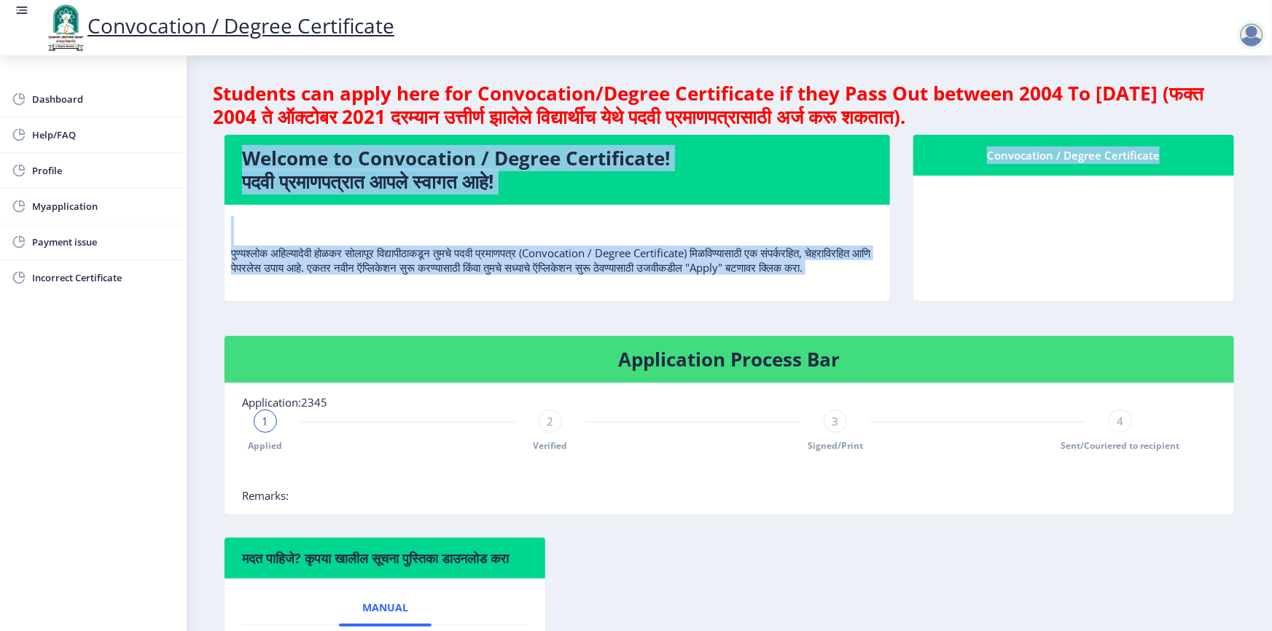
click at [1020, 241] on nb-card-body at bounding box center [1073, 238] width 321 height 125
click at [1051, 177] on nb-card-body at bounding box center [1073, 238] width 321 height 125
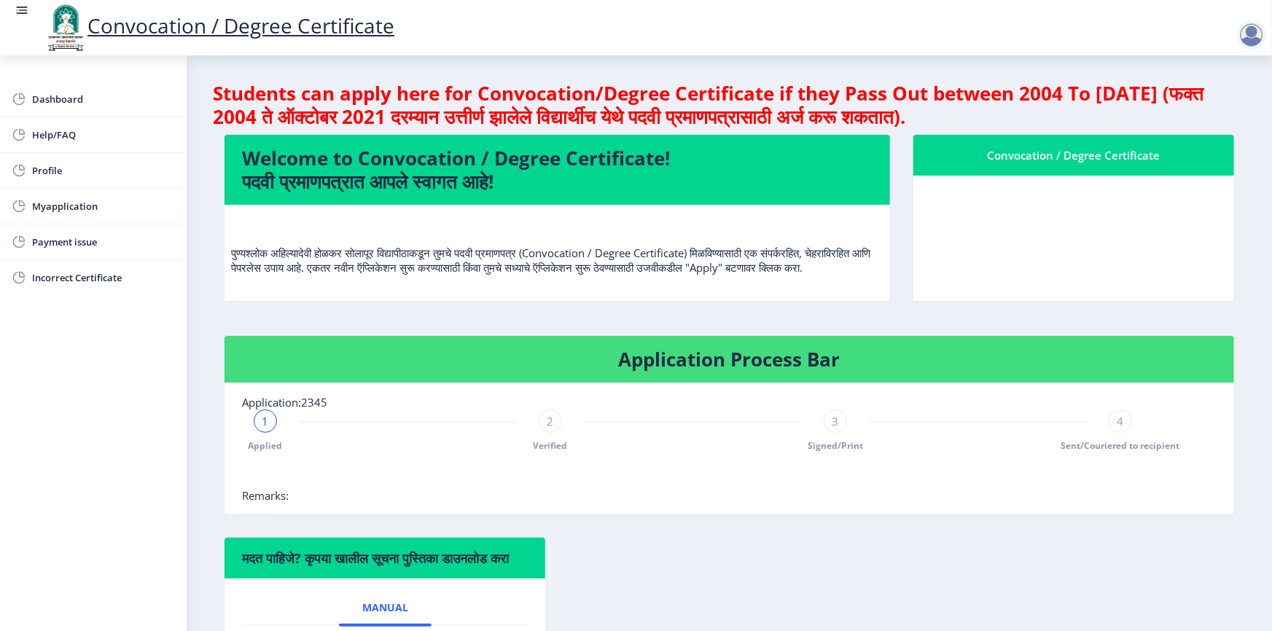
click at [1051, 152] on div "Convocation / Degree Certificate" at bounding box center [1074, 155] width 286 height 17
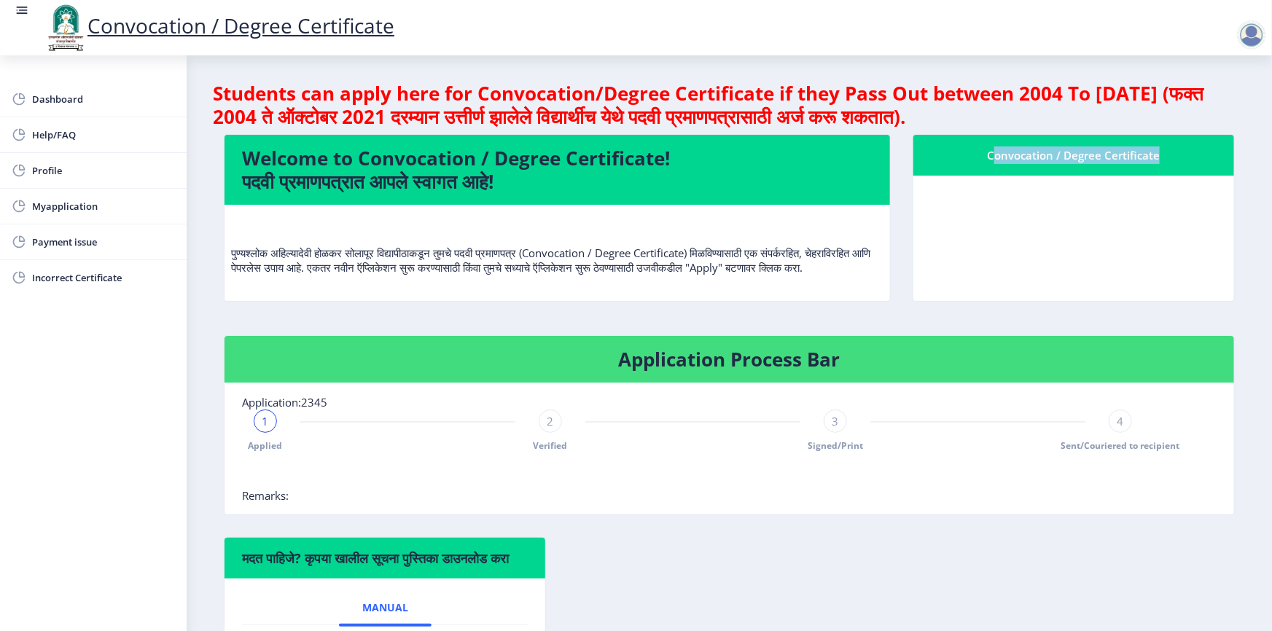
click at [1056, 222] on nb-card-body at bounding box center [1073, 238] width 321 height 125
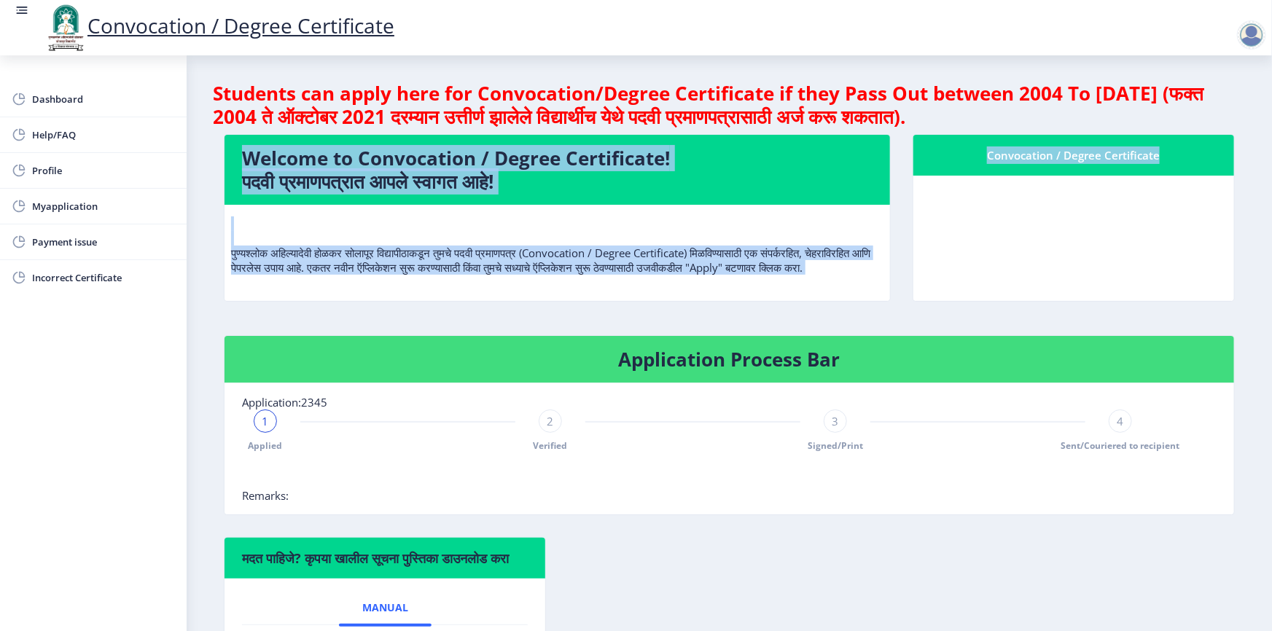
click at [1056, 222] on nb-card-body at bounding box center [1073, 238] width 321 height 125
click at [1058, 225] on nb-card-body at bounding box center [1073, 238] width 321 height 125
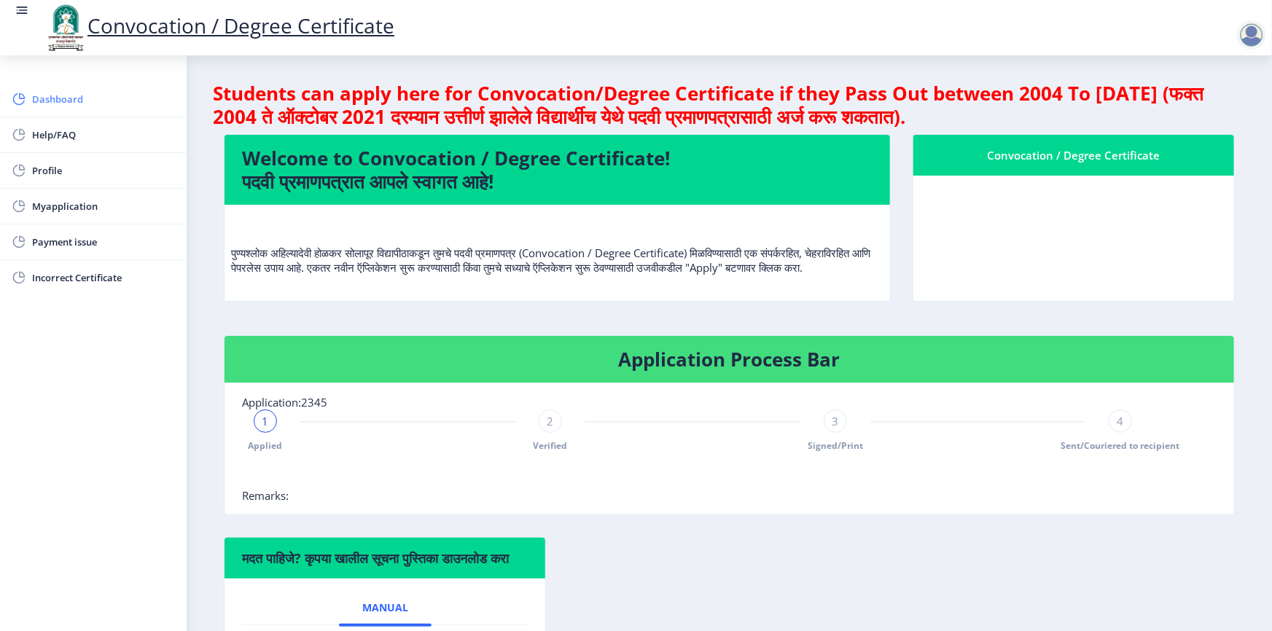
click at [41, 96] on span "Dashboard" at bounding box center [103, 98] width 143 height 17
click at [29, 5] on div "Convocation / Degree Certificate" at bounding box center [219, 28] width 380 height 50
click at [13, 9] on nav "Convocation / Degree Certificate" at bounding box center [636, 27] width 1272 height 55
click at [17, 15] on rect at bounding box center [22, 10] width 15 height 15
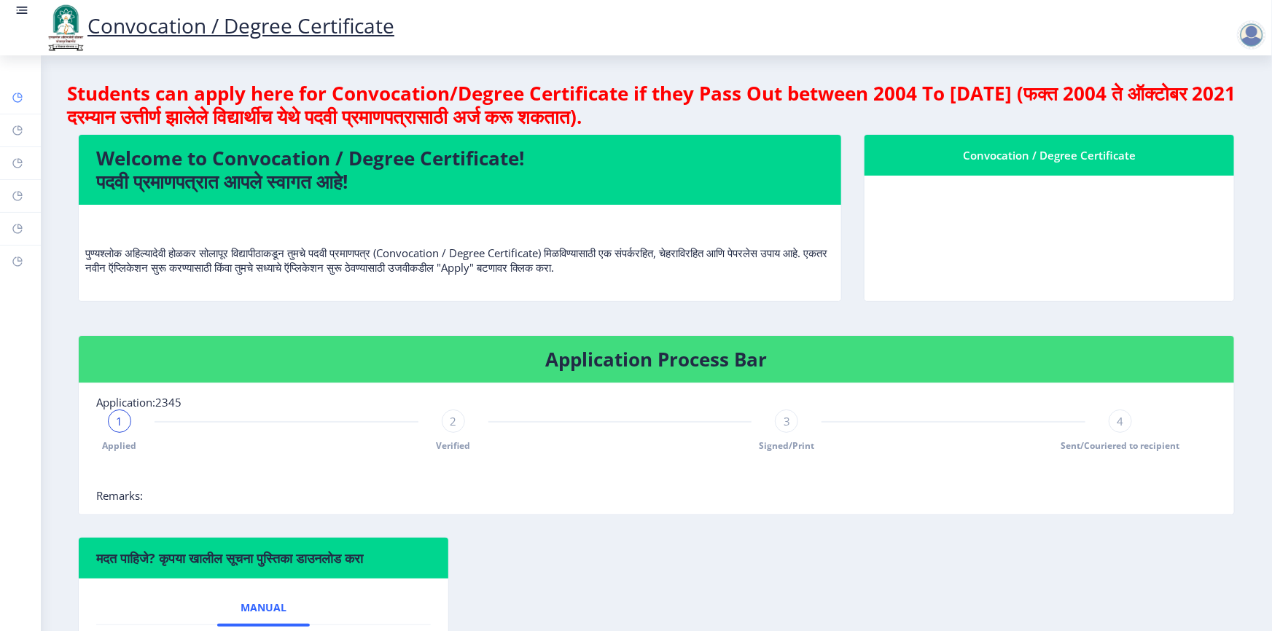
click at [20, 96] on rect at bounding box center [18, 98] width 12 height 12
click at [20, 141] on link "Help/FAQ" at bounding box center [20, 130] width 41 height 32
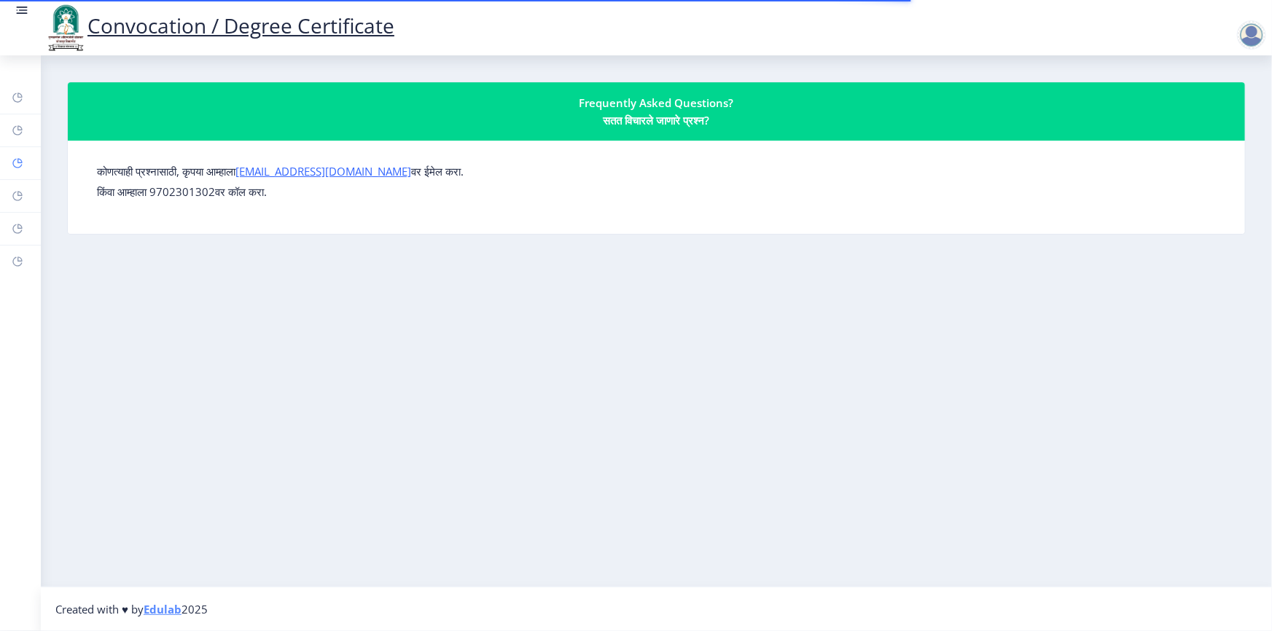
click at [20, 163] on icon at bounding box center [19, 160] width 5 height 5
select select
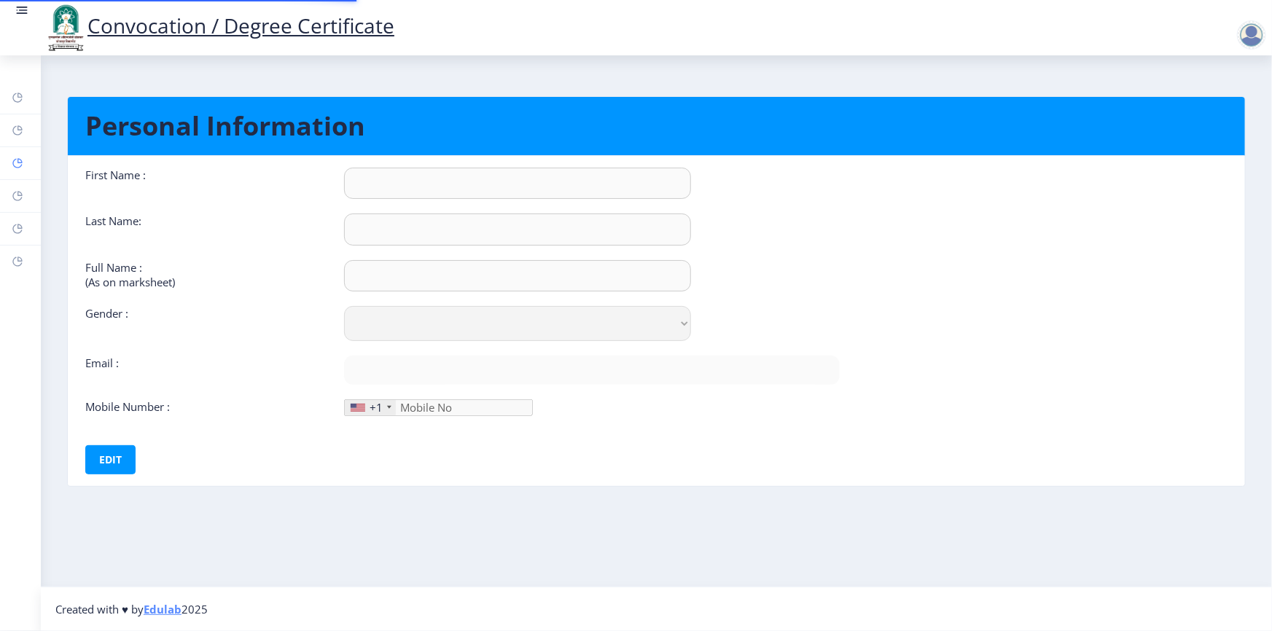
type input "Amarja"
type input "Nanaware"
type input "[PERSON_NAME] [PERSON_NAME]"
select select "[DEMOGRAPHIC_DATA]"
type input "[EMAIL_ADDRESS][DOMAIN_NAME]"
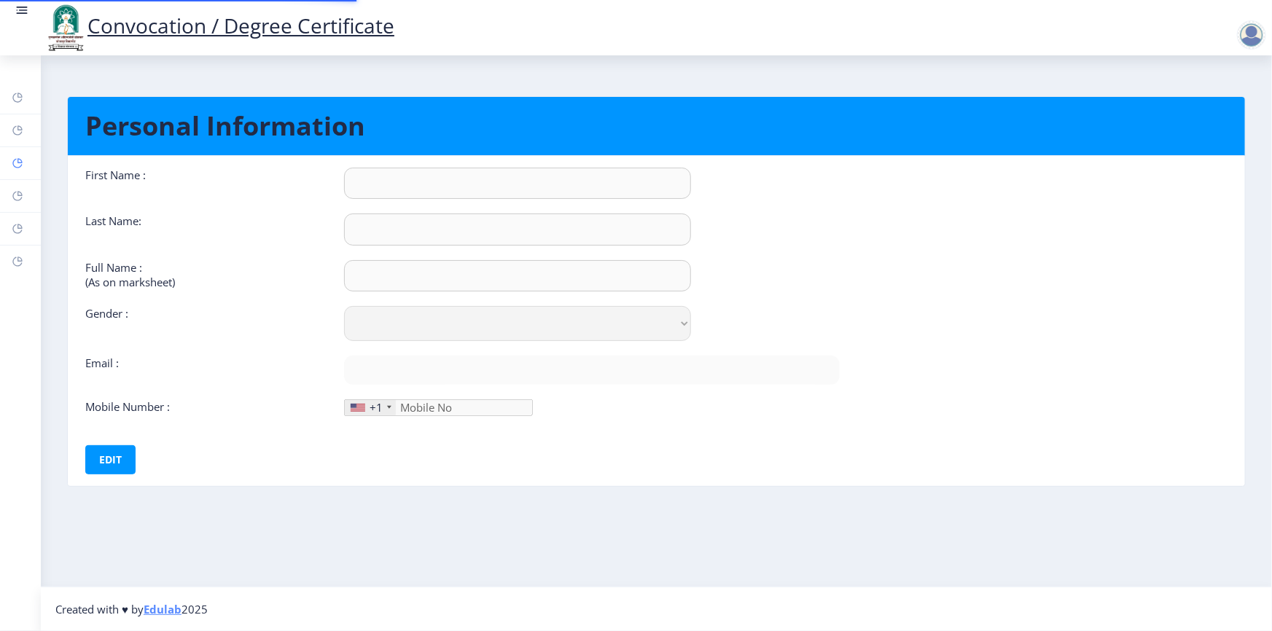
type input "9022715641"
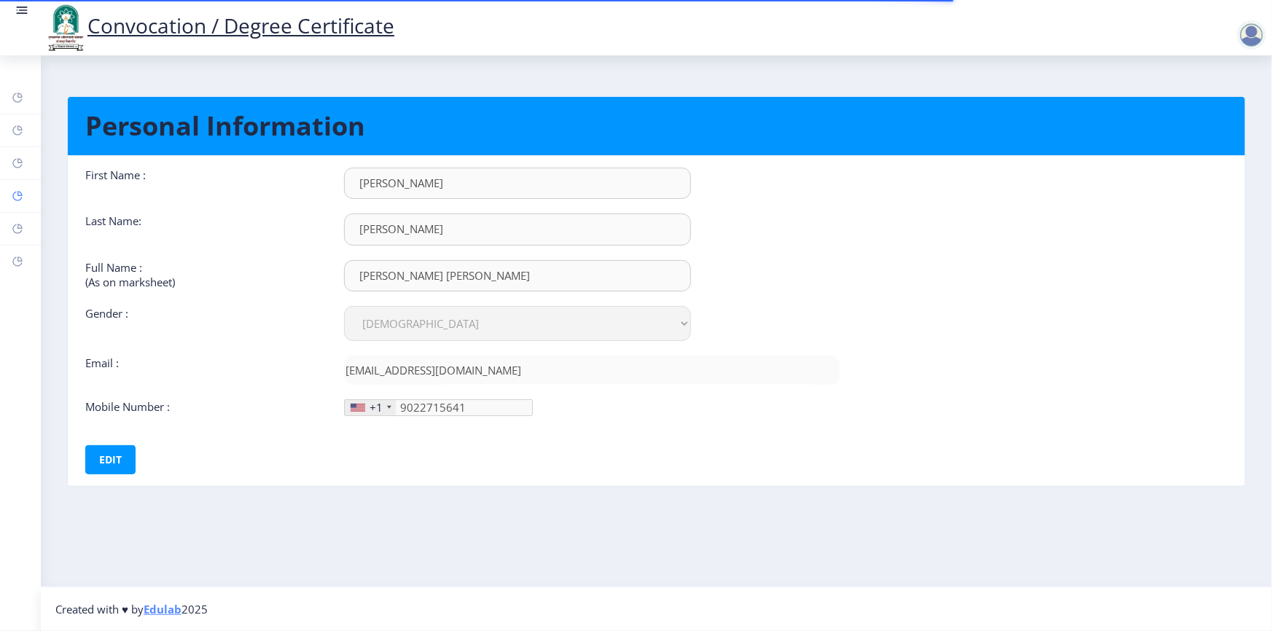
click at [19, 195] on rect at bounding box center [18, 196] width 12 height 12
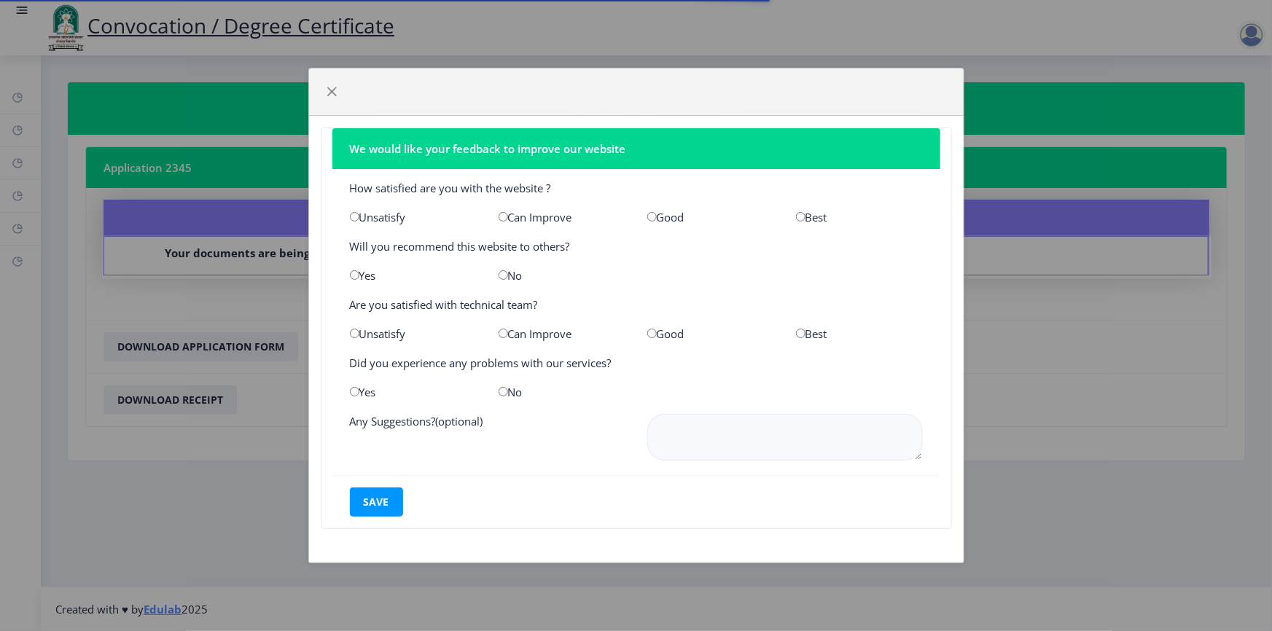
click at [18, 218] on div "We would like your feedback to improve our website How satisfied are you with t…" at bounding box center [636, 315] width 1272 height 631
click at [332, 95] on span "button" at bounding box center [333, 92] width 12 height 12
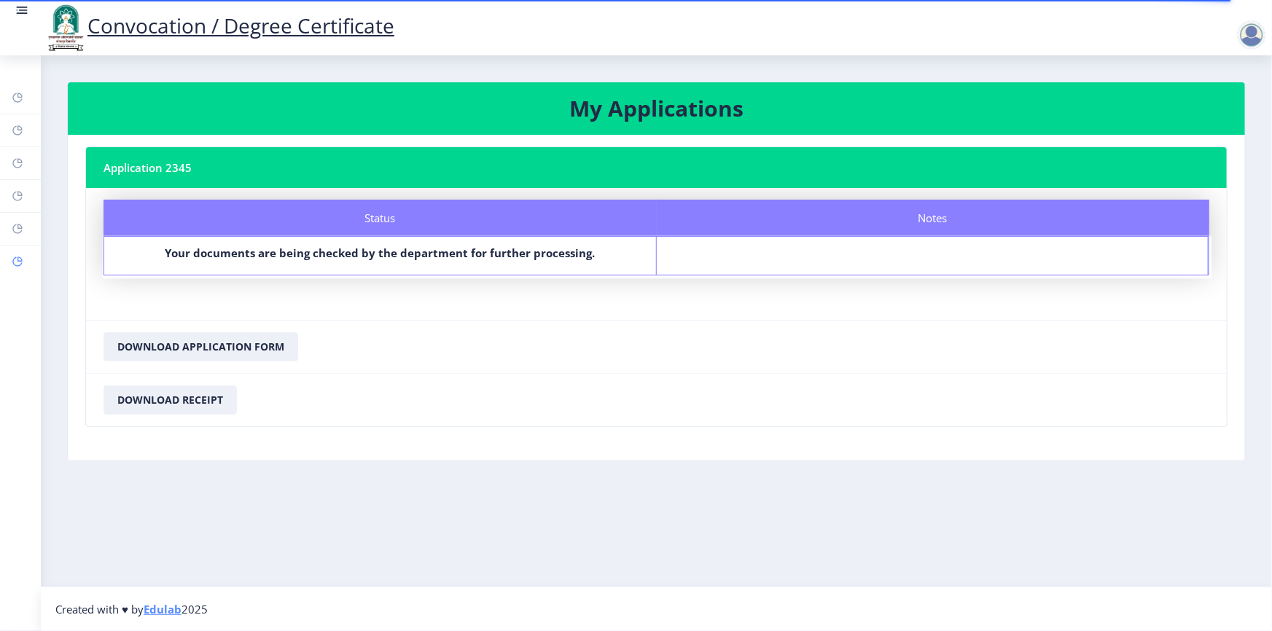
click at [20, 265] on rect at bounding box center [18, 262] width 12 height 12
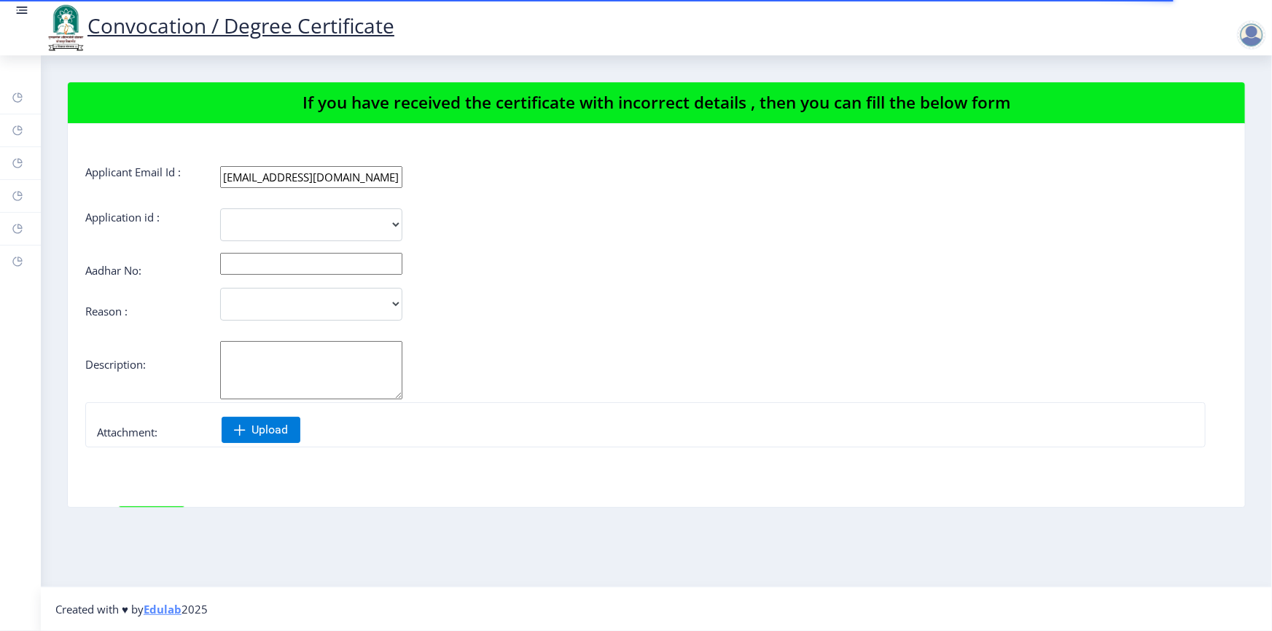
click at [29, 7] on div "Convocation / Degree Certificate" at bounding box center [219, 28] width 380 height 50
click at [9, 7] on nav "Convocation / Degree Certificate" at bounding box center [636, 27] width 1272 height 55
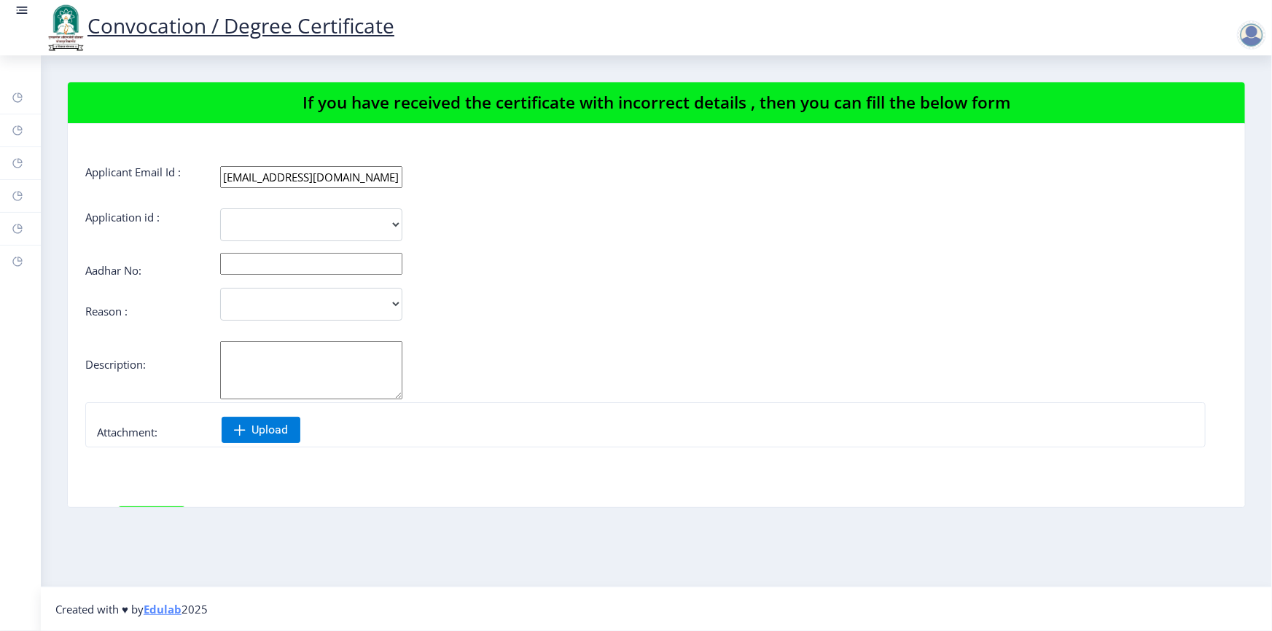
click at [9, 7] on nav "Convocation / Degree Certificate" at bounding box center [636, 27] width 1272 height 55
click at [23, 12] on rect at bounding box center [22, 10] width 15 height 15
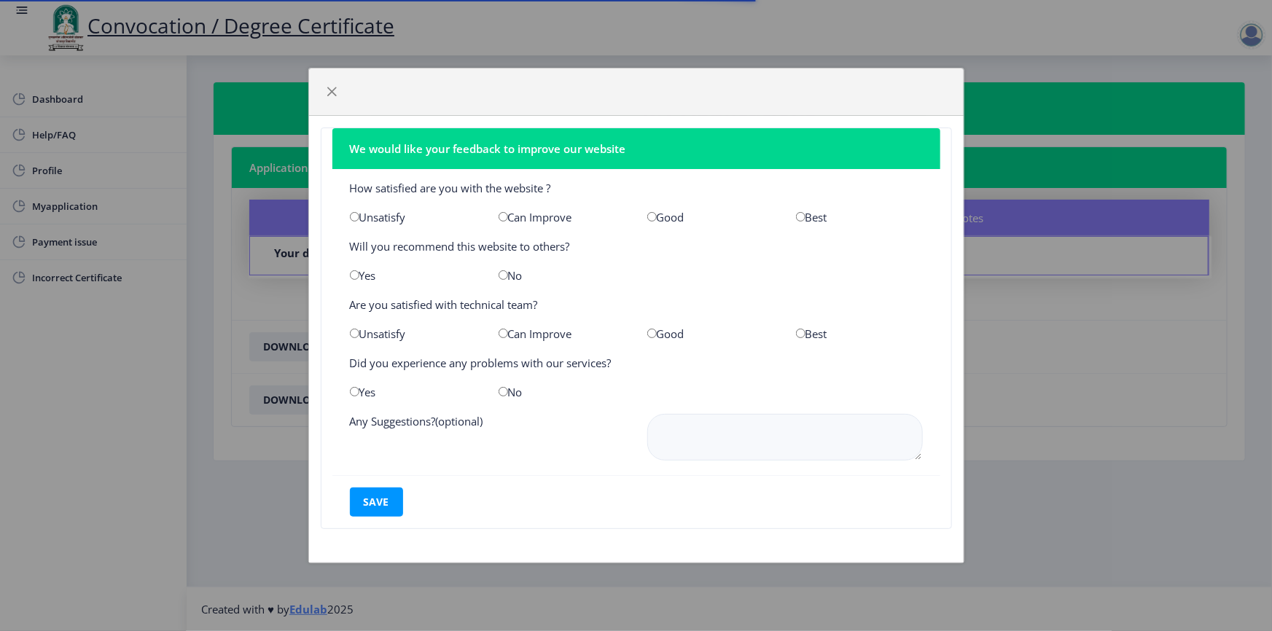
click at [341, 82] on div at bounding box center [332, 91] width 23 height 23
click at [339, 84] on button "button" at bounding box center [332, 91] width 23 height 23
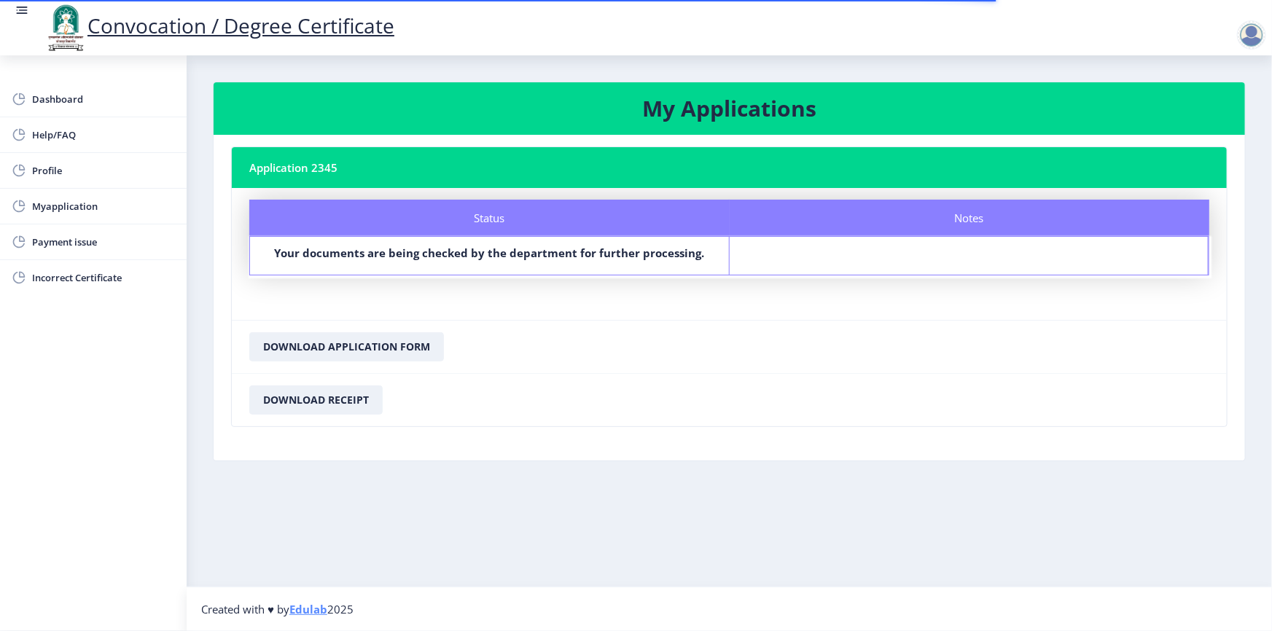
click at [1246, 31] on div at bounding box center [1251, 34] width 29 height 29
click at [91, 98] on span "Dashboard" at bounding box center [103, 98] width 143 height 17
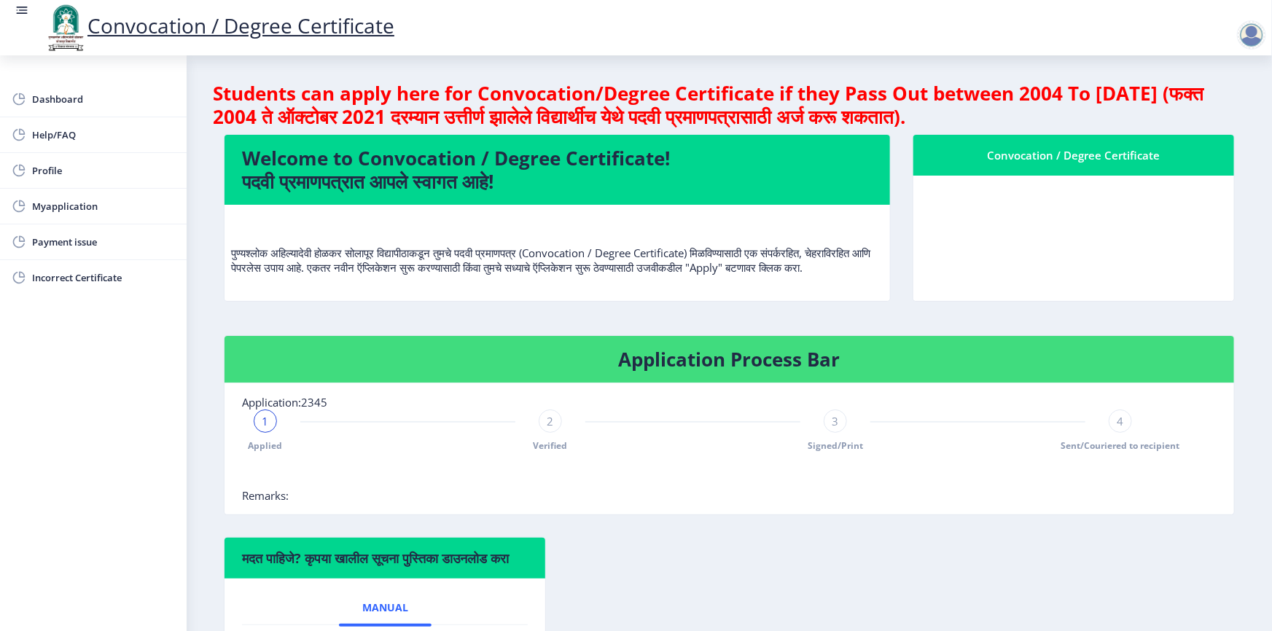
click at [981, 228] on nb-card-body at bounding box center [1073, 238] width 321 height 125
click at [1071, 262] on nb-card-body at bounding box center [1073, 238] width 321 height 125
click at [1073, 264] on nb-card-body at bounding box center [1073, 238] width 321 height 125
click at [1053, 231] on nb-card-body at bounding box center [1073, 238] width 321 height 125
click at [1051, 226] on nb-card-body at bounding box center [1073, 238] width 321 height 125
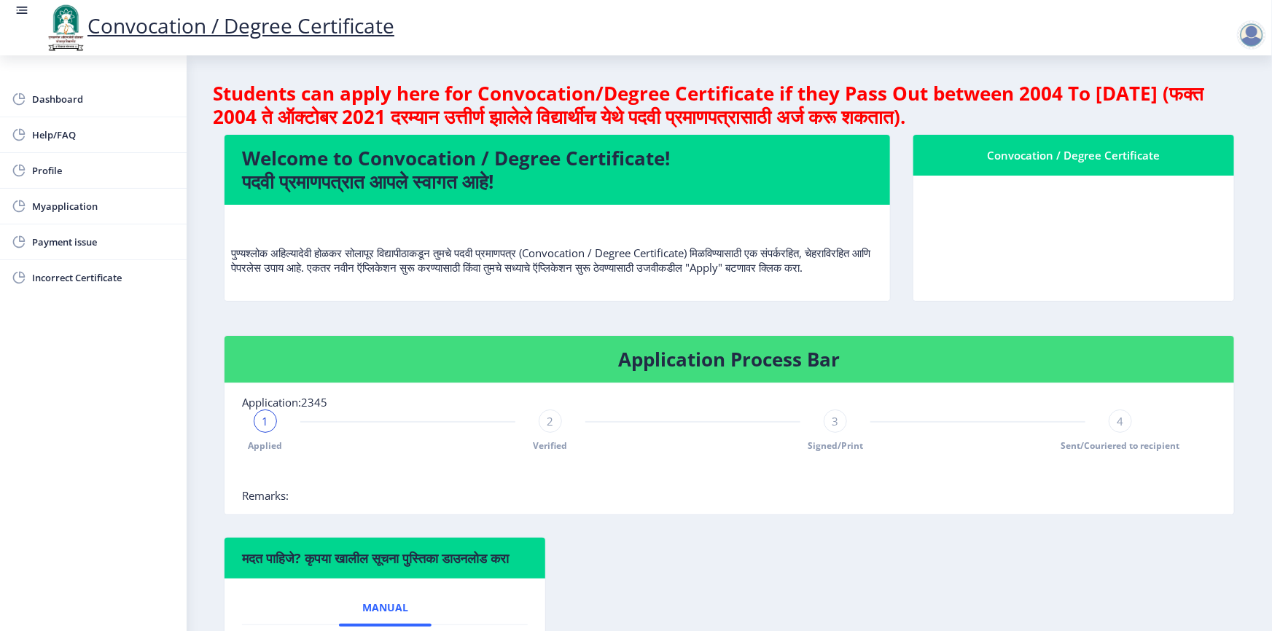
click at [1051, 223] on nb-card-body at bounding box center [1073, 238] width 321 height 125
click at [26, 106] on link "Dashboard" at bounding box center [93, 99] width 187 height 35
click at [36, 101] on span "Dashboard" at bounding box center [103, 98] width 143 height 17
click at [37, 101] on span "Dashboard" at bounding box center [103, 98] width 143 height 17
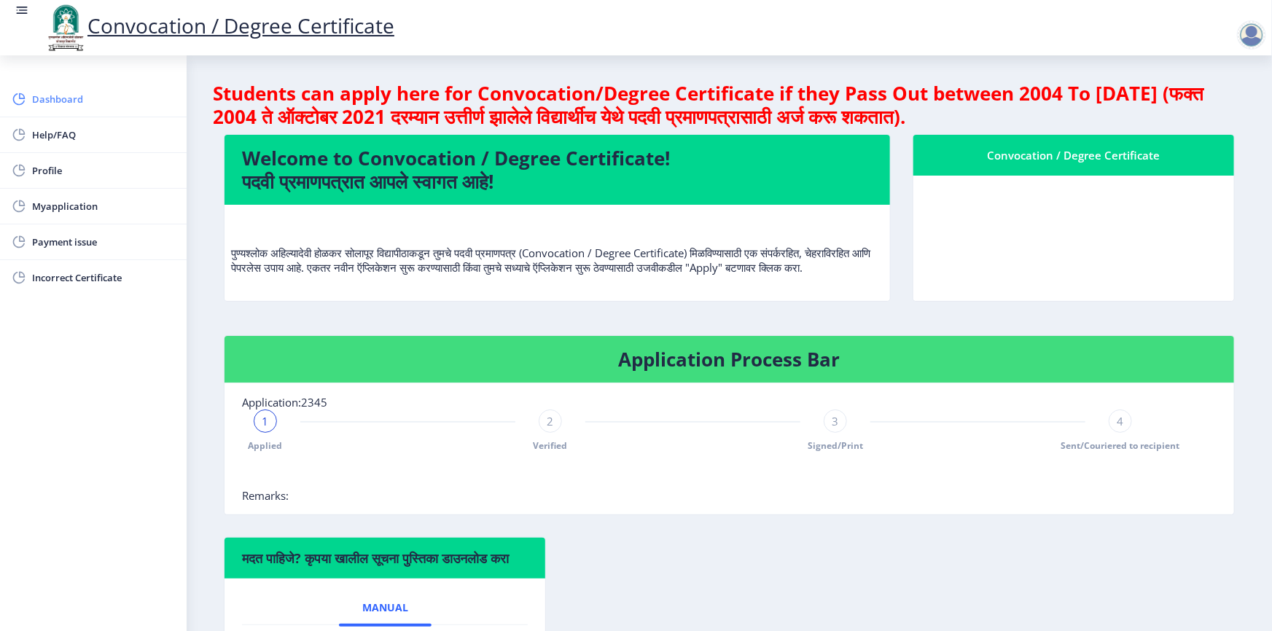
click at [37, 101] on span "Dashboard" at bounding box center [103, 98] width 143 height 17
click at [44, 131] on span "Help/FAQ" at bounding box center [103, 134] width 143 height 17
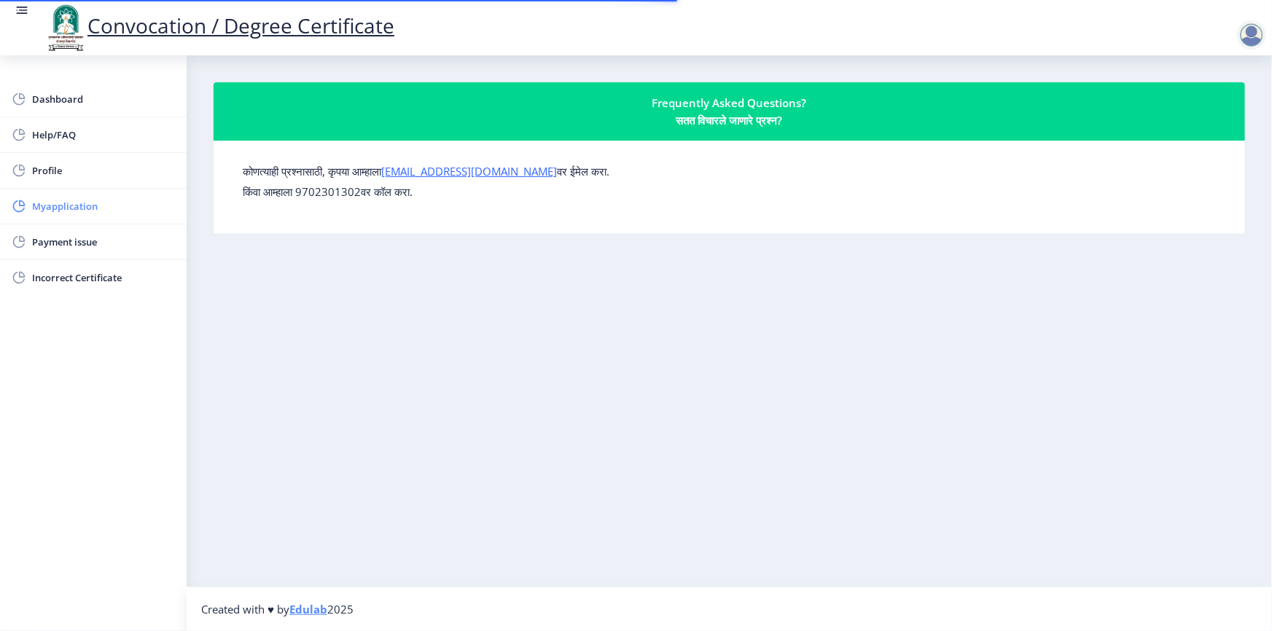
click at [51, 190] on link "Myapplication" at bounding box center [93, 206] width 187 height 35
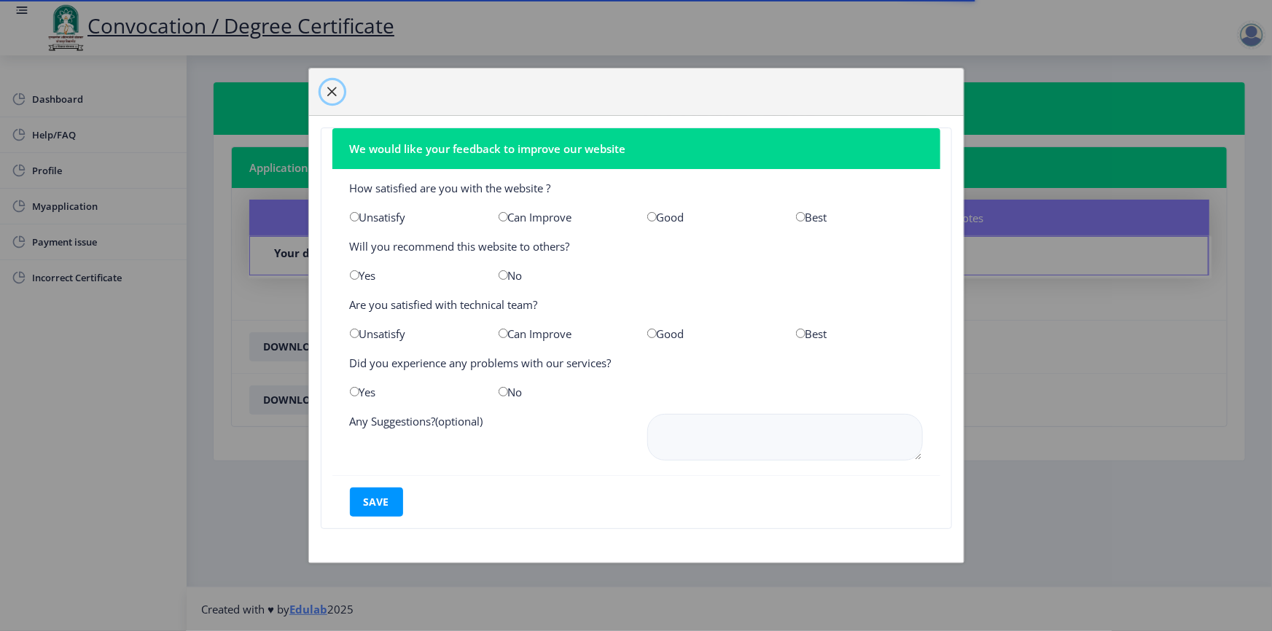
click at [342, 90] on button "button" at bounding box center [332, 91] width 23 height 23
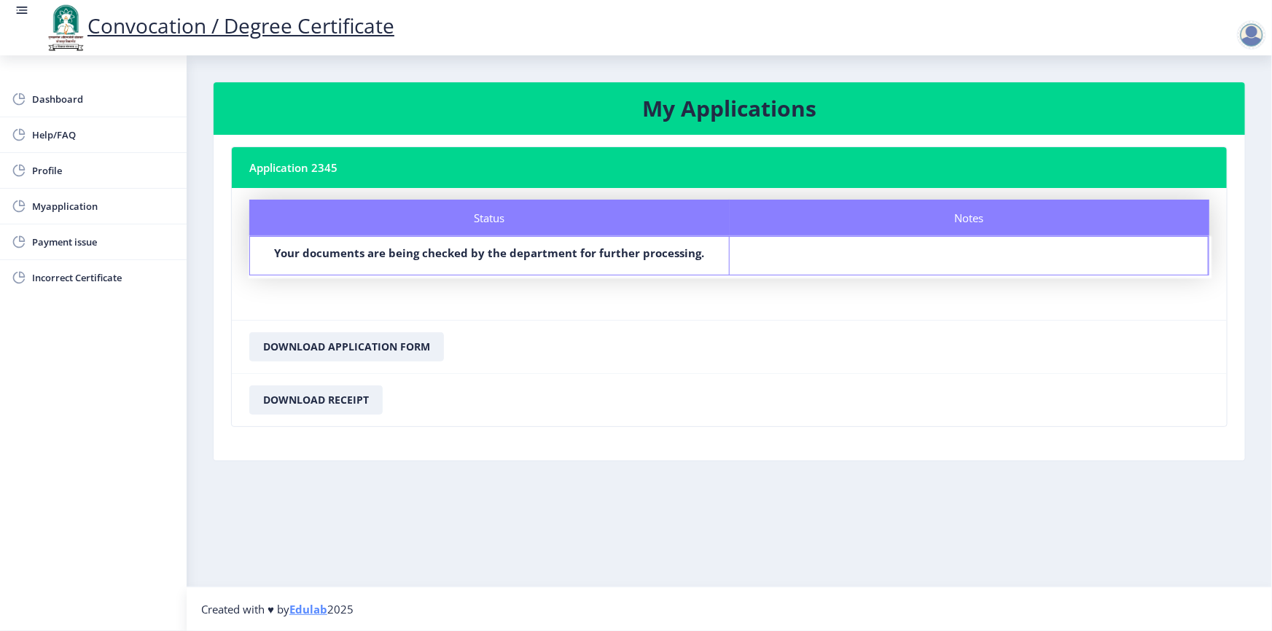
click at [37, 79] on div "Dashboard Help/FAQ Profile Myapplication Payment issue Incorrect Certificate" at bounding box center [93, 343] width 187 height 576
click at [48, 96] on span "Dashboard" at bounding box center [103, 98] width 143 height 17
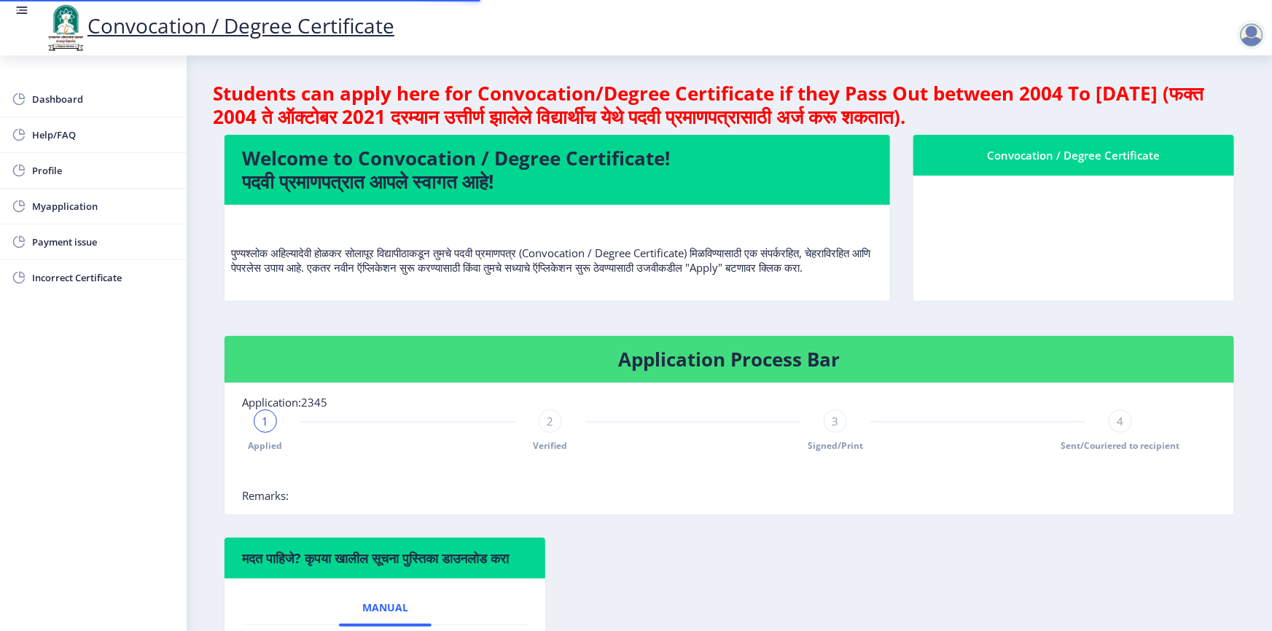
drag, startPoint x: 1131, startPoint y: 241, endPoint x: 979, endPoint y: 241, distance: 152.4
click at [1111, 242] on nb-card-body at bounding box center [1073, 238] width 321 height 125
click at [979, 241] on nb-card-body at bounding box center [1073, 238] width 321 height 125
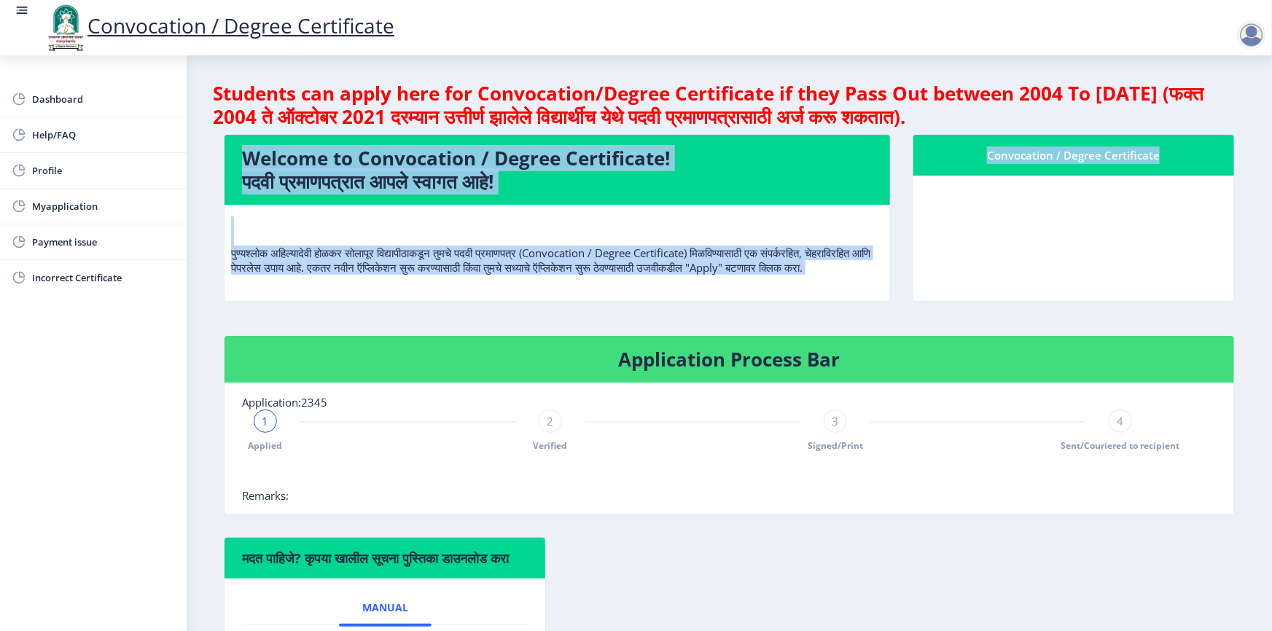
click at [979, 241] on nb-card-body at bounding box center [1073, 238] width 321 height 125
click at [1072, 221] on nb-card-body at bounding box center [1073, 238] width 321 height 125
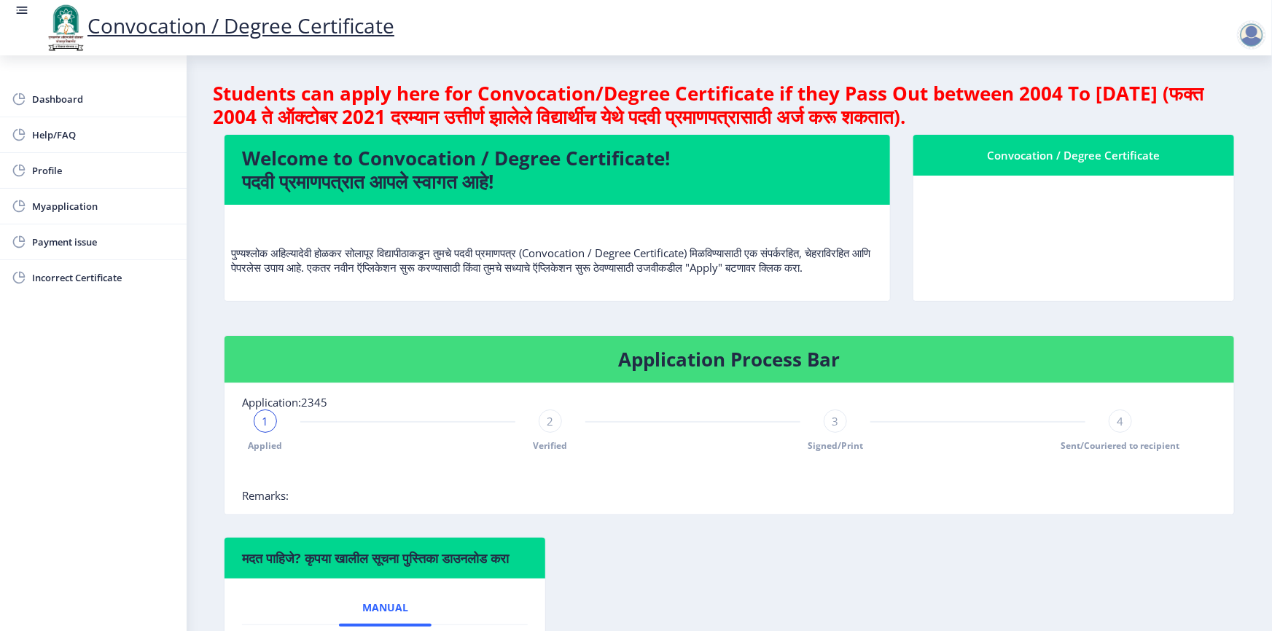
click at [1008, 210] on nb-card-body at bounding box center [1073, 238] width 321 height 125
click at [1254, 39] on div at bounding box center [1251, 34] width 29 height 29
click at [1172, 74] on span "Log out" at bounding box center [1167, 73] width 93 height 17
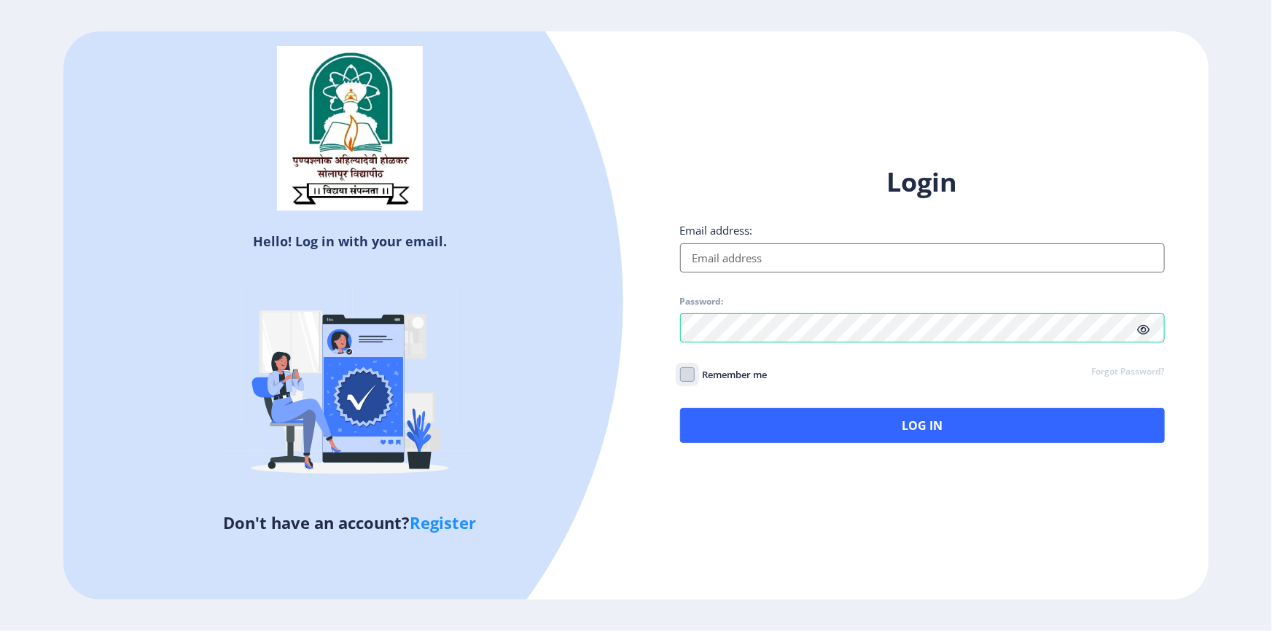
click at [680, 374] on input "Remember me" at bounding box center [680, 374] width 1 height 1
checkbox input "true"
drag, startPoint x: 838, startPoint y: 277, endPoint x: 830, endPoint y: 268, distance: 11.9
click at [835, 273] on div "Login Email address: Password: Remember me Forgot Password? Log In" at bounding box center [922, 304] width 485 height 278
click at [824, 262] on input "Email address:" at bounding box center [922, 257] width 485 height 29
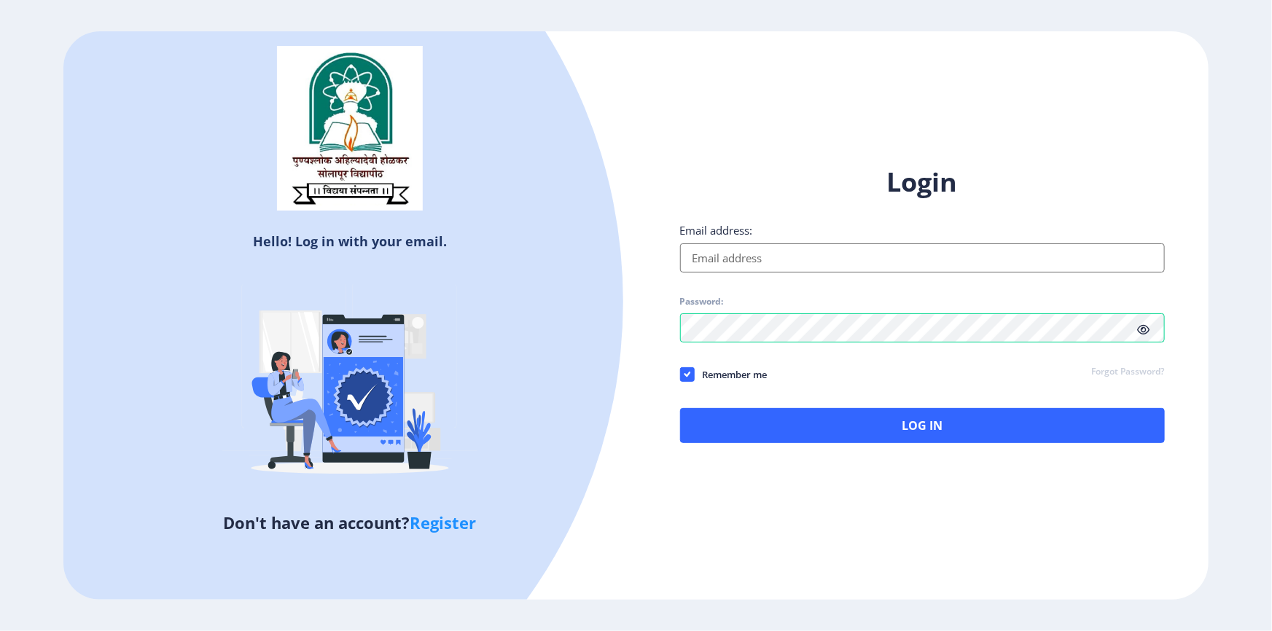
paste input "[EMAIL_ADDRESS][DOMAIN_NAME]"
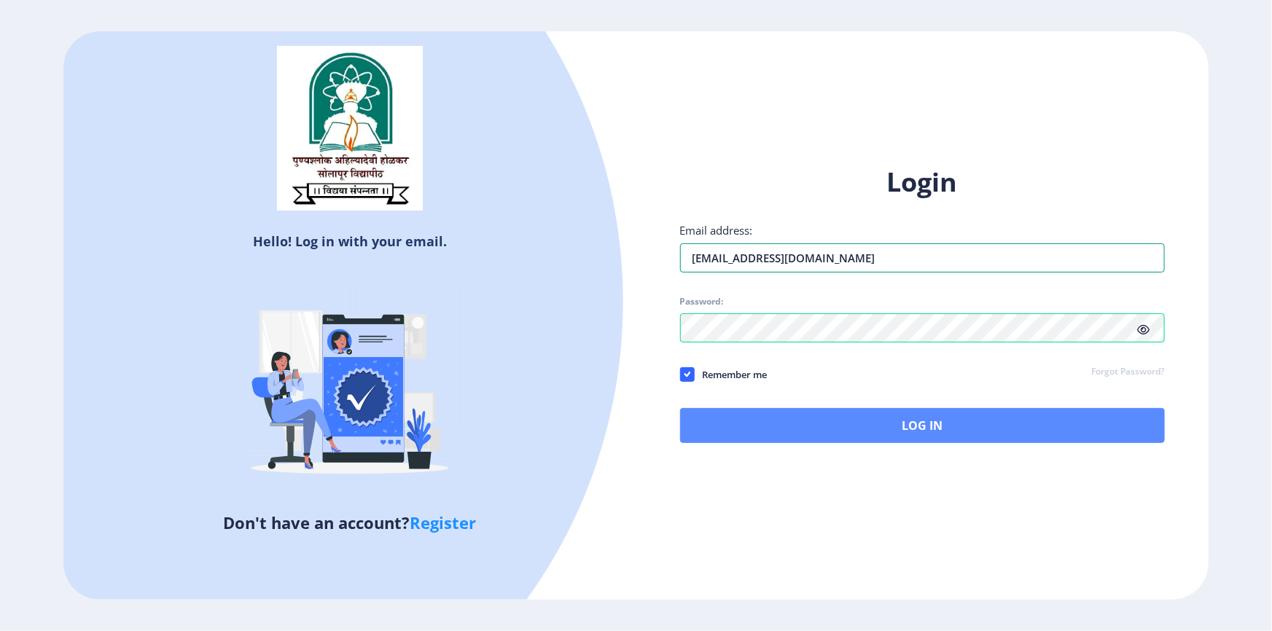
type input "[EMAIL_ADDRESS][DOMAIN_NAME]"
click at [882, 419] on button "Log In" at bounding box center [922, 425] width 485 height 35
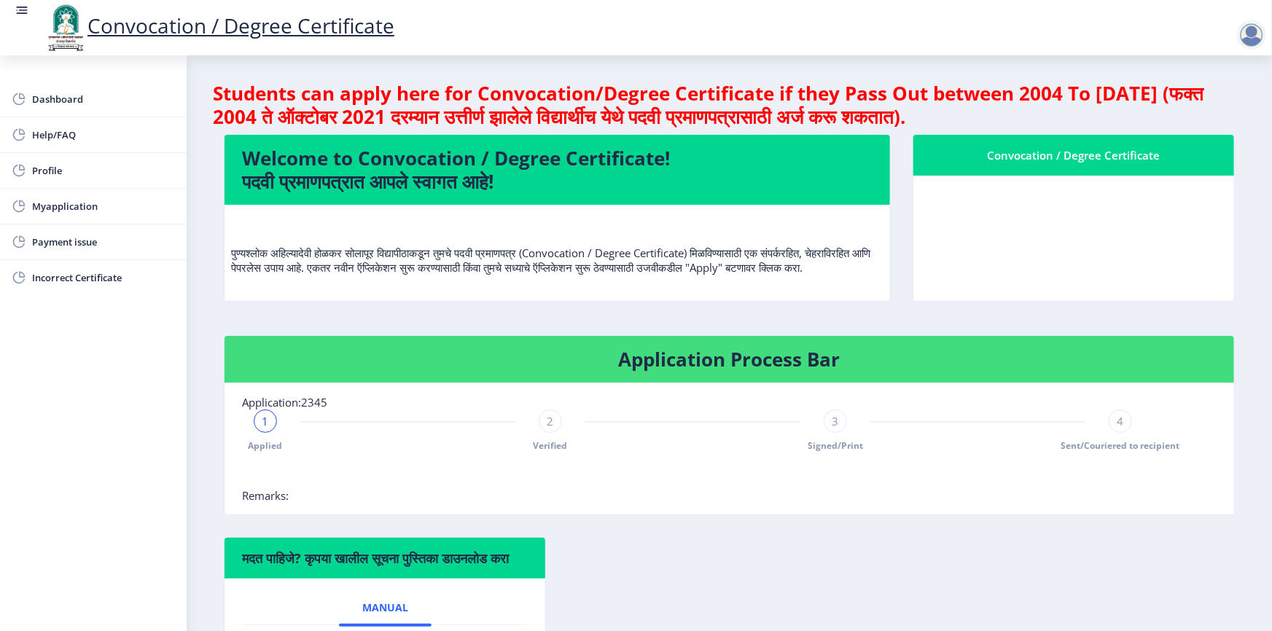
click at [1055, 237] on nb-card-body at bounding box center [1073, 238] width 321 height 125
click at [1046, 242] on nb-card-body at bounding box center [1073, 238] width 321 height 125
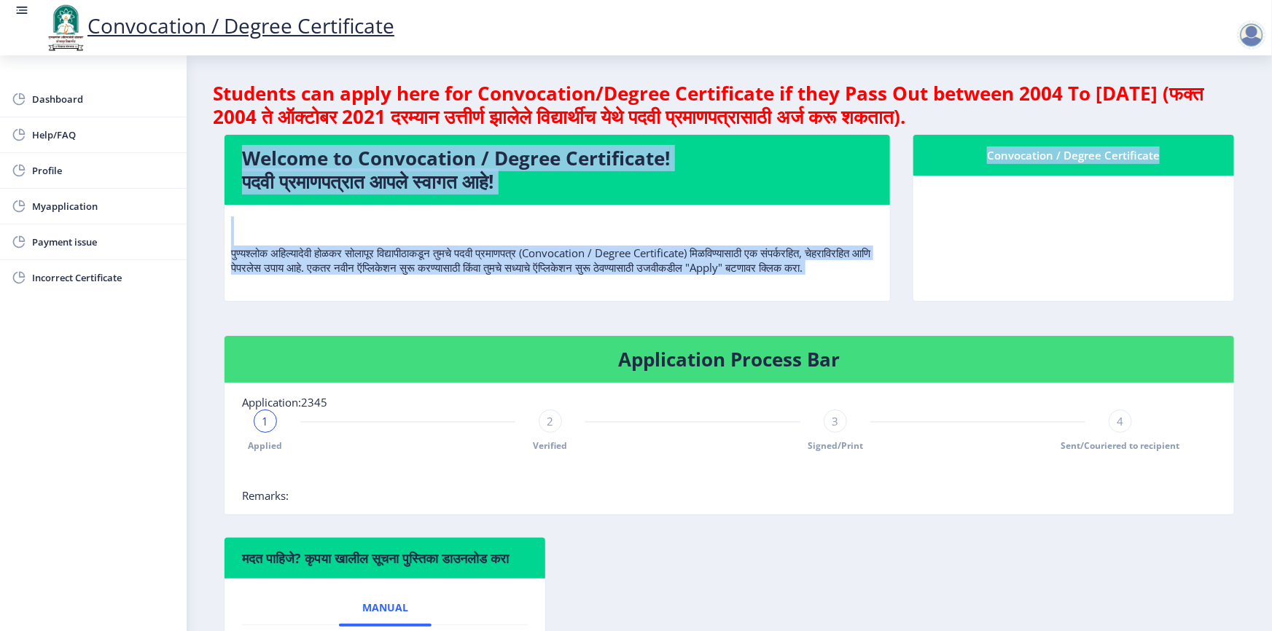
click at [1046, 242] on nb-card-body at bounding box center [1073, 238] width 321 height 125
click at [1044, 242] on nb-card-body at bounding box center [1073, 238] width 321 height 125
click at [1146, 211] on nb-card-body at bounding box center [1073, 238] width 321 height 125
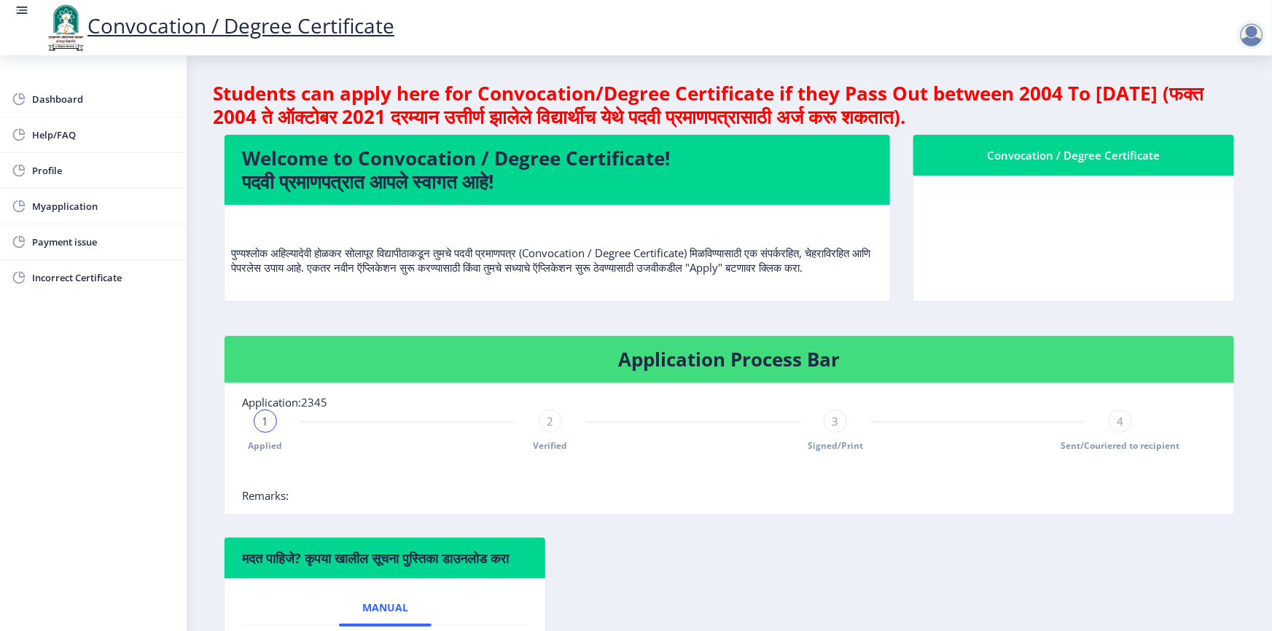
click at [1143, 206] on nb-card-body at bounding box center [1073, 238] width 321 height 125
click at [1050, 185] on nb-card-body at bounding box center [1073, 238] width 321 height 125
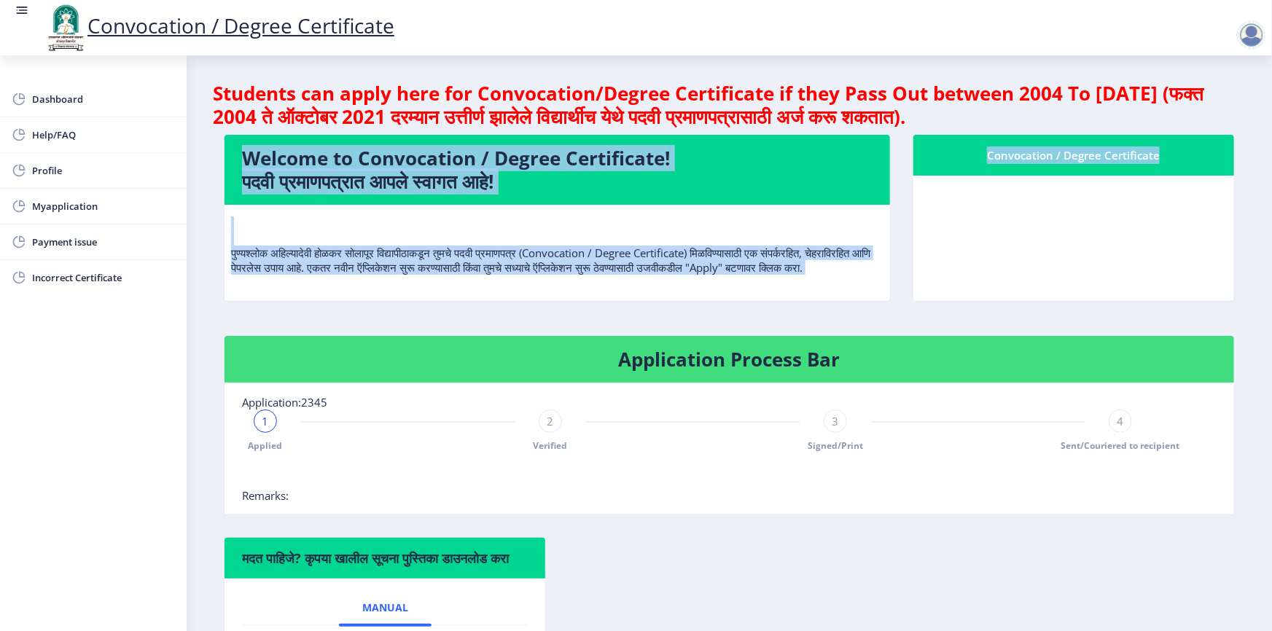
click at [1050, 185] on nb-card-body at bounding box center [1073, 238] width 321 height 125
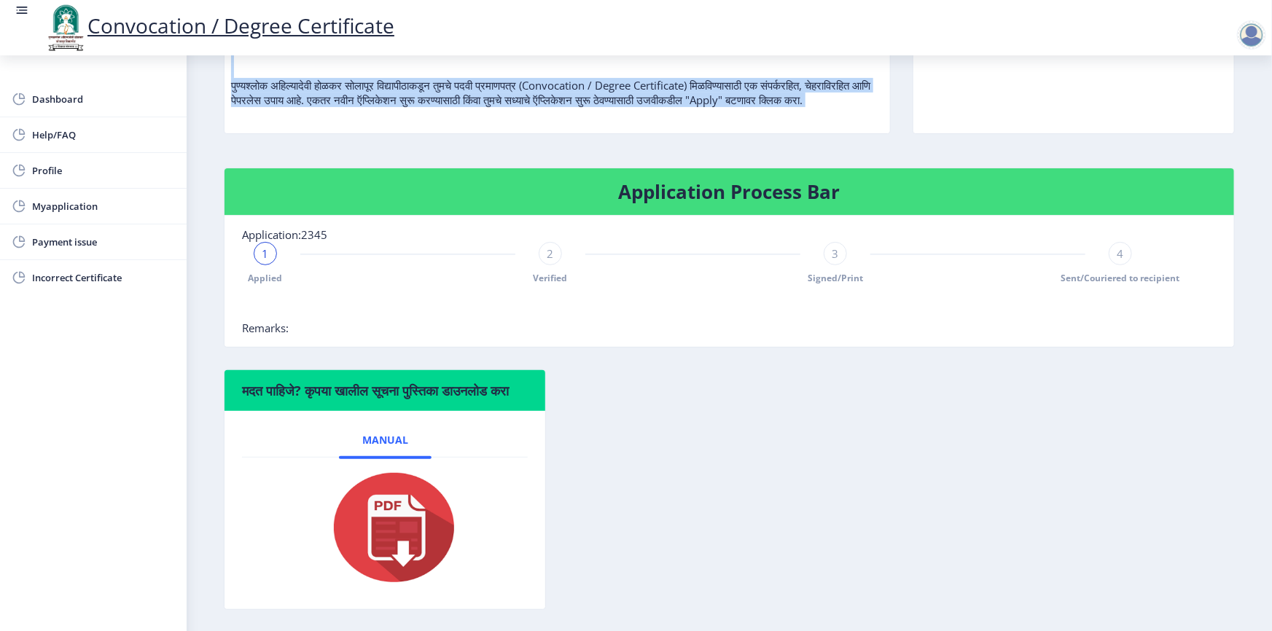
scroll to position [252, 0]
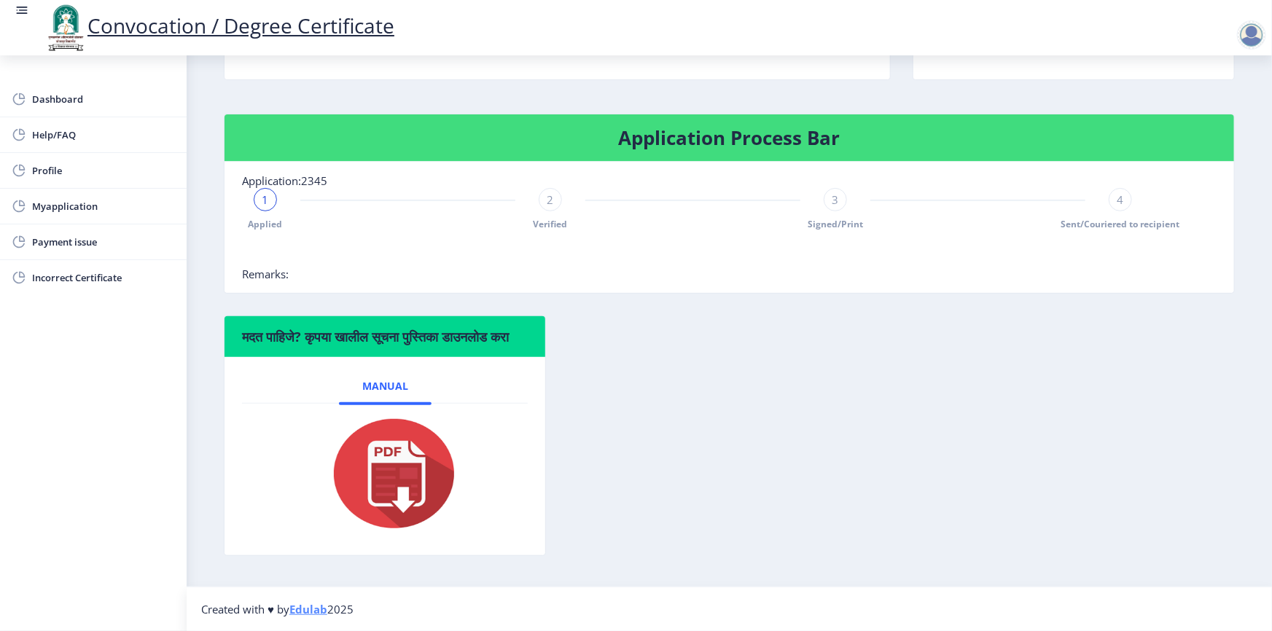
click at [380, 503] on img at bounding box center [385, 474] width 146 height 117
click at [391, 456] on img at bounding box center [385, 474] width 146 height 117
